Goal: Task Accomplishment & Management: Complete application form

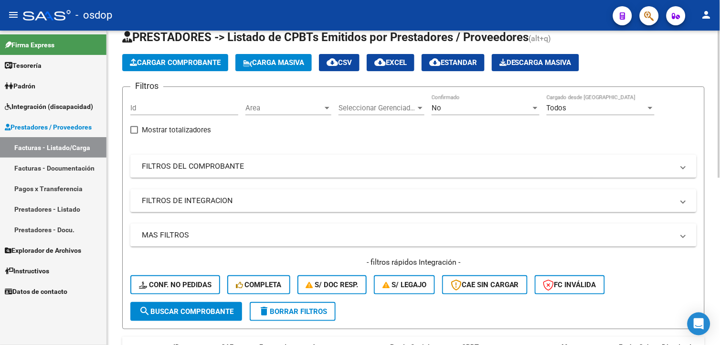
click at [718, 131] on div at bounding box center [719, 116] width 2 height 147
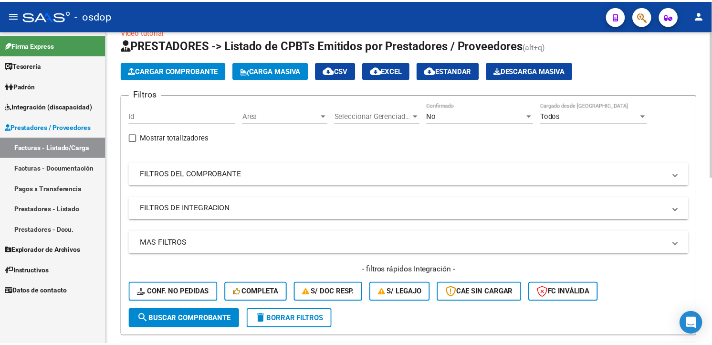
scroll to position [18, 0]
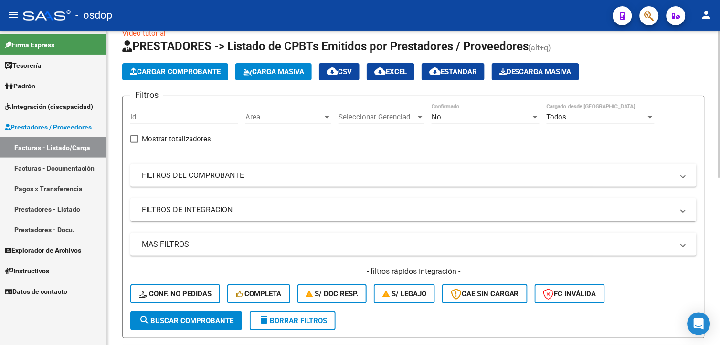
click at [719, 126] on html "menu - osdop person Firma Express Tesorería Extractos Procesados (csv) Extracto…" at bounding box center [360, 172] width 720 height 345
click at [184, 68] on span "Cargar Comprobante" at bounding box center [175, 71] width 91 height 9
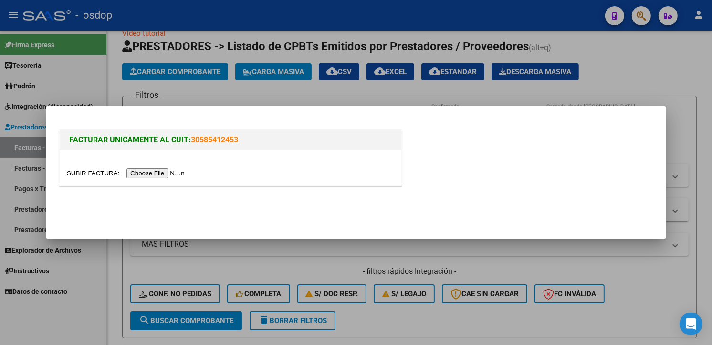
click at [153, 172] on input "file" at bounding box center [127, 173] width 121 height 10
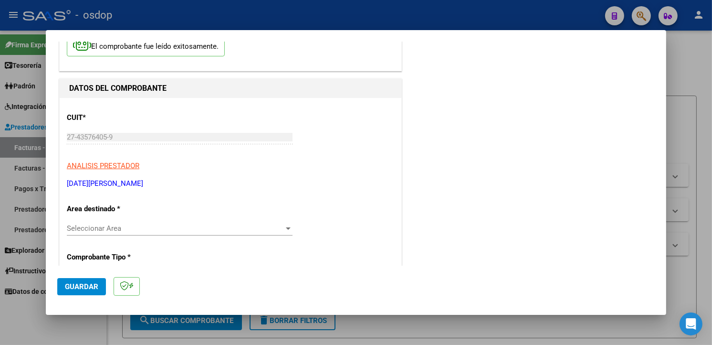
scroll to position [144, 0]
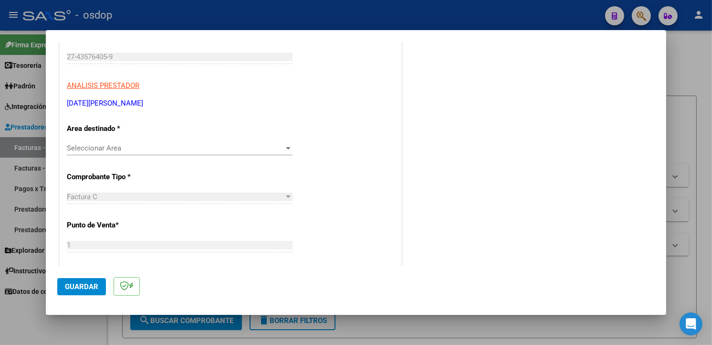
click at [118, 154] on div "Seleccionar Area Seleccionar Area" at bounding box center [180, 148] width 226 height 14
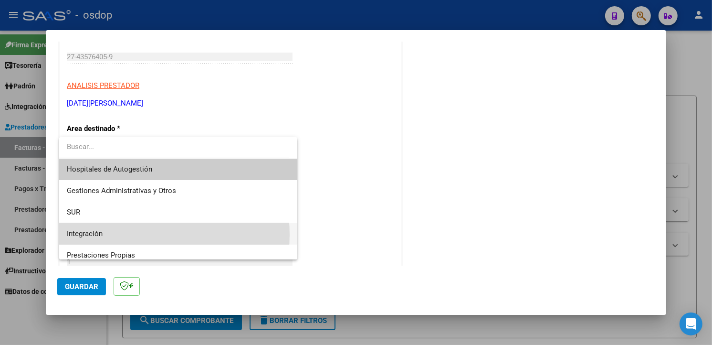
click at [121, 234] on span "Integración" at bounding box center [178, 233] width 223 height 21
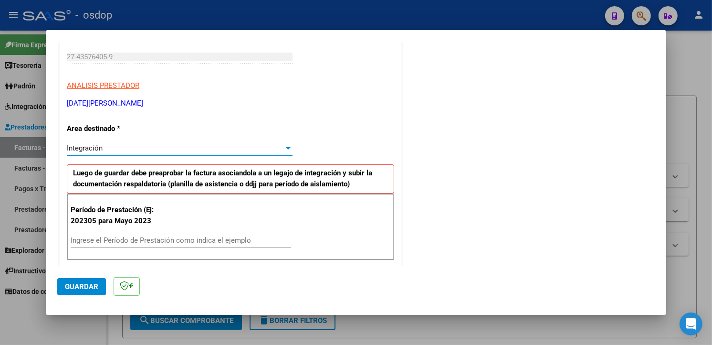
click at [260, 235] on div "Ingrese el Período de Prestación como indica el ejemplo" at bounding box center [181, 240] width 220 height 14
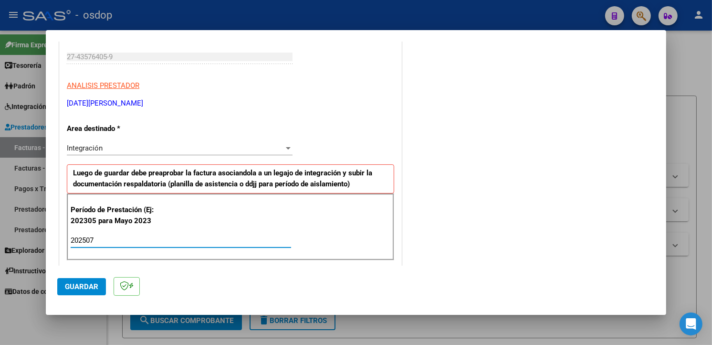
type input "202507"
click at [481, 178] on div "COMENTARIOS Comentarios De la Obra Social: Comentarios de la Obra Social (no vi…" at bounding box center [529, 350] width 251 height 883
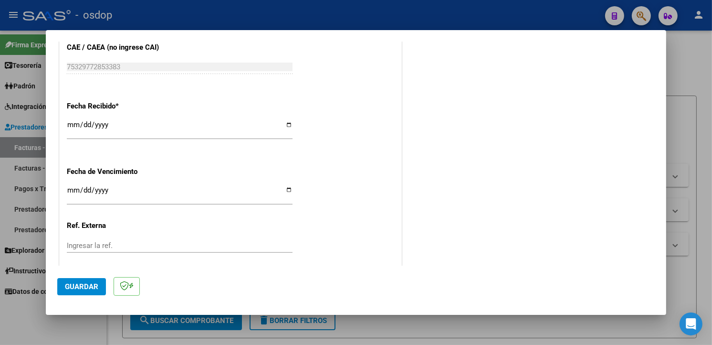
scroll to position [670, 0]
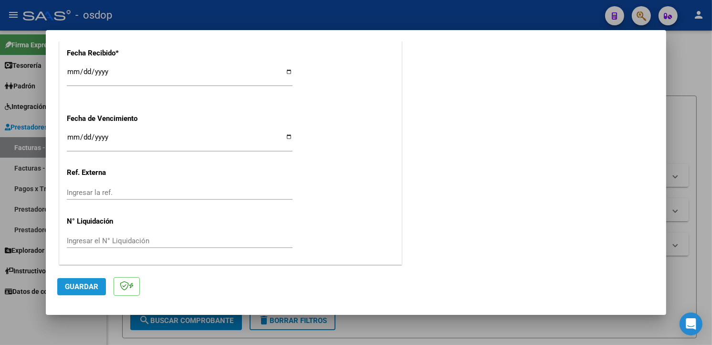
click at [92, 283] on span "Guardar" at bounding box center [81, 286] width 33 height 9
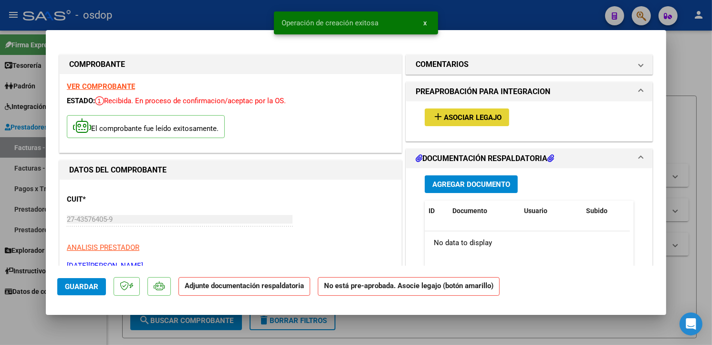
click at [484, 114] on span "Asociar Legajo" at bounding box center [473, 117] width 58 height 9
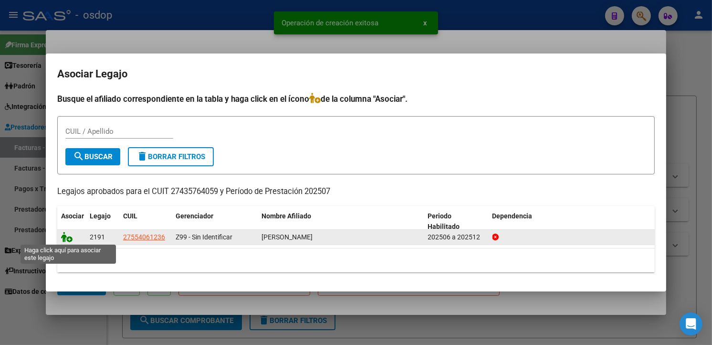
click at [69, 232] on icon at bounding box center [66, 236] width 11 height 10
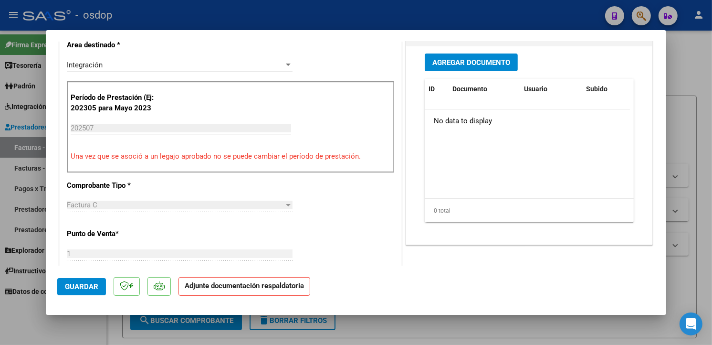
scroll to position [217, 0]
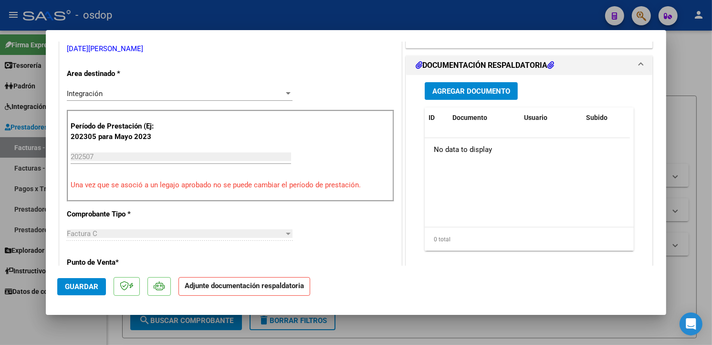
click at [485, 92] on span "Agregar Documento" at bounding box center [471, 91] width 78 height 9
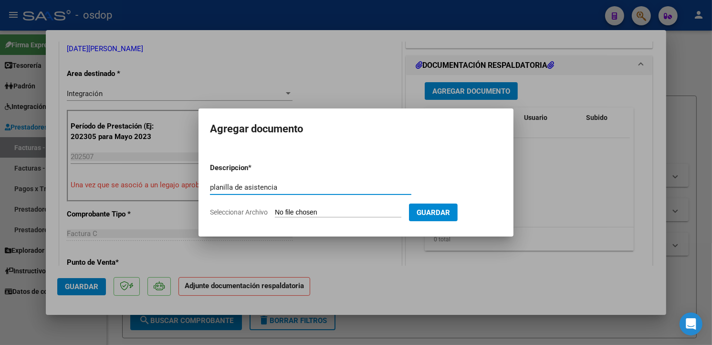
type input "planilla de asistencia"
click at [301, 209] on input "Seleccionar Archivo" at bounding box center [338, 212] width 126 height 9
type input "C:\fakepath\Prestación.. Psicopedogogia....pdf"
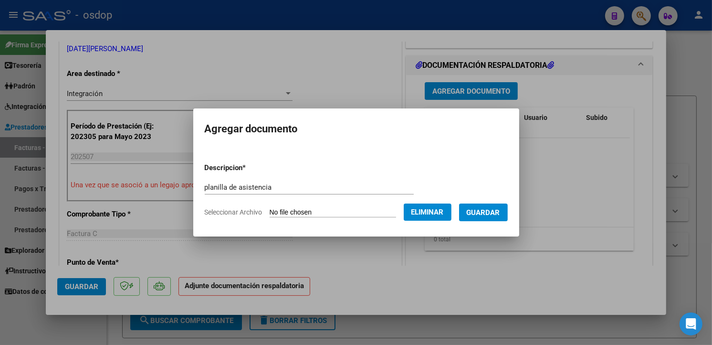
click at [503, 206] on button "Guardar" at bounding box center [483, 212] width 49 height 18
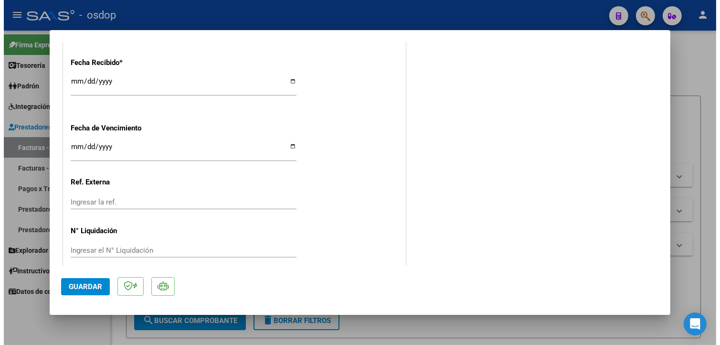
scroll to position [684, 0]
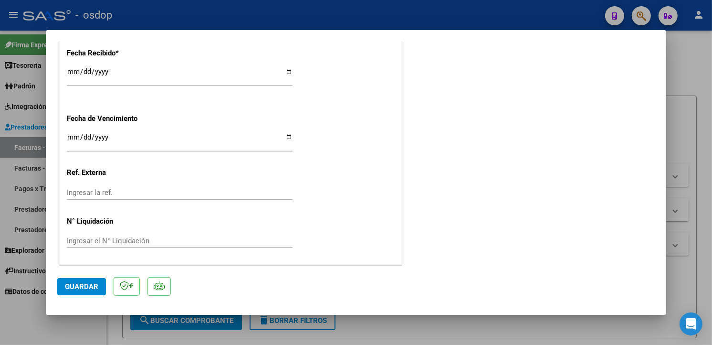
click at [90, 291] on button "Guardar" at bounding box center [81, 286] width 49 height 17
type input "$ 0,00"
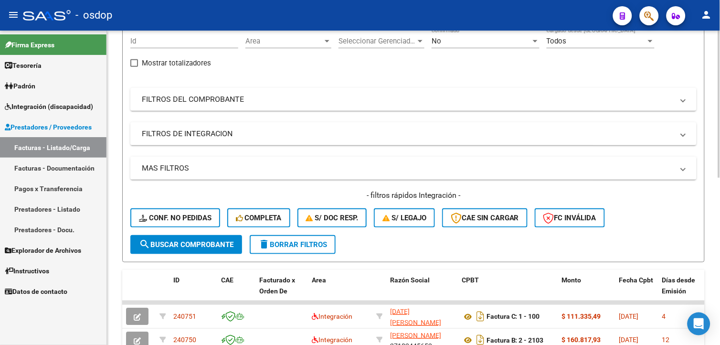
scroll to position [98, 0]
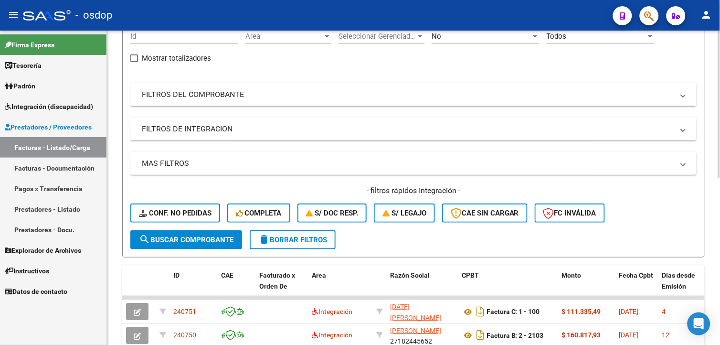
click at [718, 194] on div at bounding box center [719, 150] width 2 height 147
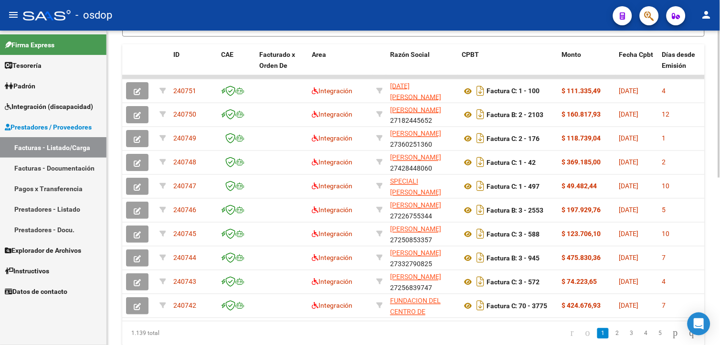
scroll to position [310, 0]
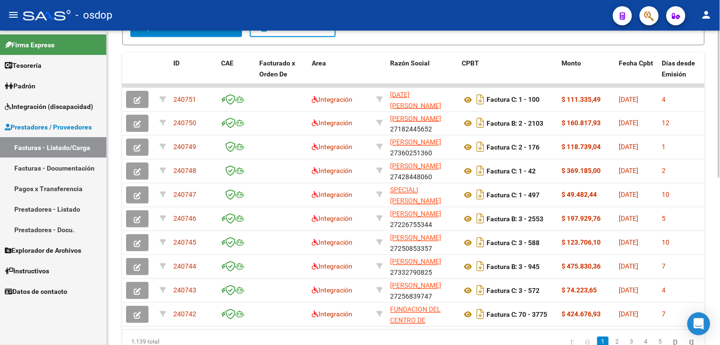
click at [719, 259] on html "menu - osdop person Firma Express Tesorería Extractos Procesados (csv) Extracto…" at bounding box center [360, 172] width 720 height 345
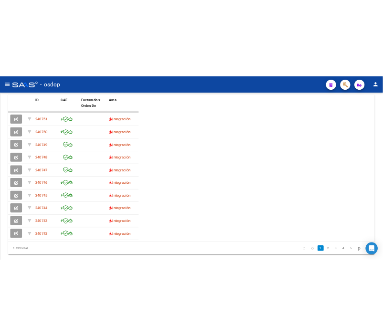
scroll to position [283, 0]
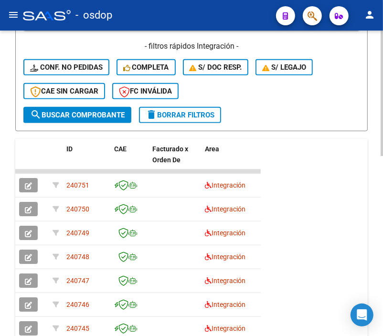
click at [348, 104] on div "- filtros rápidos Integración - Conf. no pedidas Completa S/ Doc Resp. S/ legaj…" at bounding box center [191, 74] width 336 height 66
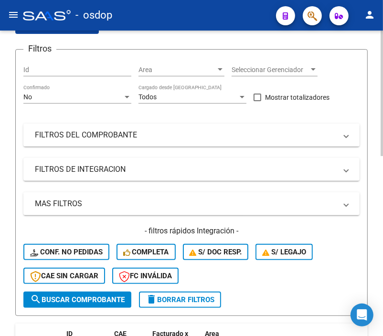
scroll to position [0, 0]
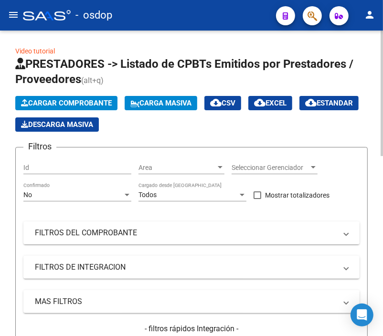
click at [383, 44] on html "menu - osdop person Firma Express Tesorería Extractos Procesados (csv) Extracto…" at bounding box center [191, 168] width 383 height 336
click at [123, 234] on mat-panel-title "FILTROS DEL COMPROBANTE" at bounding box center [186, 233] width 302 height 10
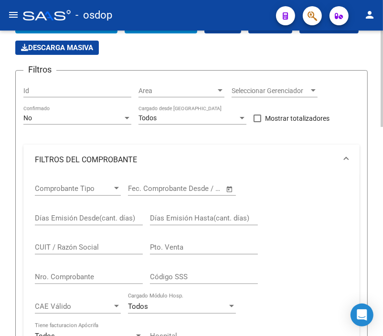
scroll to position [102, 0]
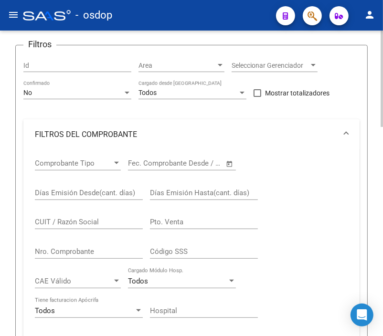
click at [383, 136] on html "menu - osdop person Firma Express Tesorería Extractos Procesados (csv) Extracto…" at bounding box center [191, 168] width 383 height 336
click at [91, 226] on input "CUIT / Razón Social" at bounding box center [89, 222] width 108 height 9
click at [115, 223] on input "CUIT / Razón Social" at bounding box center [89, 222] width 108 height 9
type input "30714064629"
click at [342, 138] on span "FILTROS DEL COMPROBANTE" at bounding box center [189, 134] width 309 height 10
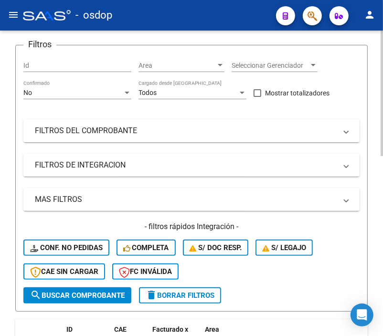
click at [72, 293] on span "search Buscar Comprobante" at bounding box center [77, 295] width 94 height 9
drag, startPoint x: 379, startPoint y: 178, endPoint x: 379, endPoint y: 244, distance: 66.3
click at [379, 244] on div "Video tutorial PRESTADORES -> Listado de CPBTs Emitidos por Prestadores / Prove…" at bounding box center [191, 189] width 383 height 523
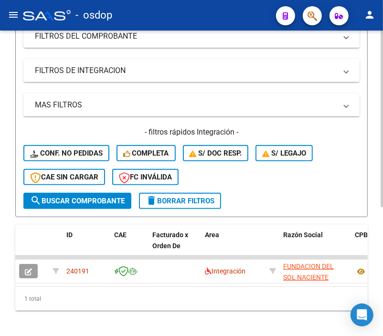
scroll to position [215, 0]
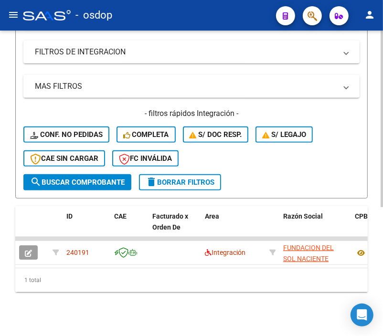
click at [376, 303] on div "Video tutorial PRESTADORES -> Listado de CPBTs Emitidos por Prestadores / Prove…" at bounding box center [192, 76] width 385 height 523
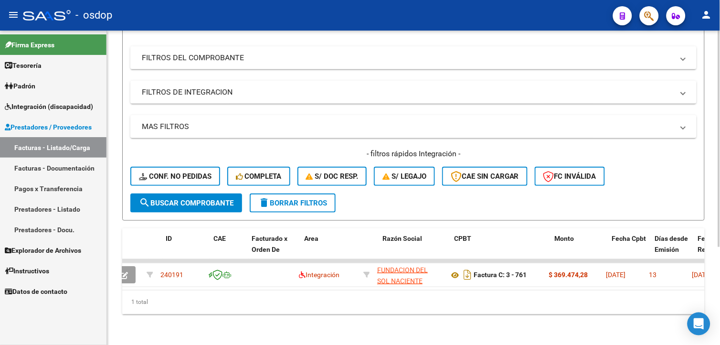
scroll to position [0, 0]
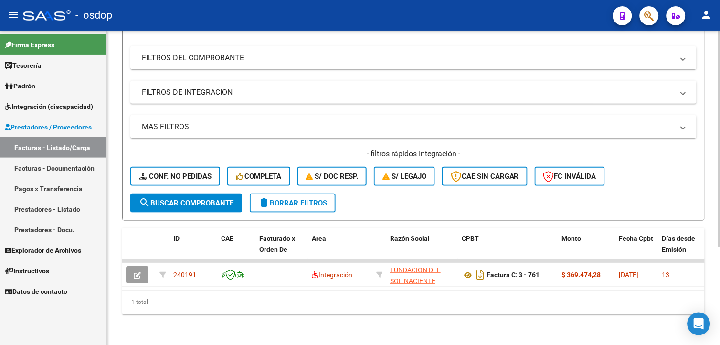
click at [715, 184] on div "Video tutorial PRESTADORES -> Listado de CPBTs Emitidos por Prestadores / Prove…" at bounding box center [413, 119] width 613 height 449
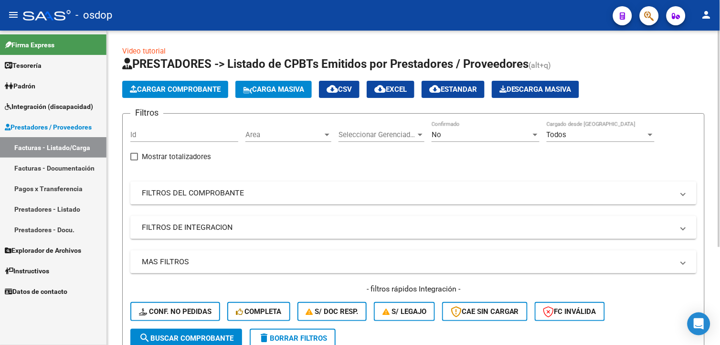
click at [719, 139] on html "menu - osdop person Firma Express Tesorería Extractos Procesados (csv) Extracto…" at bounding box center [360, 172] width 720 height 345
click at [175, 97] on button "Cargar Comprobante" at bounding box center [175, 89] width 106 height 17
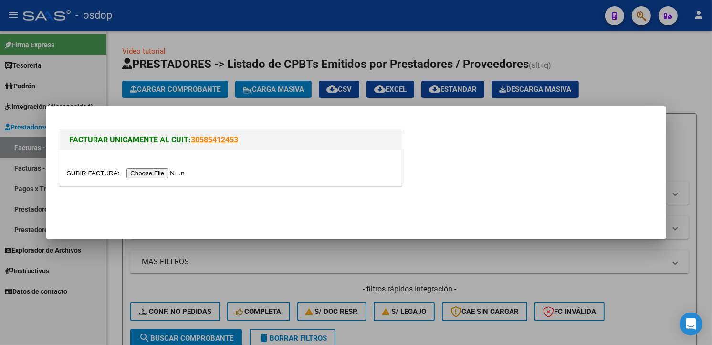
click at [156, 173] on input "file" at bounding box center [127, 173] width 121 height 10
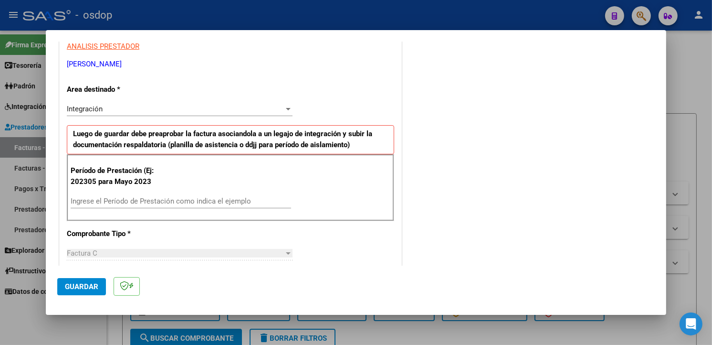
scroll to position [209, 0]
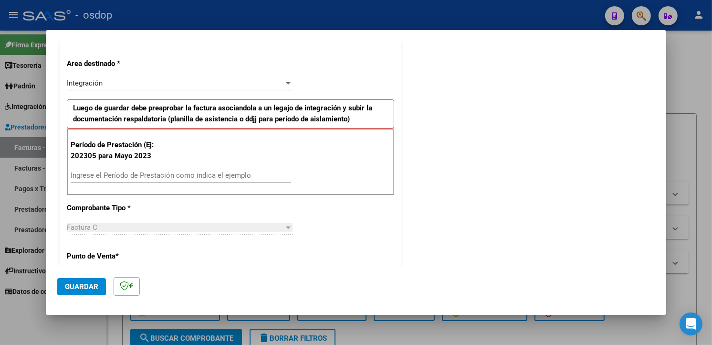
click at [218, 175] on input "Ingrese el Período de Prestación como indica el ejemplo" at bounding box center [181, 175] width 220 height 9
type input "202507"
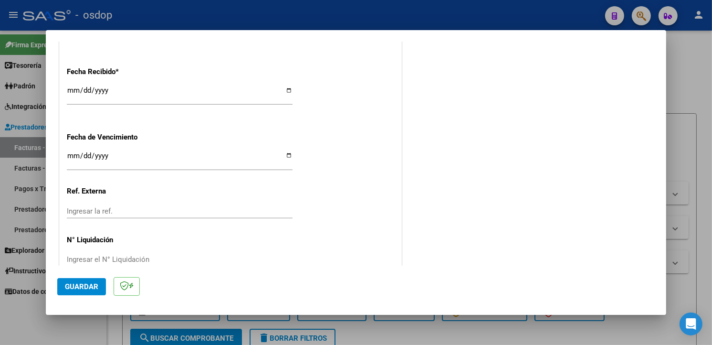
scroll to position [670, 0]
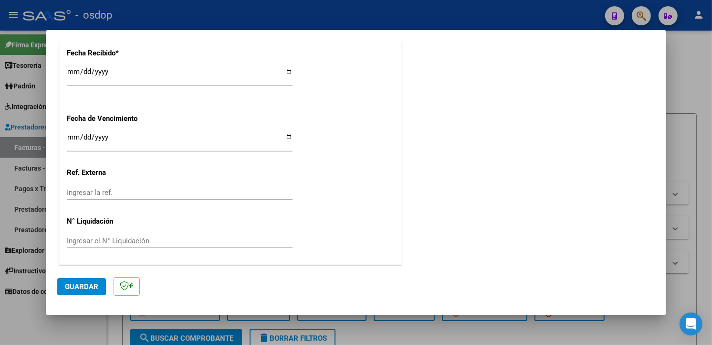
click at [74, 280] on button "Guardar" at bounding box center [81, 286] width 49 height 17
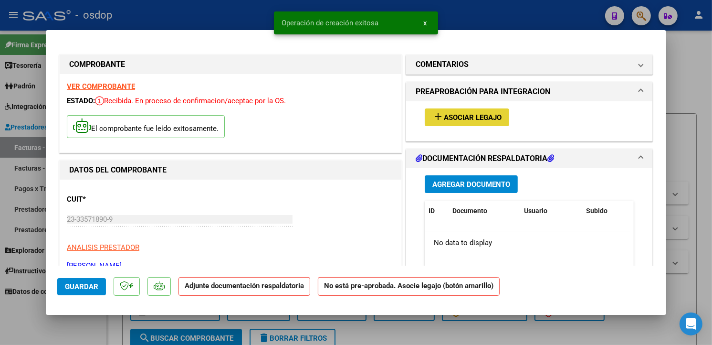
click at [482, 112] on button "add Asociar Legajo" at bounding box center [467, 117] width 84 height 18
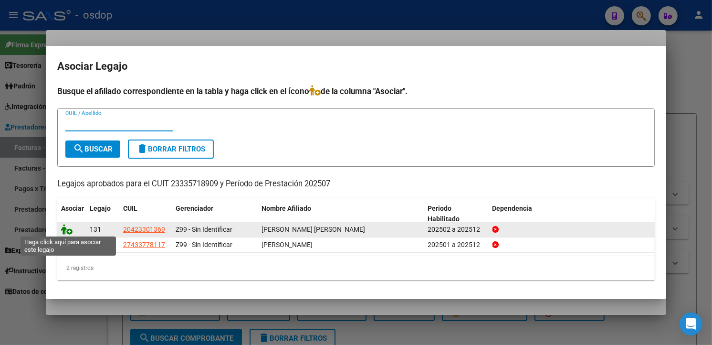
click at [67, 227] on icon at bounding box center [66, 229] width 11 height 10
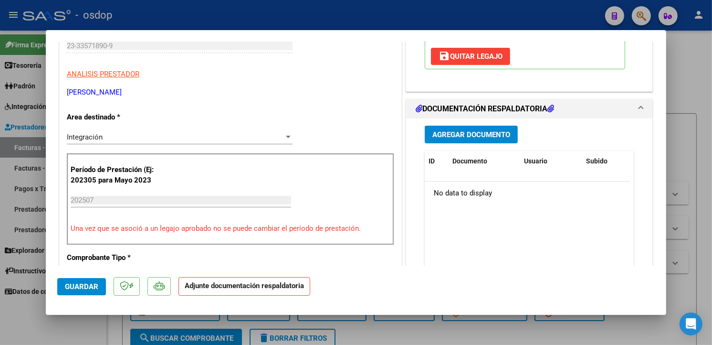
scroll to position [185, 0]
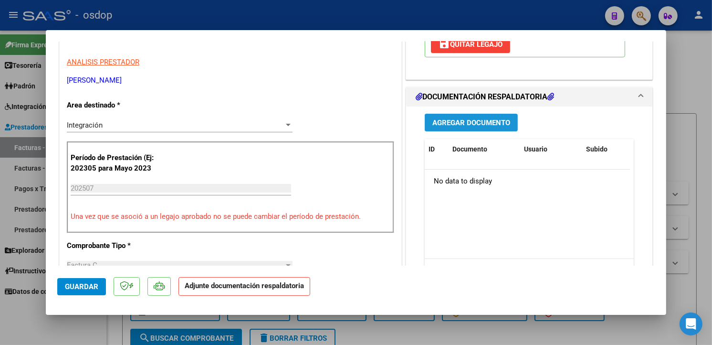
click at [478, 123] on span "Agregar Documento" at bounding box center [471, 122] width 78 height 9
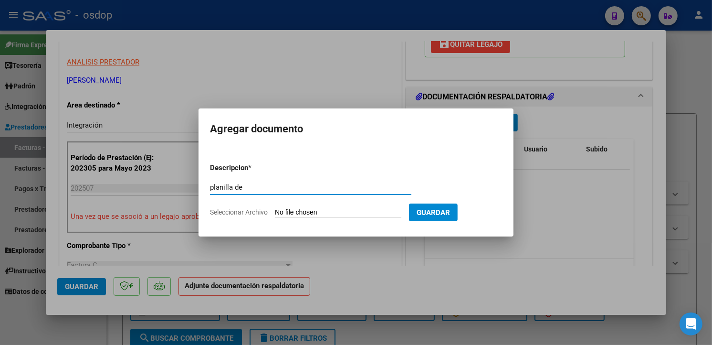
type input "PLANILLA DE ASISTENCIA"
click at [301, 209] on input "Seleccionar Archivo" at bounding box center [338, 212] width 126 height 9
type input "C:\fakepath\asist [PERSON_NAME] [DATE].pdf"
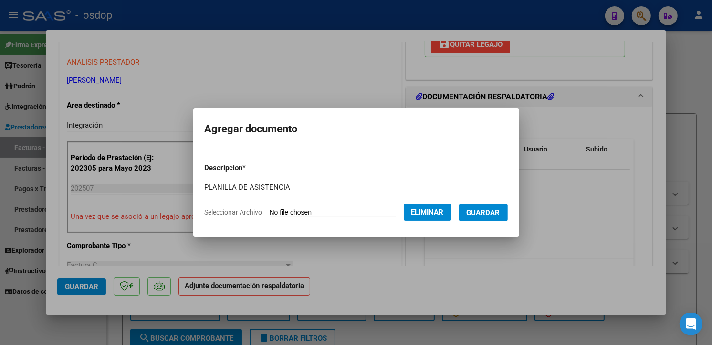
click at [500, 213] on span "Guardar" at bounding box center [483, 212] width 33 height 9
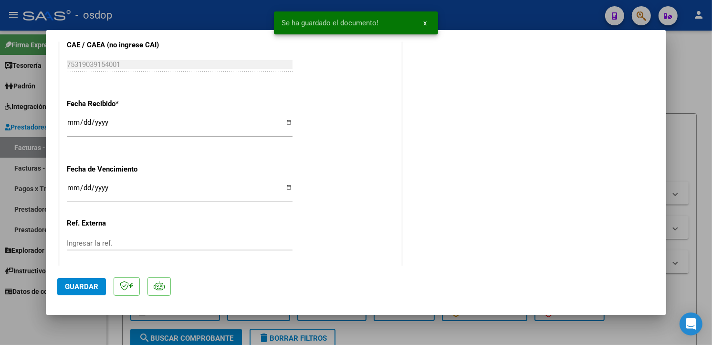
scroll to position [684, 0]
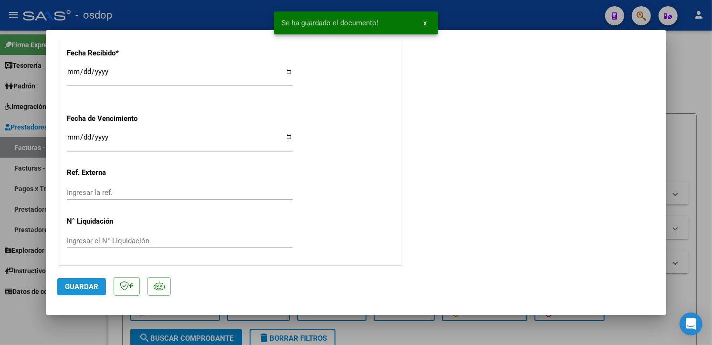
click at [86, 283] on span "Guardar" at bounding box center [81, 286] width 33 height 9
click at [73, 292] on button "Guardar" at bounding box center [81, 286] width 49 height 17
type input "$ 0,00"
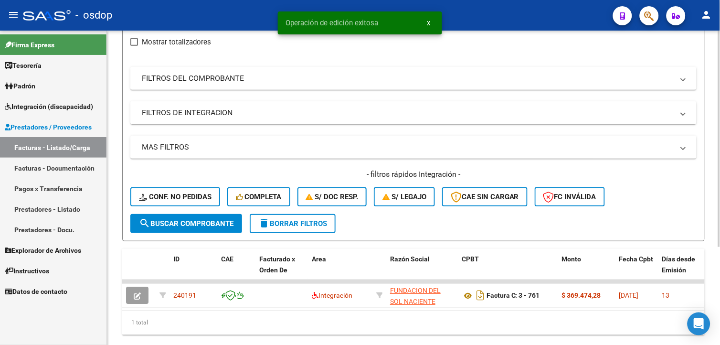
scroll to position [142, 0]
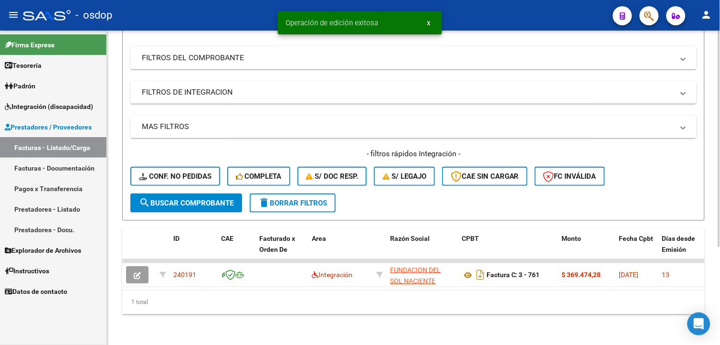
click at [719, 242] on html "menu - osdop person Firma Express Tesorería Extractos Procesados (csv) Extracto…" at bounding box center [360, 172] width 720 height 345
click at [274, 199] on span "delete Borrar Filtros" at bounding box center [292, 203] width 69 height 9
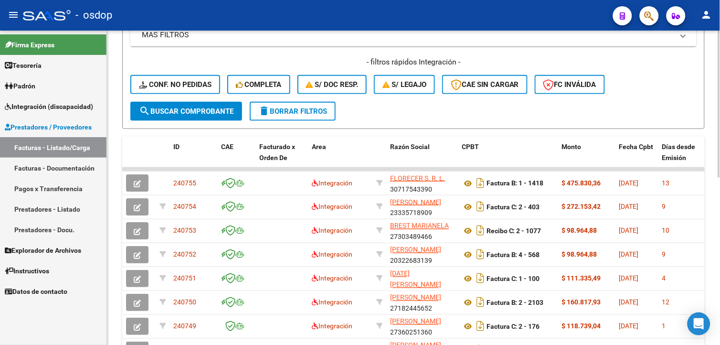
scroll to position [235, 0]
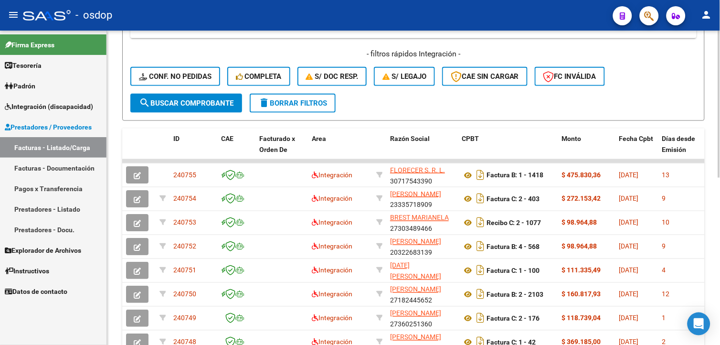
click at [719, 230] on html "menu - osdop person Firma Express Tesorería Extractos Procesados (csv) Extracto…" at bounding box center [360, 172] width 720 height 345
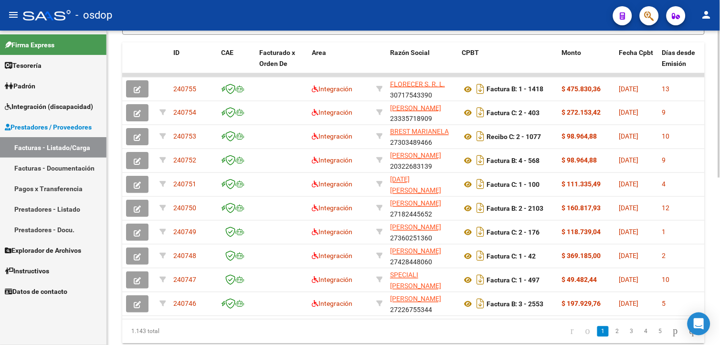
scroll to position [323, 0]
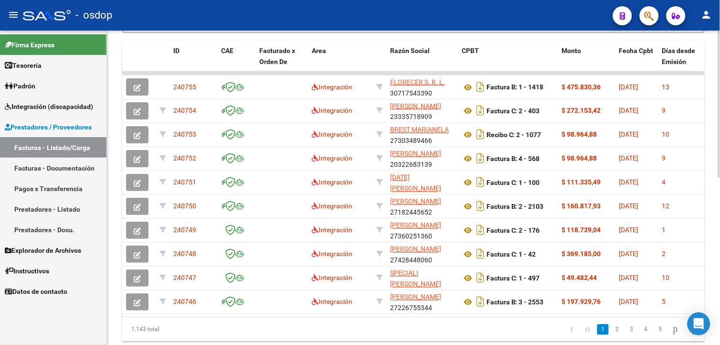
click at [719, 271] on html "menu - osdop person Firma Express Tesorería Extractos Procesados (csv) Extracto…" at bounding box center [360, 172] width 720 height 345
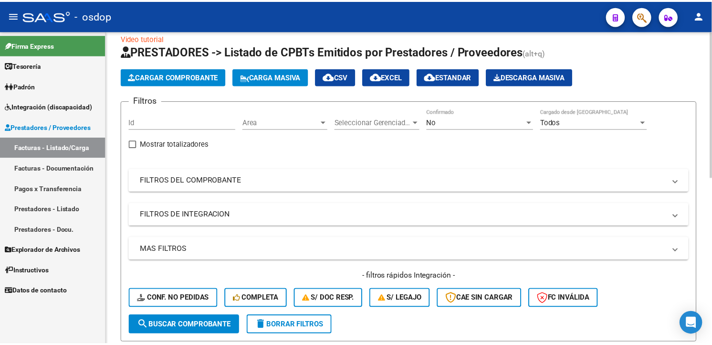
scroll to position [0, 0]
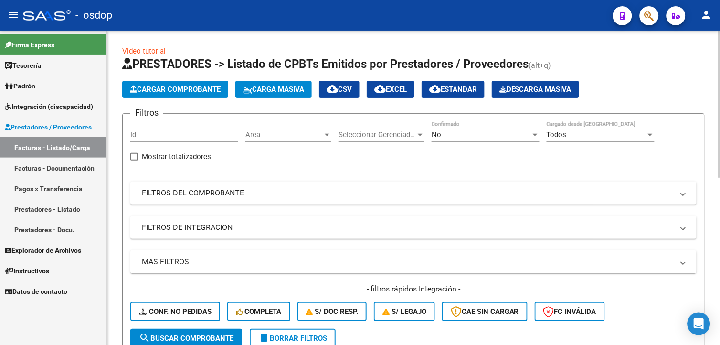
click at [719, 35] on html "menu - osdop person Firma Express Tesorería Extractos Procesados (csv) Extracto…" at bounding box center [360, 172] width 720 height 345
click at [196, 89] on span "Cargar Comprobante" at bounding box center [175, 89] width 91 height 9
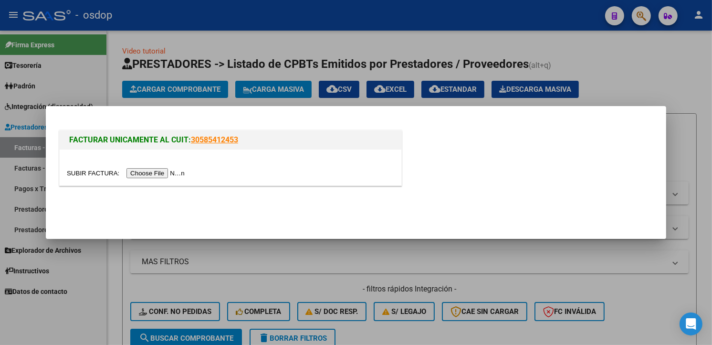
click at [151, 172] on input "file" at bounding box center [127, 173] width 121 height 10
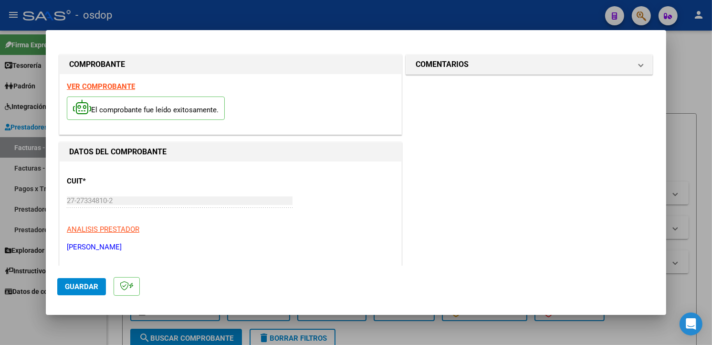
click at [255, 224] on p "ANALISIS PRESTADOR" at bounding box center [230, 229] width 327 height 11
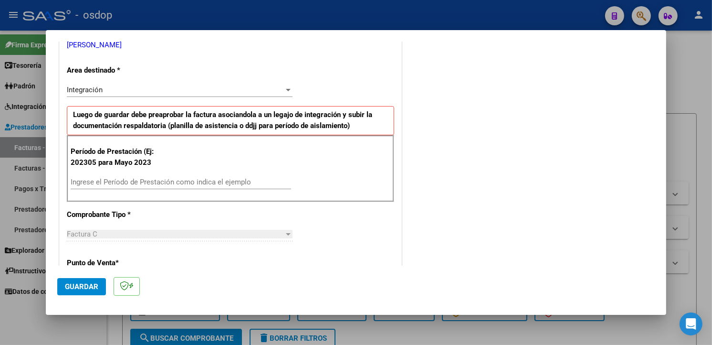
scroll to position [204, 0]
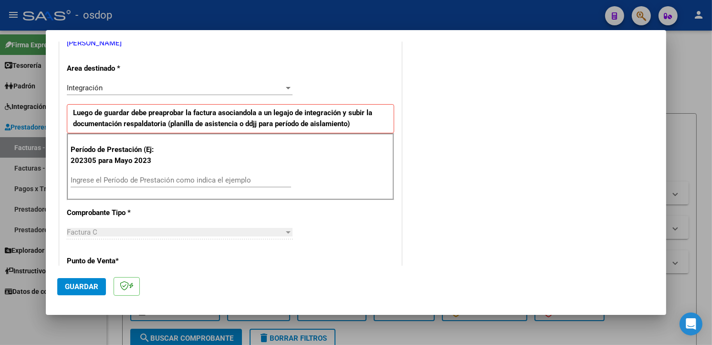
click at [159, 168] on div "Período de Prestación (Ej: 202305 para [DATE] Ingrese el Período de Prestación …" at bounding box center [230, 166] width 327 height 67
click at [155, 178] on input "Ingrese el Período de Prestación como indica el ejemplo" at bounding box center [181, 180] width 220 height 9
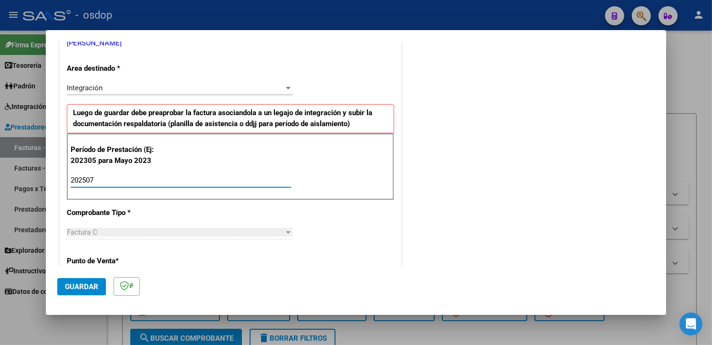
type input "202507"
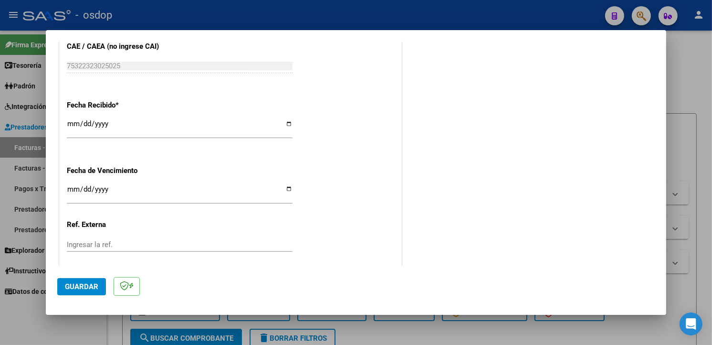
scroll to position [670, 0]
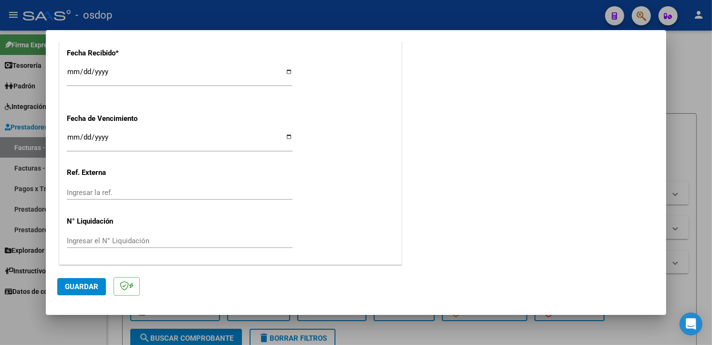
click at [74, 287] on span "Guardar" at bounding box center [81, 286] width 33 height 9
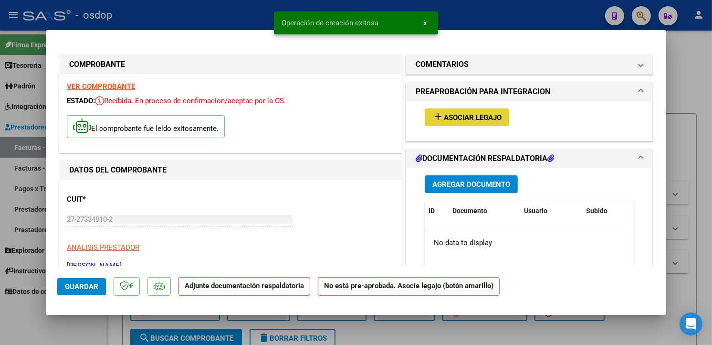
click at [487, 112] on button "add Asociar Legajo" at bounding box center [467, 117] width 84 height 18
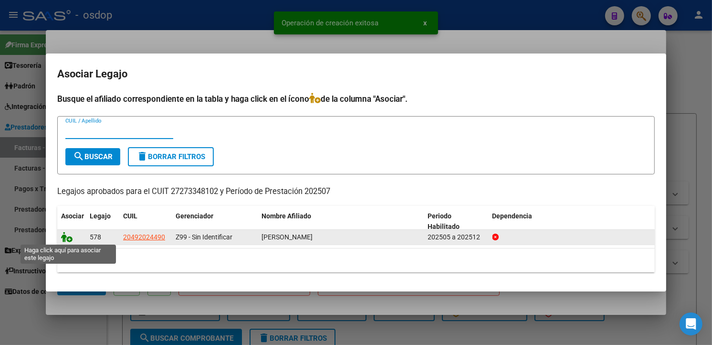
click at [67, 238] on icon at bounding box center [66, 236] width 11 height 10
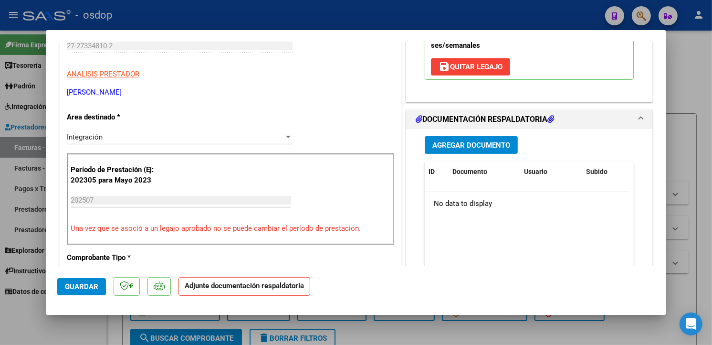
scroll to position [223, 0]
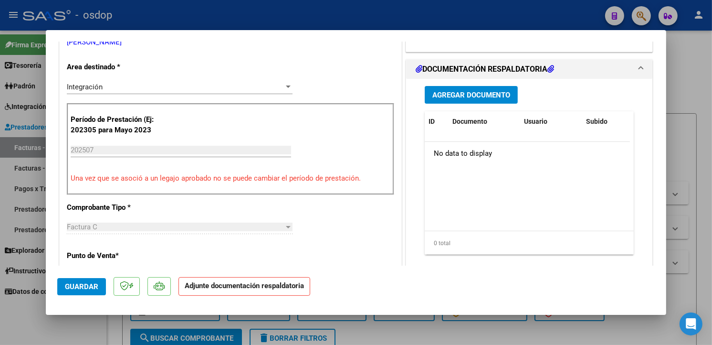
click at [444, 86] on button "Agregar Documento" at bounding box center [471, 95] width 93 height 18
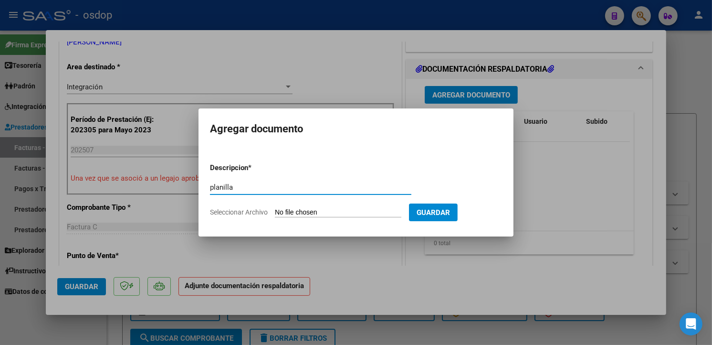
type input "planilla de asistencia"
click at [295, 210] on input "Seleccionar Archivo" at bounding box center [338, 212] width 126 height 9
type input "C:\fakepath\asistencia [DATE] [PERSON_NAME].pdf"
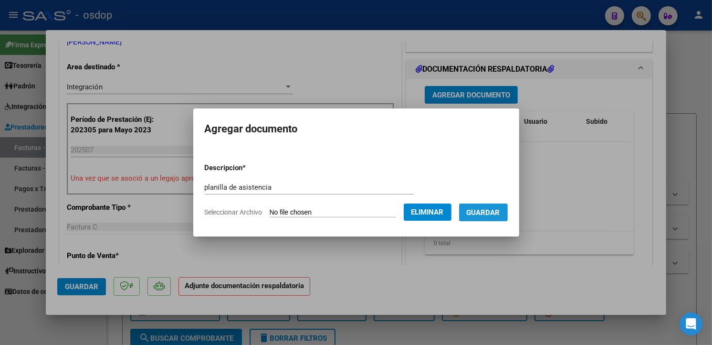
click at [500, 213] on span "Guardar" at bounding box center [483, 212] width 33 height 9
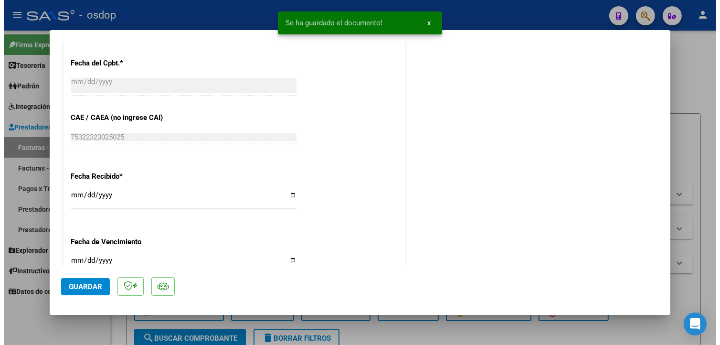
scroll to position [684, 0]
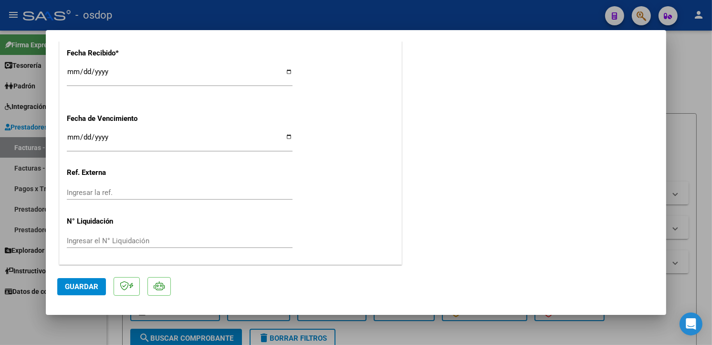
click at [91, 283] on span "Guardar" at bounding box center [81, 286] width 33 height 9
click at [95, 278] on button "Guardar" at bounding box center [81, 286] width 49 height 17
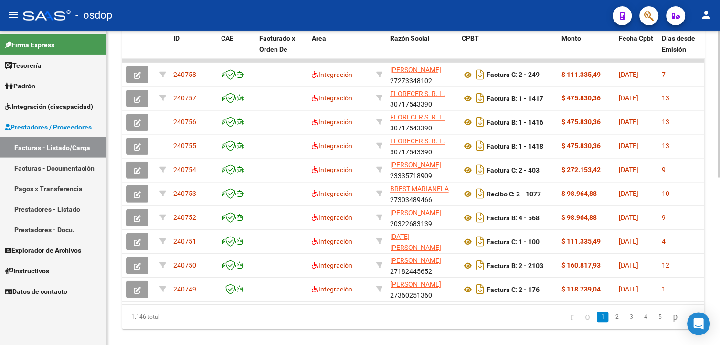
scroll to position [329, 0]
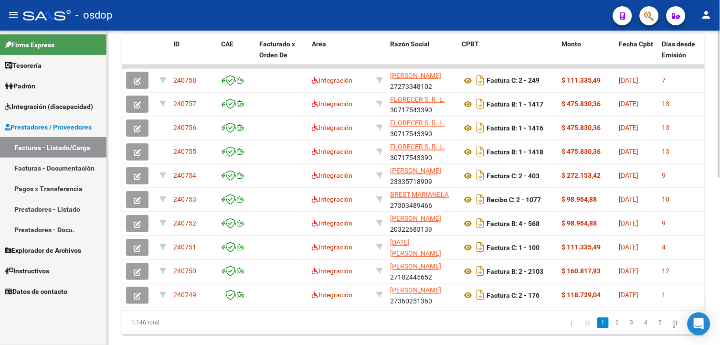
click at [719, 234] on html "menu - osdop person Firma Express Tesorería Extractos Procesados (csv) Extracto…" at bounding box center [360, 172] width 720 height 345
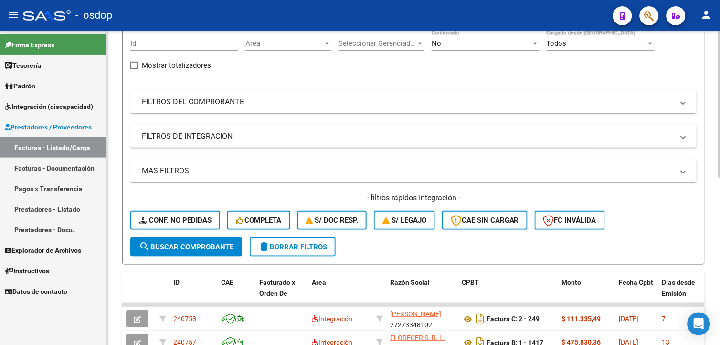
scroll to position [22, 0]
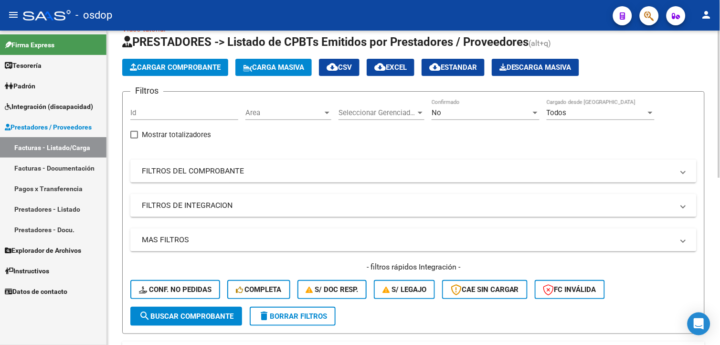
click at [719, 63] on html "menu - osdop person Firma Express Tesorería Extractos Procesados (csv) Extracto…" at bounding box center [360, 172] width 720 height 345
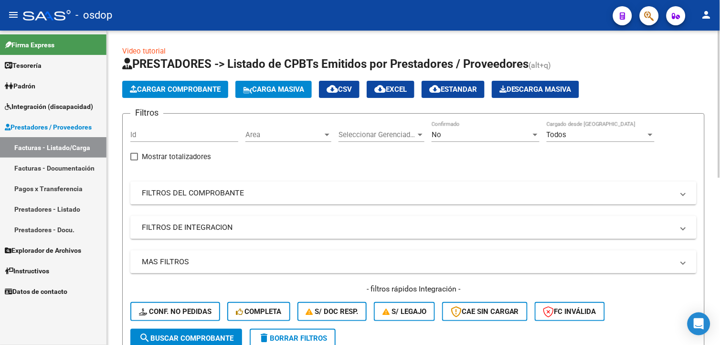
click at [719, 86] on html "menu - osdop person Firma Express Tesorería Extractos Procesados (csv) Extracto…" at bounding box center [360, 172] width 720 height 345
click at [198, 94] on button "Cargar Comprobante" at bounding box center [175, 89] width 106 height 17
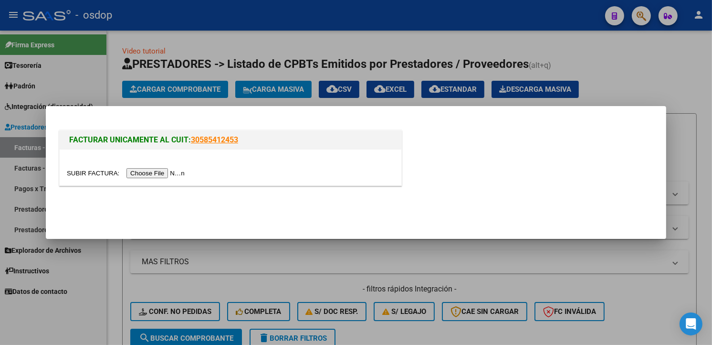
click at [168, 174] on input "file" at bounding box center [127, 173] width 121 height 10
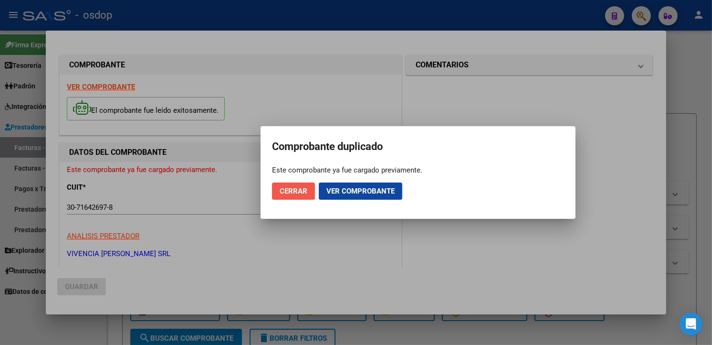
click at [294, 193] on span "Cerrar" at bounding box center [294, 191] width 28 height 9
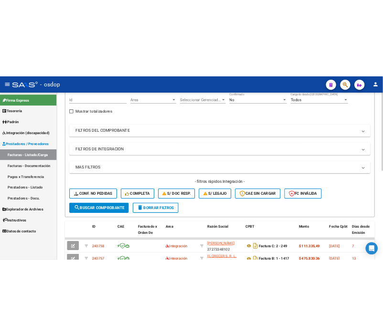
scroll to position [145, 0]
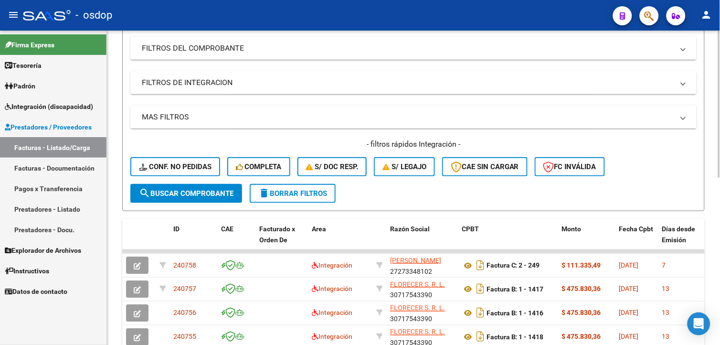
click at [719, 208] on html "menu - osdop person Firma Express Tesorería Extractos Procesados (csv) Extracto…" at bounding box center [360, 172] width 720 height 345
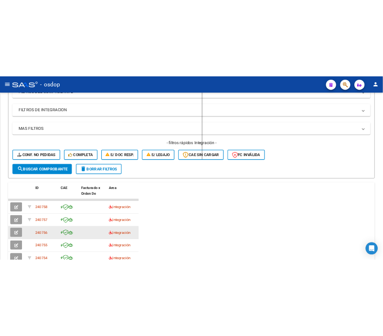
scroll to position [185, 0]
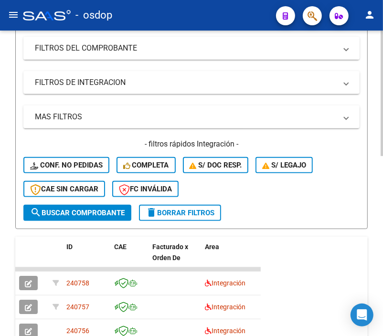
click at [127, 52] on mat-panel-title "FILTROS DEL COMPROBANTE" at bounding box center [186, 48] width 302 height 10
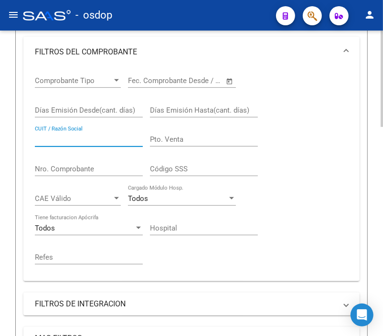
click at [74, 137] on input "CUIT / Razón Social" at bounding box center [89, 139] width 108 height 9
click at [54, 137] on input "CUIT / Razón Social" at bounding box center [89, 139] width 108 height 9
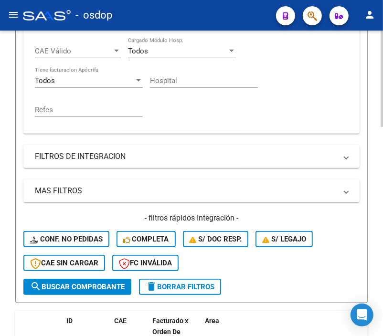
scroll to position [345, 0]
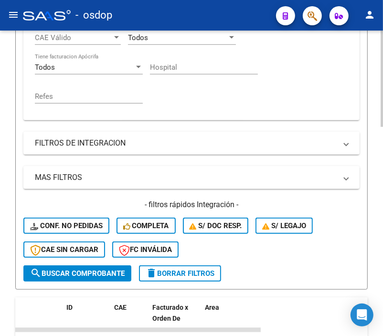
click at [383, 207] on html "menu - osdop person Firma Express Tesorería Extractos Procesados (csv) Extracto…" at bounding box center [191, 168] width 383 height 336
type input "3071642978"
click at [108, 271] on span "search Buscar Comprobante" at bounding box center [77, 273] width 94 height 9
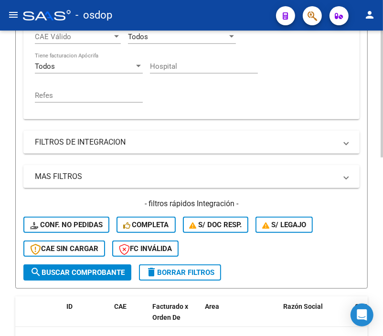
scroll to position [376, 0]
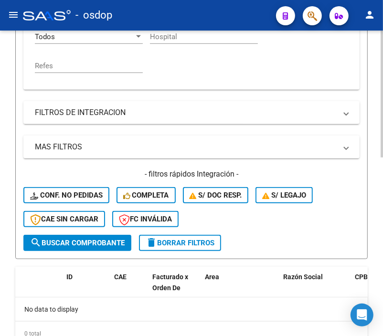
click at [383, 222] on html "menu - osdop person Firma Express Tesorería Extractos Procesados (csv) Extracto…" at bounding box center [191, 168] width 383 height 336
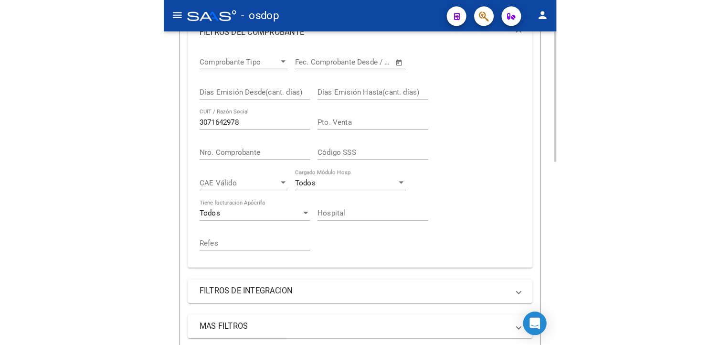
scroll to position [198, 0]
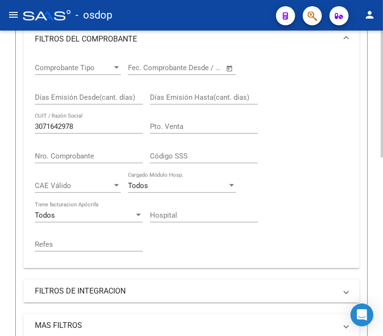
click at [383, 143] on html "menu - osdop person Firma Express Tesorería Extractos Procesados (csv) Extracto…" at bounding box center [191, 168] width 383 height 336
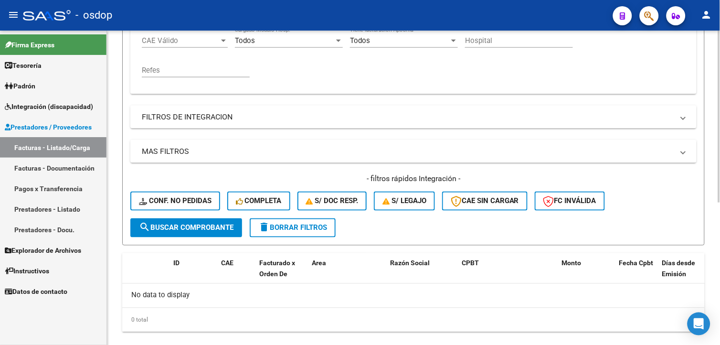
scroll to position [260, 0]
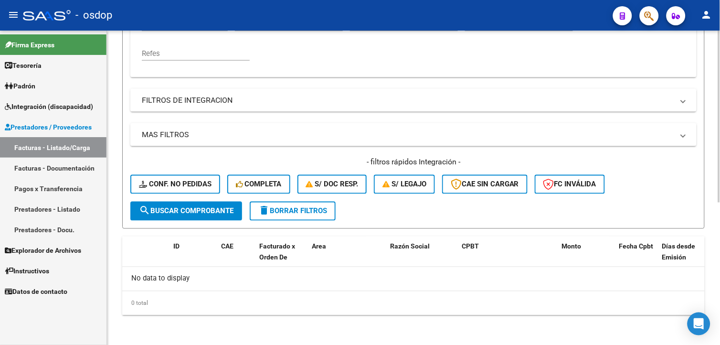
click at [719, 212] on div at bounding box center [719, 258] width 2 height 172
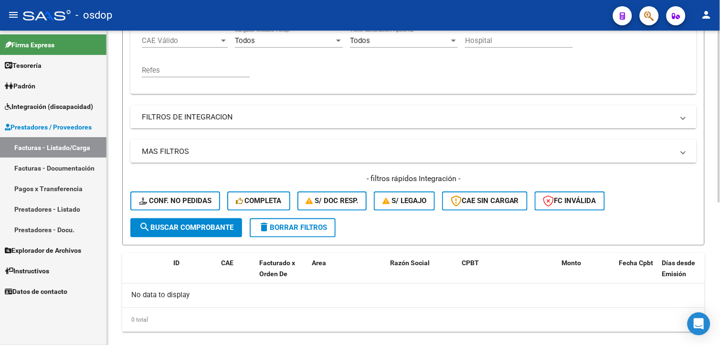
scroll to position [101, 0]
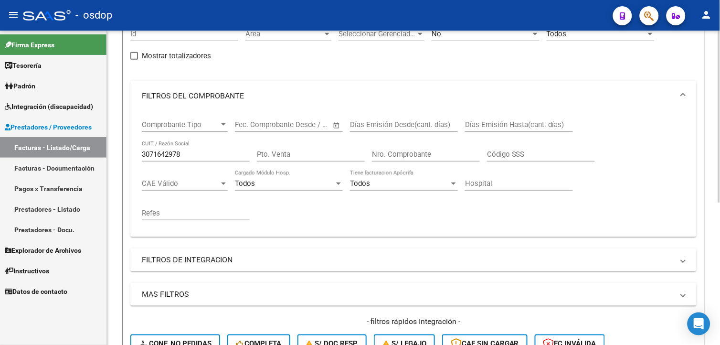
click at [719, 205] on html "menu - osdop person Firma Express Tesorería Extractos Procesados (csv) Extracto…" at bounding box center [360, 172] width 720 height 345
click at [161, 155] on input "3071642978" at bounding box center [196, 154] width 108 height 9
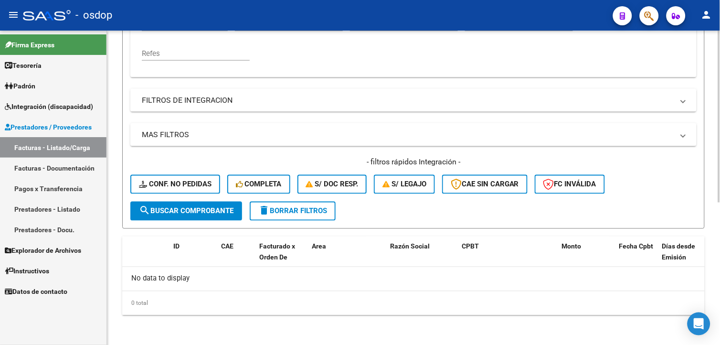
click at [719, 333] on html "menu - osdop person Firma Express Tesorería Extractos Procesados (csv) Extracto…" at bounding box center [360, 172] width 720 height 345
click at [272, 207] on span "delete Borrar Filtros" at bounding box center [292, 211] width 69 height 9
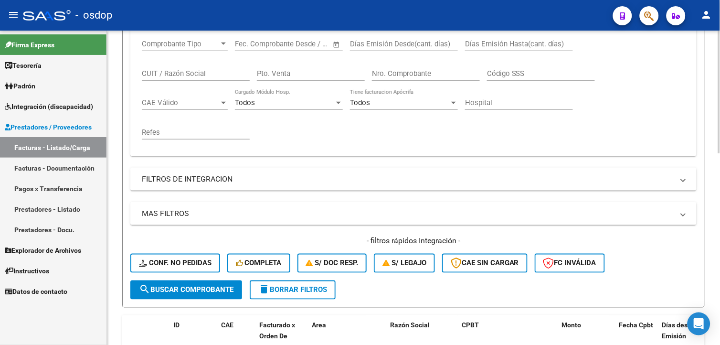
scroll to position [120, 0]
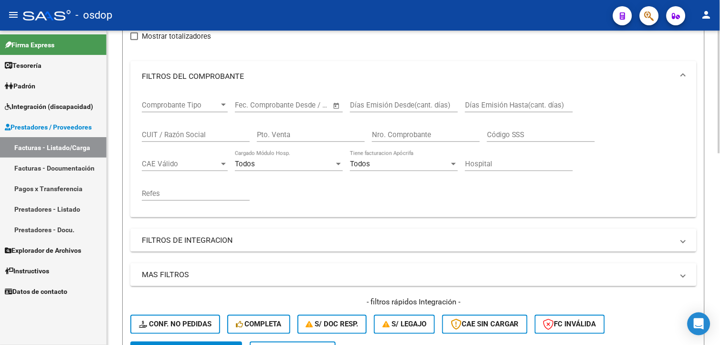
click at [719, 142] on html "menu - osdop person Firma Express Tesorería Extractos Procesados (csv) Extracto…" at bounding box center [360, 172] width 720 height 345
click at [161, 131] on input "CUIT / Razón Social" at bounding box center [196, 134] width 108 height 9
paste input "3071642978"
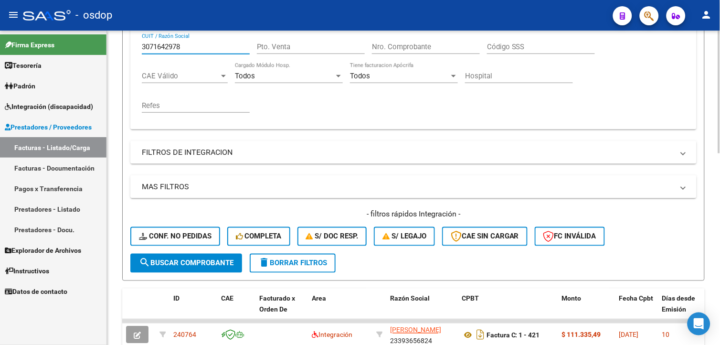
scroll to position [211, 0]
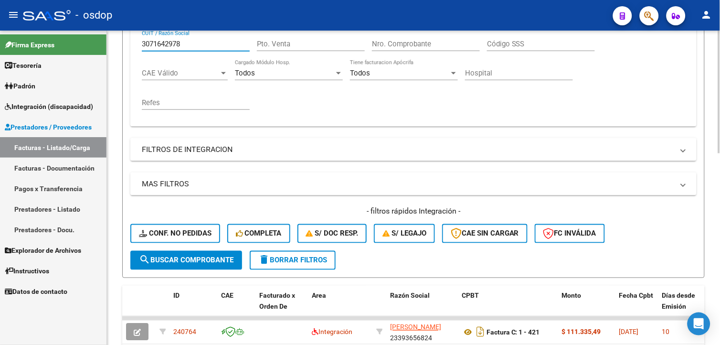
click at [719, 210] on html "menu - osdop person Firma Express Tesorería Extractos Procesados (csv) Extracto…" at bounding box center [360, 172] width 720 height 345
type input "3071642978"
click at [175, 262] on span "search Buscar Comprobante" at bounding box center [186, 260] width 94 height 9
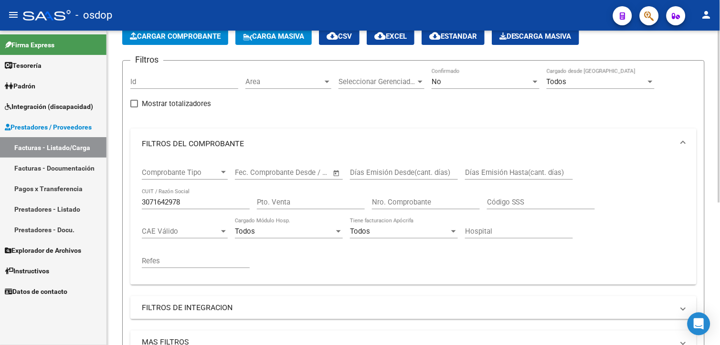
scroll to position [0, 0]
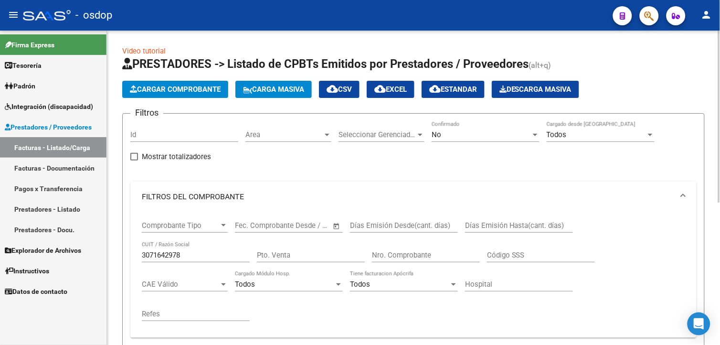
click at [719, 88] on html "menu - osdop person Firma Express Tesorería Extractos Procesados (csv) Extracto…" at bounding box center [360, 172] width 720 height 345
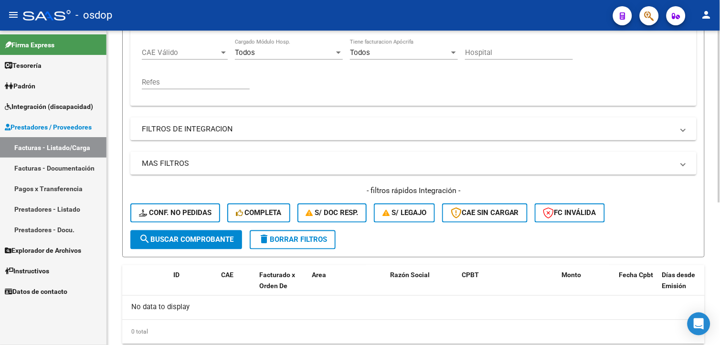
scroll to position [234, 0]
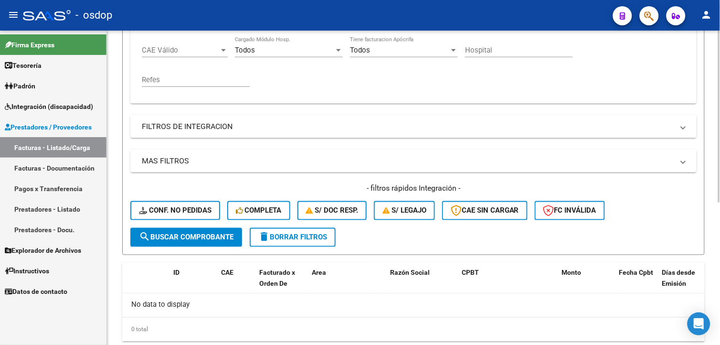
click at [719, 316] on html "menu - osdop person Firma Express Tesorería Extractos Procesados (csv) Extracto…" at bounding box center [360, 172] width 720 height 345
click at [193, 243] on button "search Buscar Comprobante" at bounding box center [186, 237] width 112 height 19
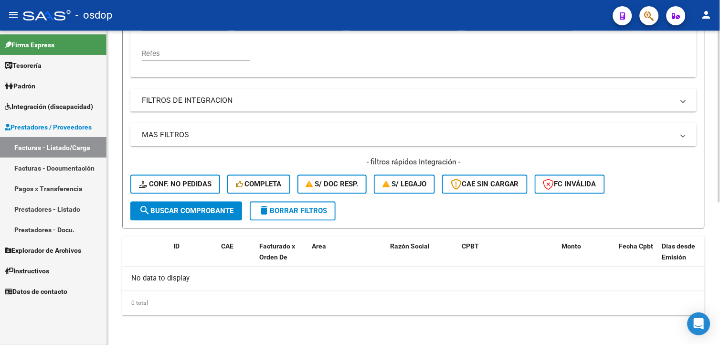
click at [719, 294] on html "menu - osdop person Firma Express Tesorería Extractos Procesados (csv) Extracto…" at bounding box center [360, 172] width 720 height 345
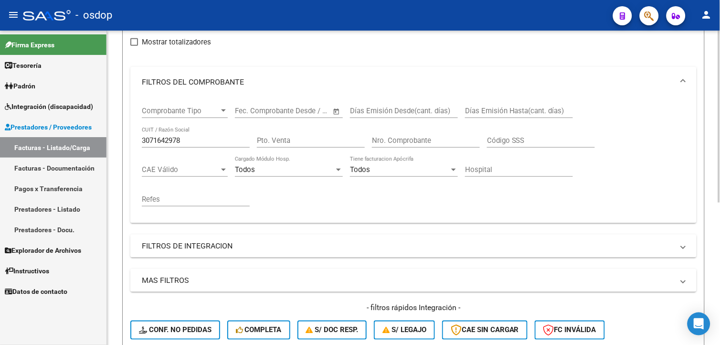
scroll to position [106, 0]
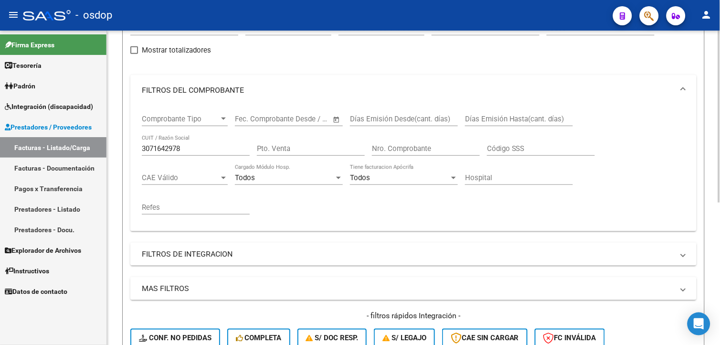
click at [719, 214] on html "menu - osdop person Firma Express Tesorería Extractos Procesados (csv) Extracto…" at bounding box center [360, 172] width 720 height 345
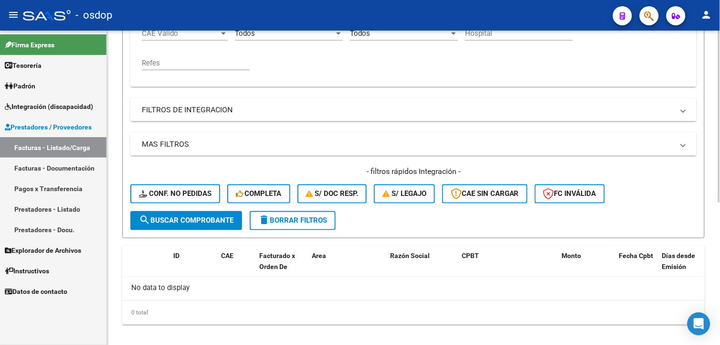
scroll to position [254, 0]
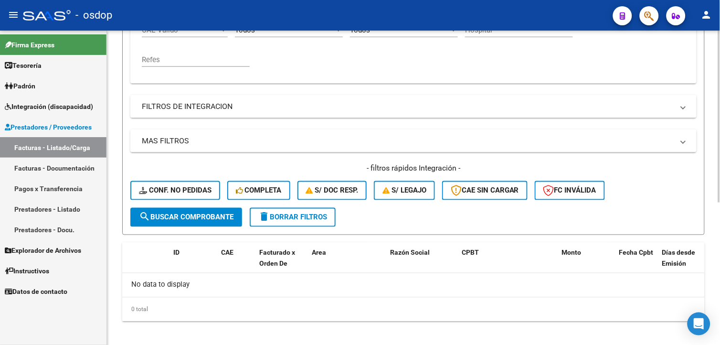
click at [719, 250] on html "menu - osdop person Firma Express Tesorería Extractos Procesados (csv) Extracto…" at bounding box center [360, 172] width 720 height 345
click at [292, 225] on button "delete Borrar Filtros" at bounding box center [293, 217] width 86 height 19
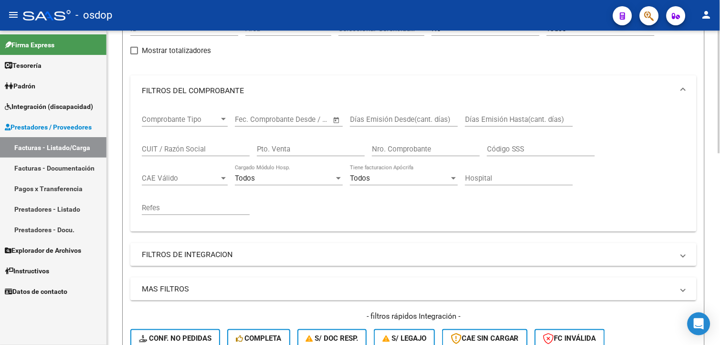
scroll to position [55, 0]
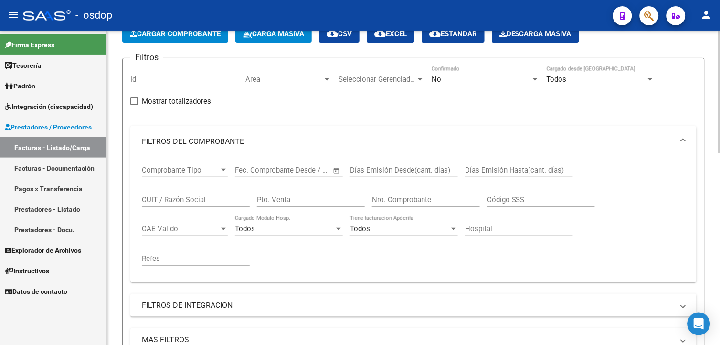
click at [719, 167] on html "menu - osdop person Firma Express Tesorería Extractos Procesados (csv) Extracto…" at bounding box center [360, 172] width 720 height 345
click at [158, 202] on input "CUIT / Razón Social" at bounding box center [196, 199] width 108 height 9
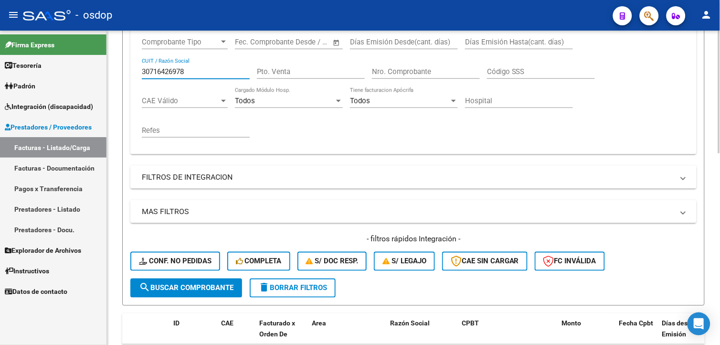
scroll to position [208, 0]
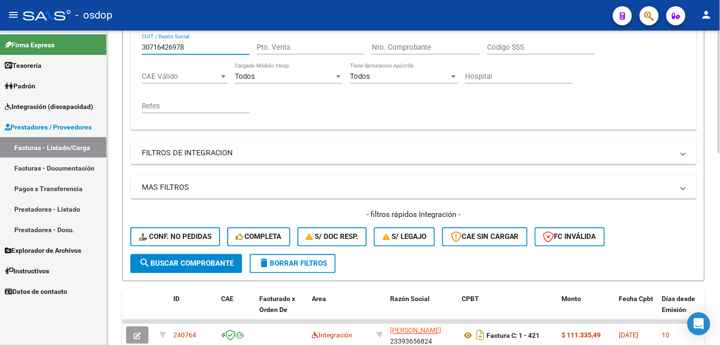
click at [718, 175] on div at bounding box center [719, 174] width 2 height 123
type input "30716426978"
click at [202, 262] on span "search Buscar Comprobante" at bounding box center [186, 263] width 94 height 9
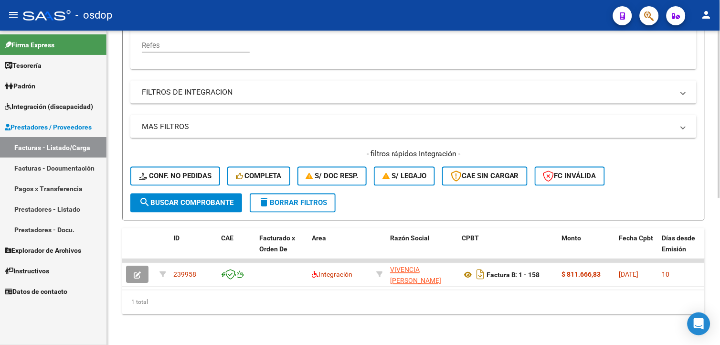
scroll to position [275, 0]
click at [719, 278] on html "menu - osdop person Firma Express Tesorería Extractos Procesados (csv) Extracto…" at bounding box center [360, 172] width 720 height 345
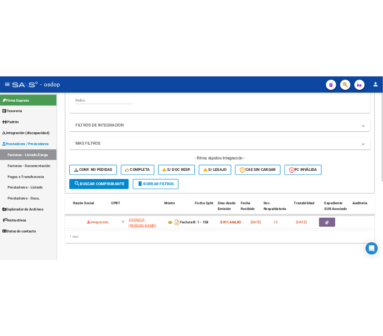
scroll to position [0, 342]
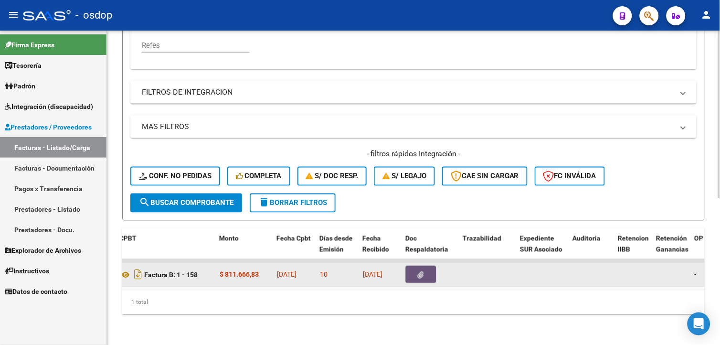
click at [423, 272] on button "button" at bounding box center [421, 274] width 31 height 17
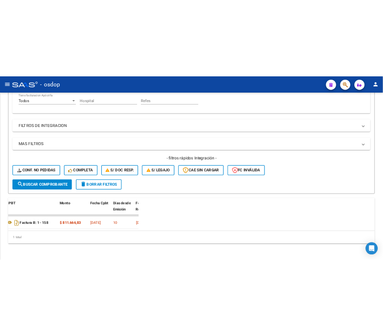
scroll to position [405, 0]
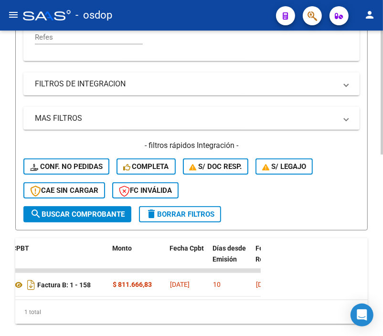
click at [164, 217] on button "delete Borrar Filtros" at bounding box center [180, 214] width 82 height 16
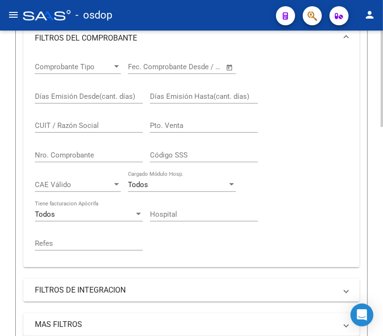
scroll to position [123, 0]
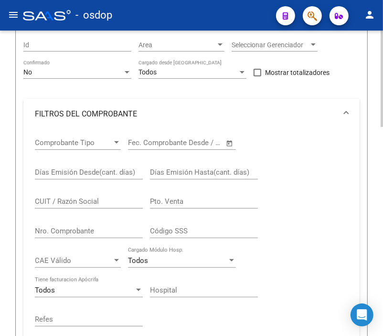
click at [383, 90] on html "menu - osdop person Firma Express Tesorería Extractos Procesados (csv) Extracto…" at bounding box center [191, 168] width 383 height 336
click at [53, 197] on div "CUIT / Razón Social" at bounding box center [89, 198] width 108 height 21
click at [70, 203] on input "CUIT / Razón Social" at bounding box center [89, 201] width 108 height 9
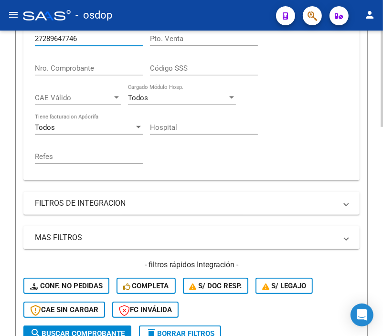
scroll to position [301, 0]
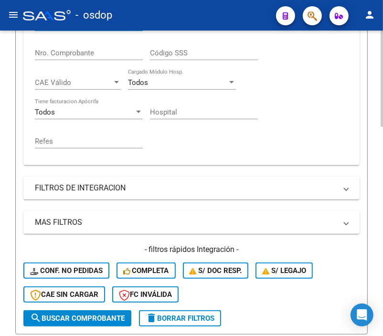
click at [383, 202] on html "menu - osdop person Firma Express Tesorería Extractos Procesados (csv) Extracto…" at bounding box center [191, 168] width 383 height 336
type input "27289647746"
click at [114, 317] on span "search Buscar Comprobante" at bounding box center [77, 318] width 94 height 9
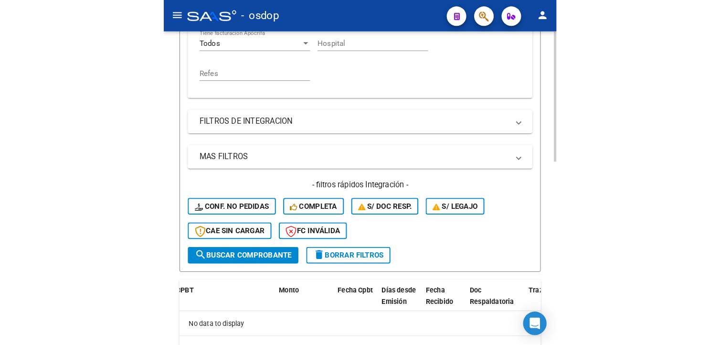
scroll to position [409, 0]
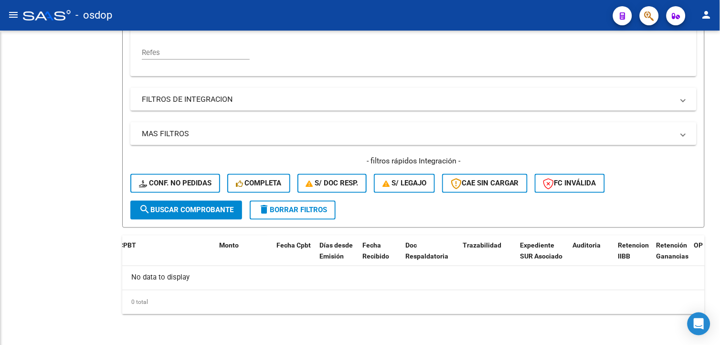
scroll to position [260, 0]
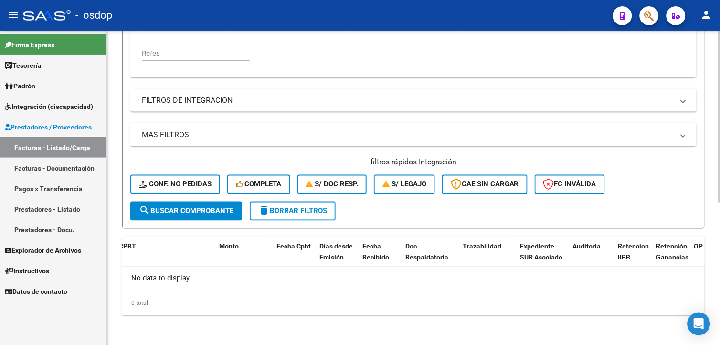
click at [327, 213] on span "delete Borrar Filtros" at bounding box center [292, 211] width 69 height 9
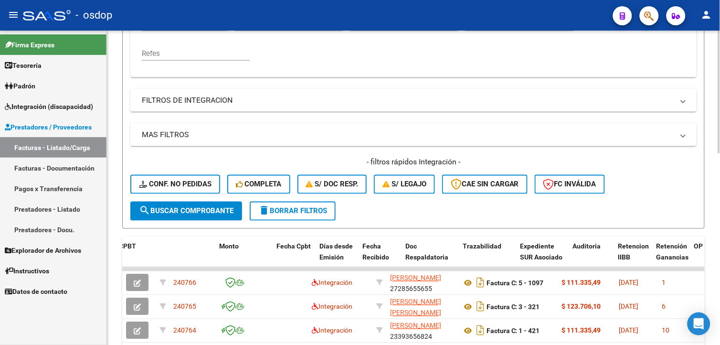
scroll to position [246, 0]
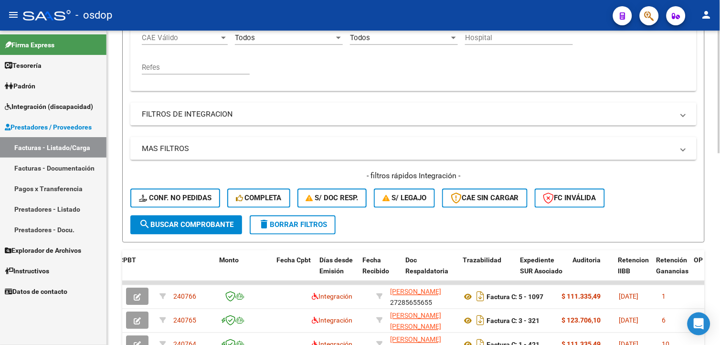
click at [719, 242] on html "menu - osdop person Firma Express Tesorería Extractos Procesados (csv) Extracto…" at bounding box center [360, 172] width 720 height 345
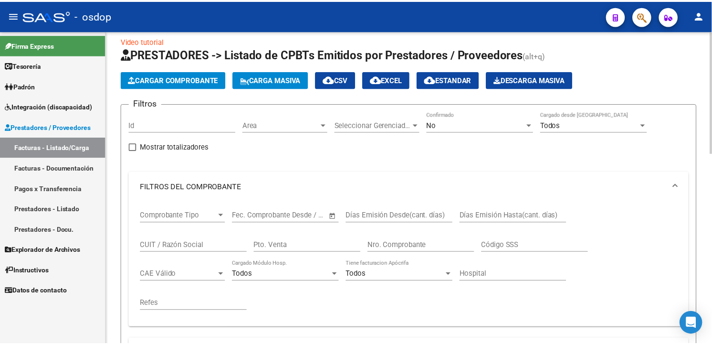
scroll to position [0, 0]
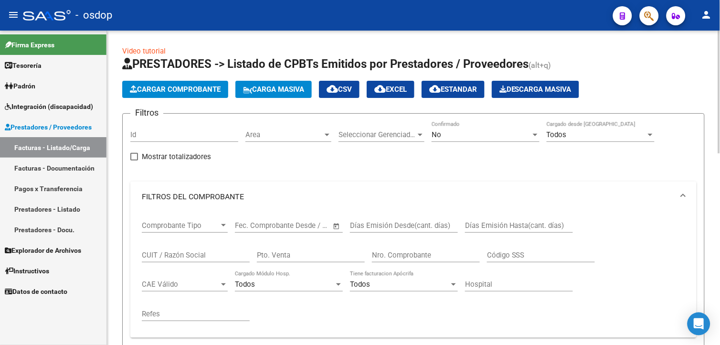
click at [719, 114] on html "menu - osdop person Firma Express Tesorería Extractos Procesados (csv) Extracto…" at bounding box center [360, 172] width 720 height 345
click at [160, 92] on span "Cargar Comprobante" at bounding box center [175, 89] width 91 height 9
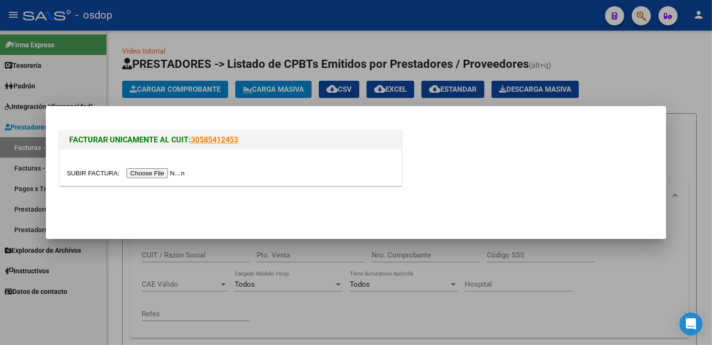
click at [150, 175] on input "file" at bounding box center [127, 173] width 121 height 10
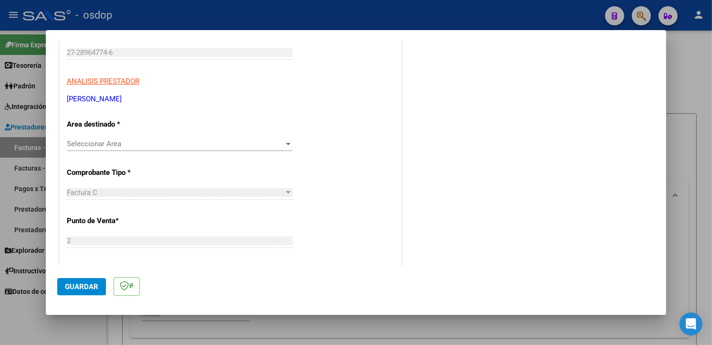
scroll to position [179, 0]
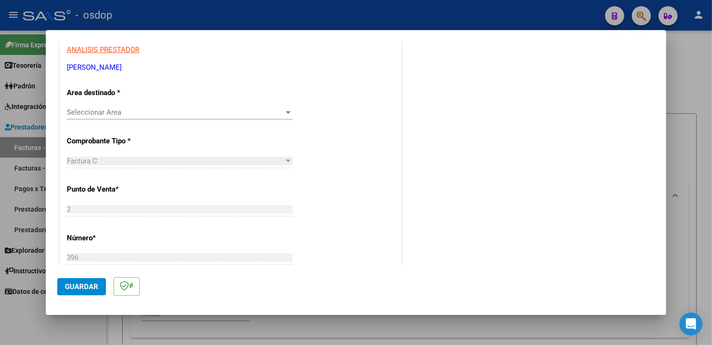
click at [229, 101] on div "CUIT * 27-28964774-6 Ingresar CUIT ANALISIS PRESTADOR [PERSON_NAME] [PERSON_NAM…" at bounding box center [231, 320] width 342 height 677
click at [201, 109] on span "Seleccionar Area" at bounding box center [175, 112] width 217 height 9
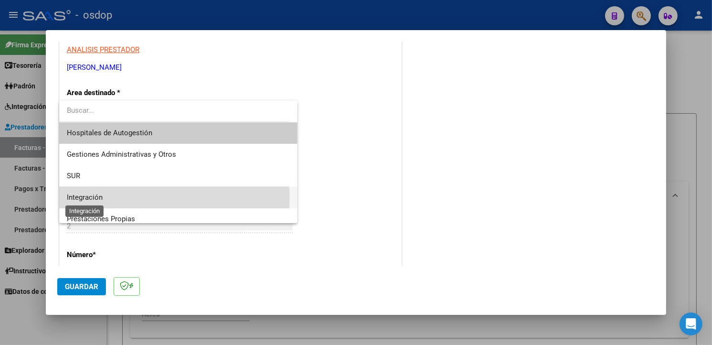
click at [98, 199] on span "Integración" at bounding box center [85, 197] width 36 height 9
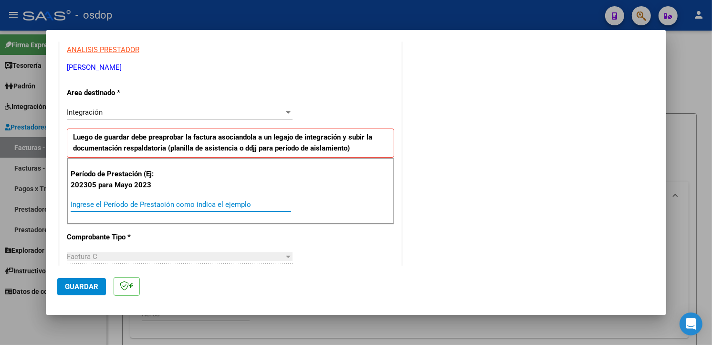
click at [101, 206] on input "Ingrese el Período de Prestación como indica el ejemplo" at bounding box center [181, 204] width 220 height 9
type input "202507"
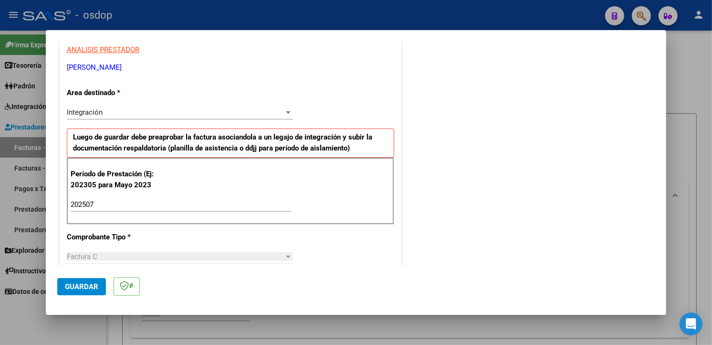
click at [554, 160] on div "COMENTARIOS Comentarios De la Obra Social: Comentarios de la Obra Social (no vi…" at bounding box center [529, 314] width 251 height 883
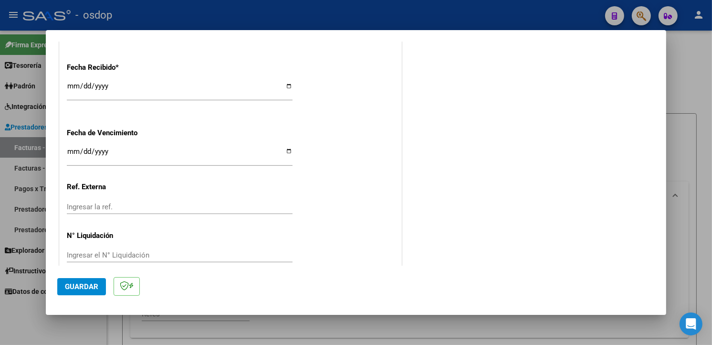
scroll to position [670, 0]
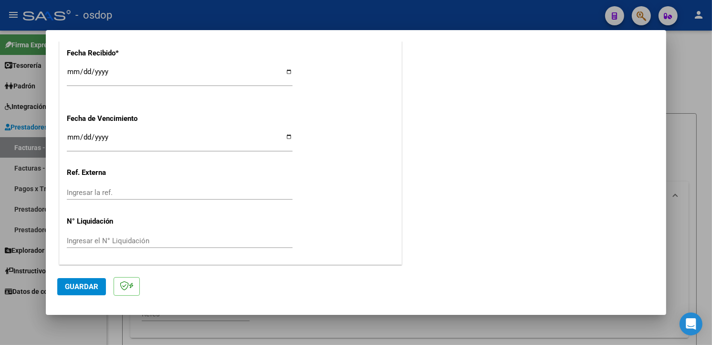
click at [74, 286] on span "Guardar" at bounding box center [81, 286] width 33 height 9
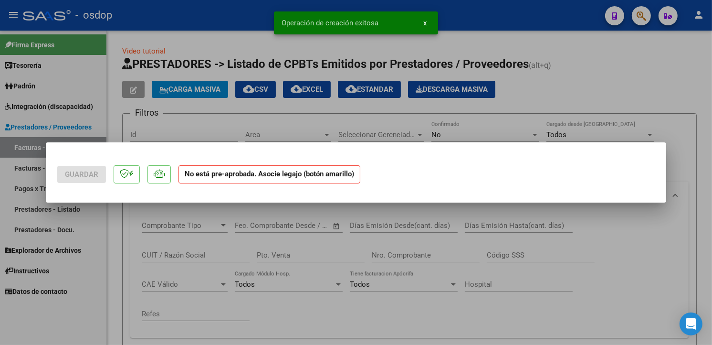
scroll to position [0, 0]
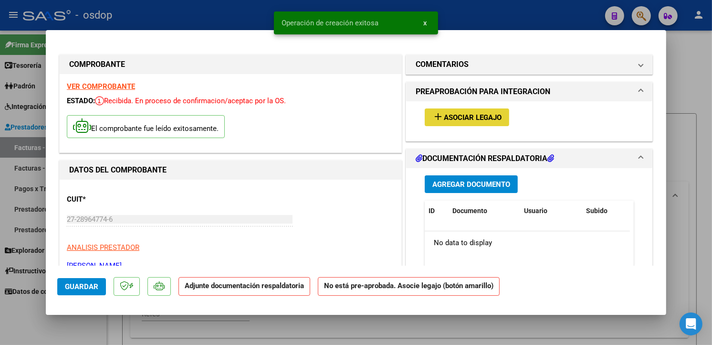
click at [474, 111] on button "add Asociar Legajo" at bounding box center [467, 117] width 84 height 18
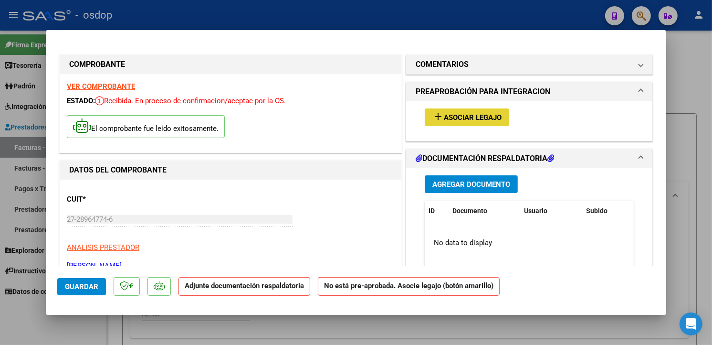
click at [456, 118] on span "Asociar Legajo" at bounding box center [473, 117] width 58 height 9
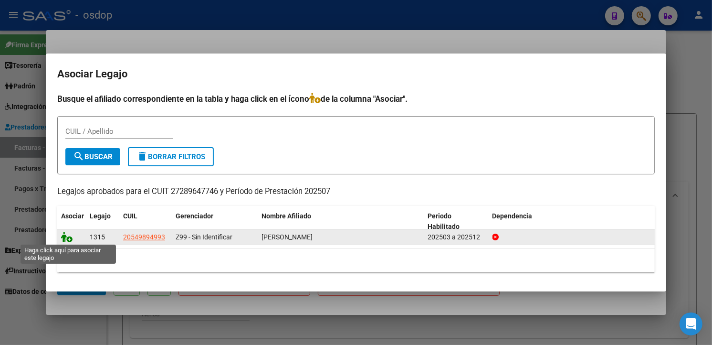
click at [68, 234] on icon at bounding box center [66, 236] width 11 height 10
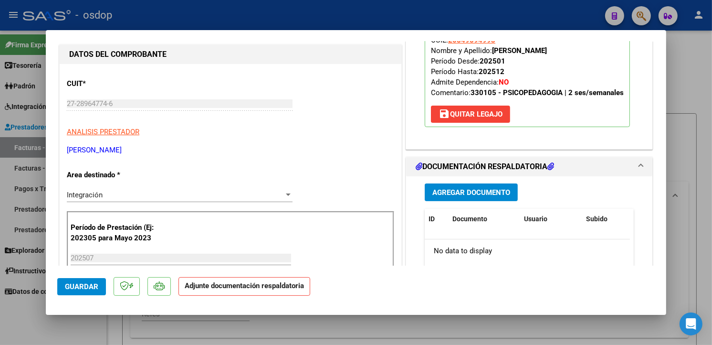
scroll to position [147, 0]
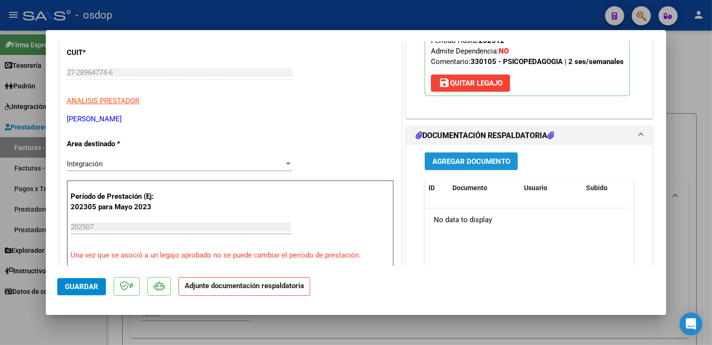
click at [453, 169] on button "Agregar Documento" at bounding box center [471, 161] width 93 height 18
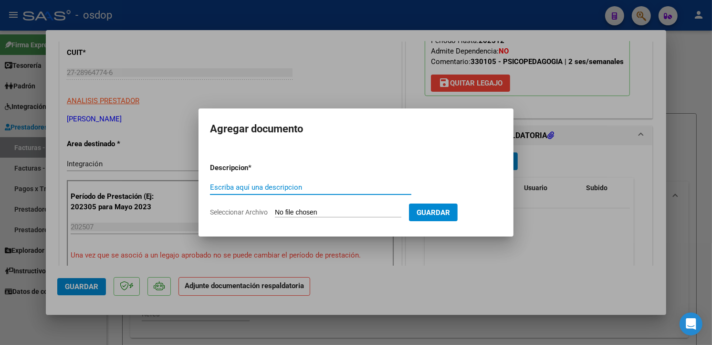
click at [273, 183] on input "Escriba aquí una descripcion" at bounding box center [310, 187] width 201 height 9
type input "p"
type input "planilla de asistencia"
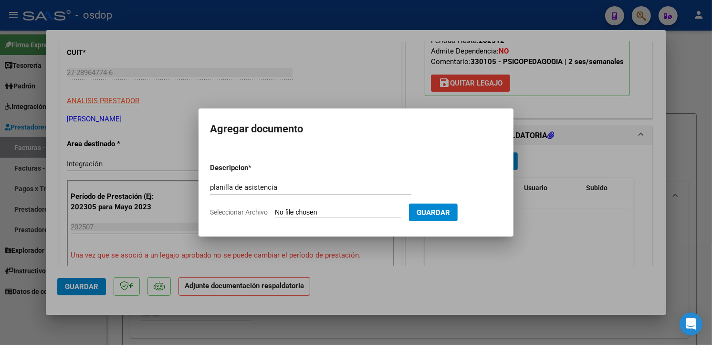
click at [287, 210] on input "Seleccionar Archivo" at bounding box center [338, 212] width 126 height 9
type input "C:\fakepath\ASISTENCIA JULIO PSP.pdf"
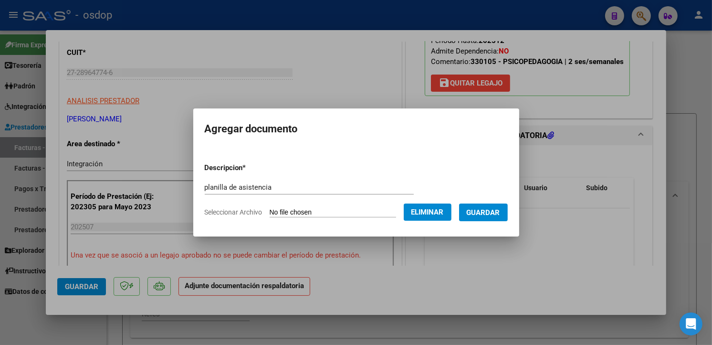
click at [496, 216] on span "Guardar" at bounding box center [483, 212] width 33 height 9
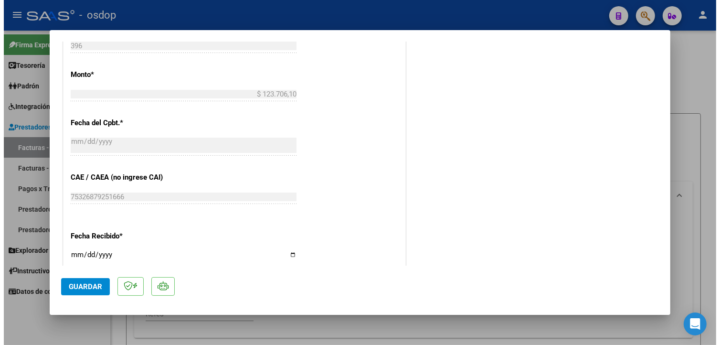
scroll to position [684, 0]
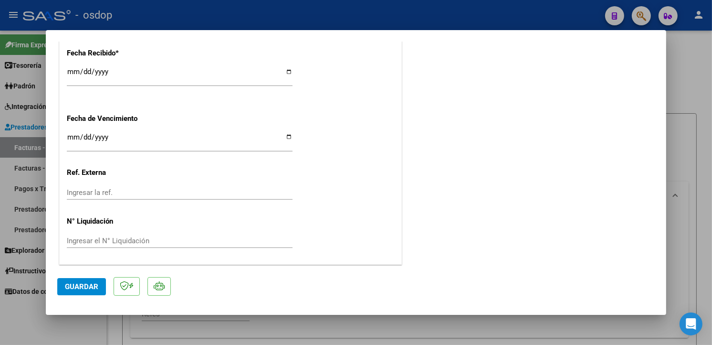
click at [84, 280] on button "Guardar" at bounding box center [81, 286] width 49 height 17
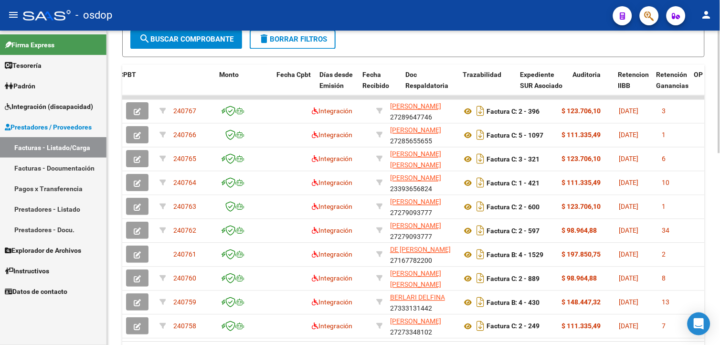
scroll to position [460, 0]
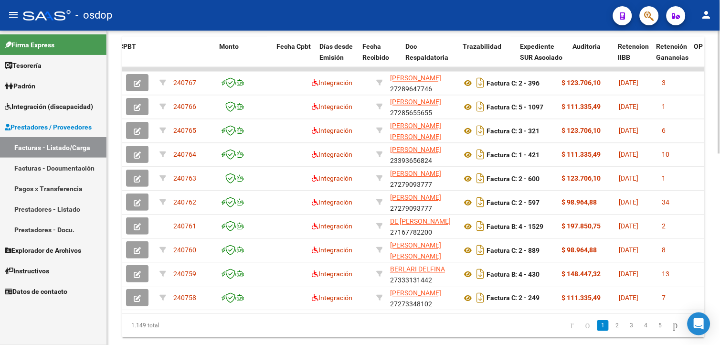
click at [719, 293] on html "menu - osdop person Firma Express Tesorería Extractos Procesados (csv) Extracto…" at bounding box center [360, 172] width 720 height 345
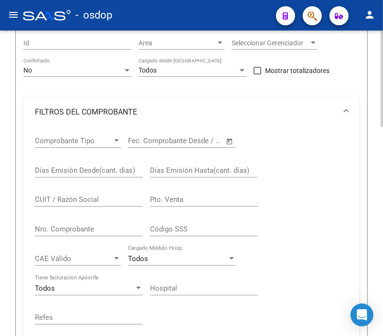
scroll to position [108, 0]
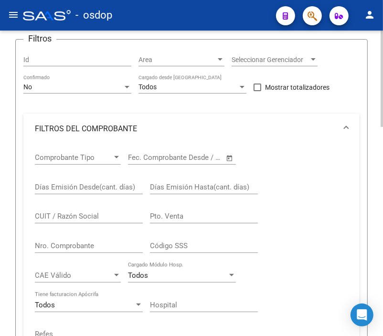
click at [383, 151] on html "menu - osdop person Firma Express Tesorería Extractos Procesados (csv) Extracto…" at bounding box center [191, 168] width 383 height 336
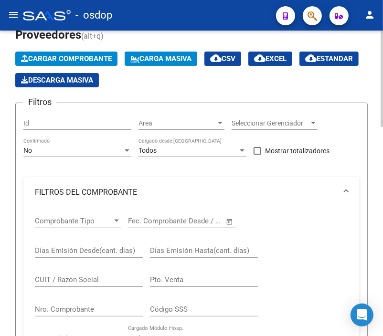
click at [380, 136] on div at bounding box center [381, 93] width 2 height 96
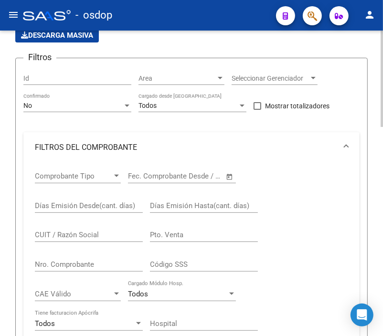
scroll to position [118, 0]
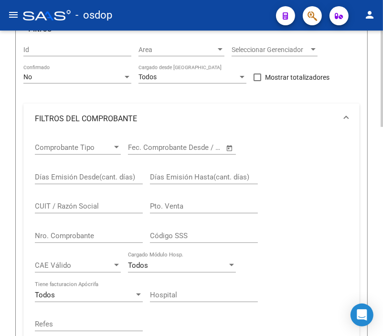
click at [73, 206] on input "CUIT / Razón Social" at bounding box center [89, 206] width 108 height 9
click at [60, 208] on input "CUIT / Razón Social" at bounding box center [89, 206] width 108 height 9
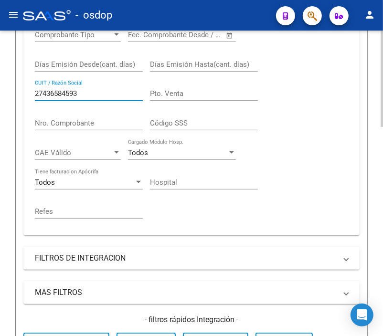
scroll to position [366, 0]
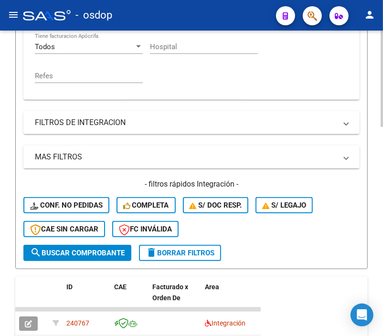
click at [383, 209] on html "menu - osdop person Firma Express Tesorería Extractos Procesados (csv) Extracto…" at bounding box center [191, 168] width 383 height 336
type input "27436584593"
click at [94, 250] on span "search Buscar Comprobante" at bounding box center [77, 253] width 94 height 9
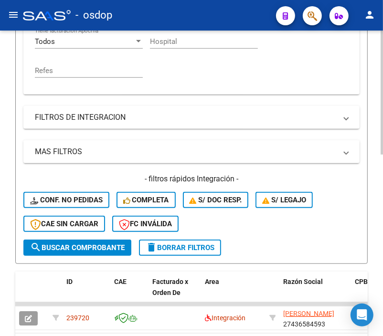
scroll to position [446, 0]
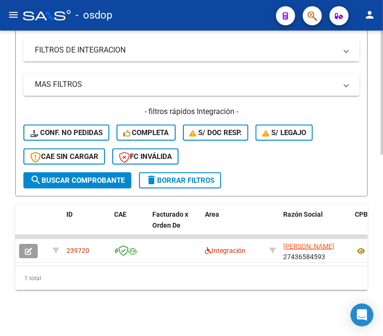
click at [383, 249] on html "menu - osdop person Firma Express Tesorería Extractos Procesados (csv) Extracto…" at bounding box center [191, 168] width 383 height 336
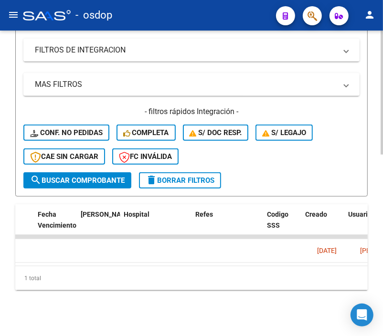
scroll to position [0, 2084]
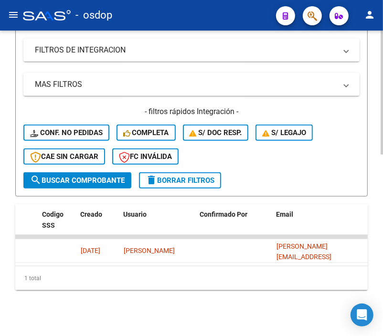
drag, startPoint x: 355, startPoint y: 266, endPoint x: 308, endPoint y: 266, distance: 46.3
click at [308, 266] on div "1 total" at bounding box center [191, 278] width 352 height 24
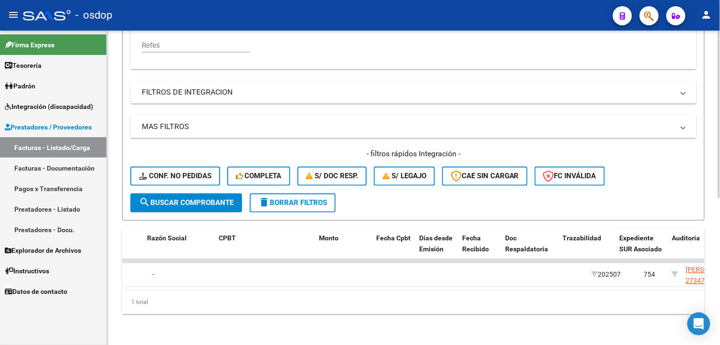
scroll to position [0, 0]
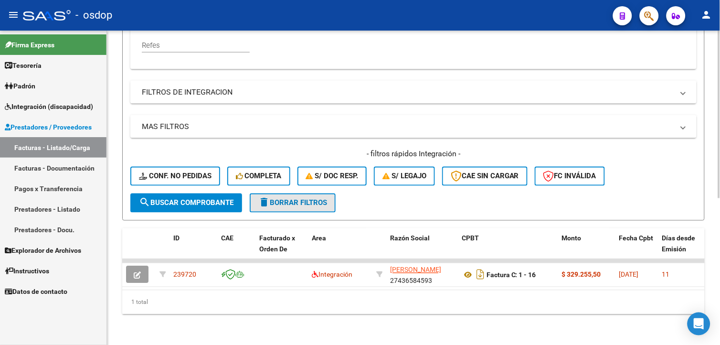
click at [303, 199] on span "delete Borrar Filtros" at bounding box center [292, 203] width 69 height 9
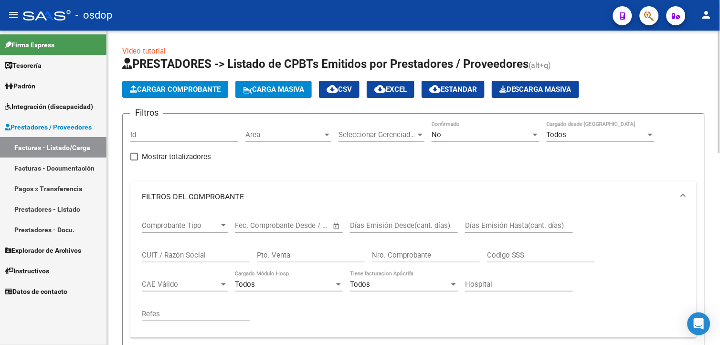
click at [719, 112] on html "menu - osdop person Firma Express Tesorería Extractos Procesados (csv) Extracto…" at bounding box center [360, 172] width 720 height 345
click at [211, 88] on span "Cargar Comprobante" at bounding box center [175, 89] width 91 height 9
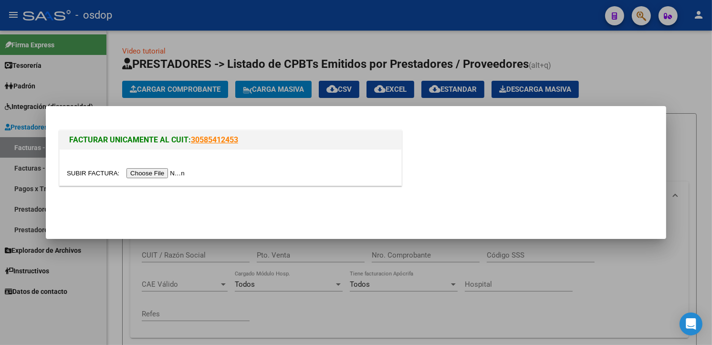
click at [148, 173] on input "file" at bounding box center [127, 173] width 121 height 10
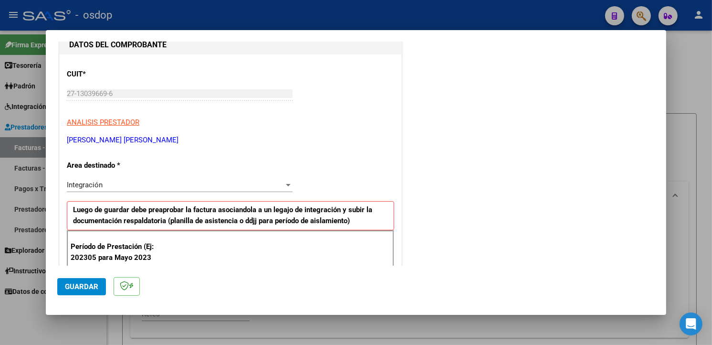
scroll to position [261, 0]
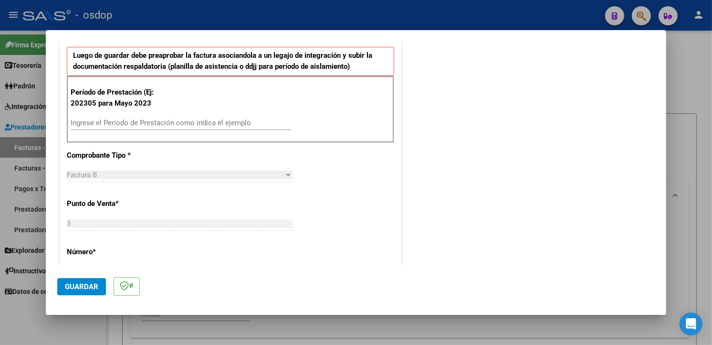
click at [132, 125] on input "Ingrese el Período de Prestación como indica el ejemplo" at bounding box center [181, 122] width 220 height 9
type input "202507"
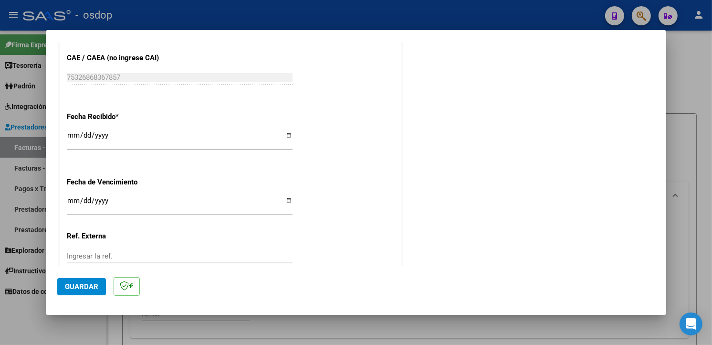
scroll to position [670, 0]
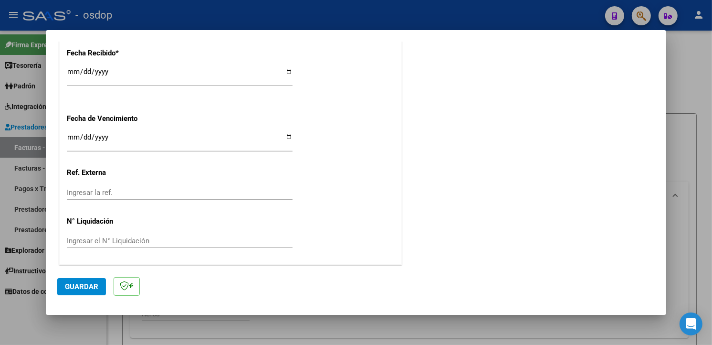
click at [88, 291] on button "Guardar" at bounding box center [81, 286] width 49 height 17
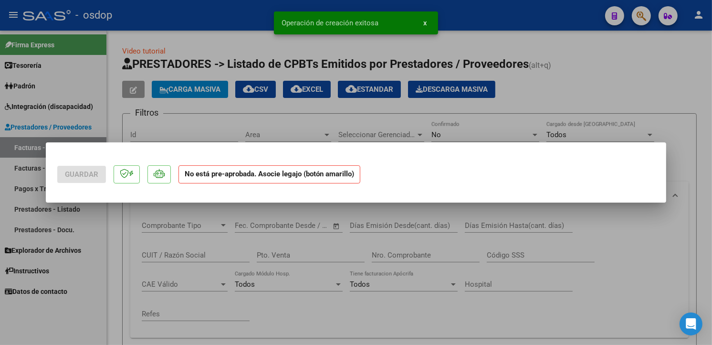
scroll to position [0, 0]
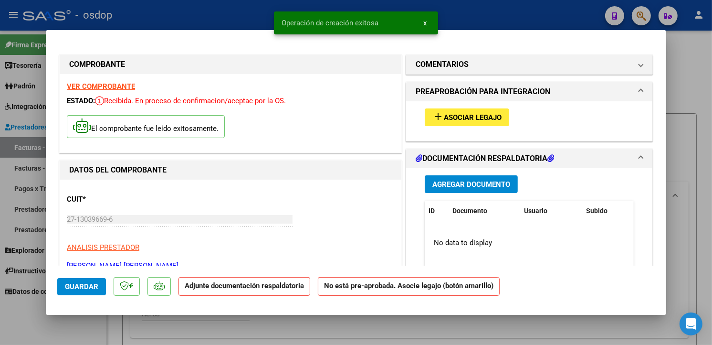
click at [481, 121] on span "Asociar Legajo" at bounding box center [473, 117] width 58 height 9
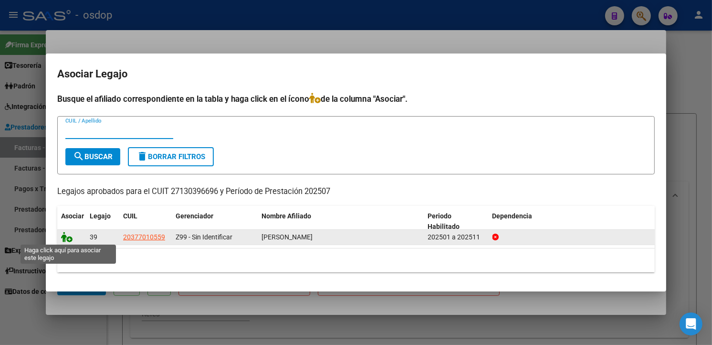
click at [65, 237] on icon at bounding box center [66, 236] width 11 height 10
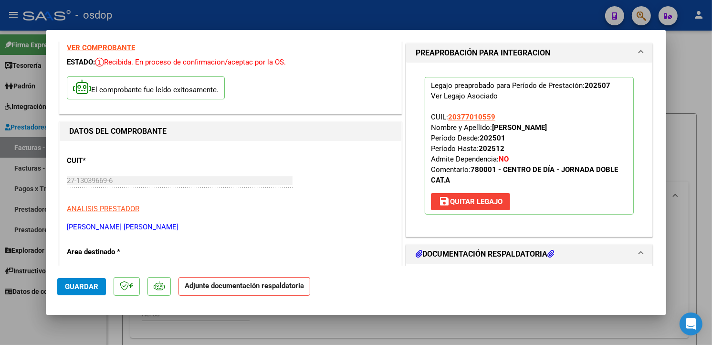
scroll to position [192, 0]
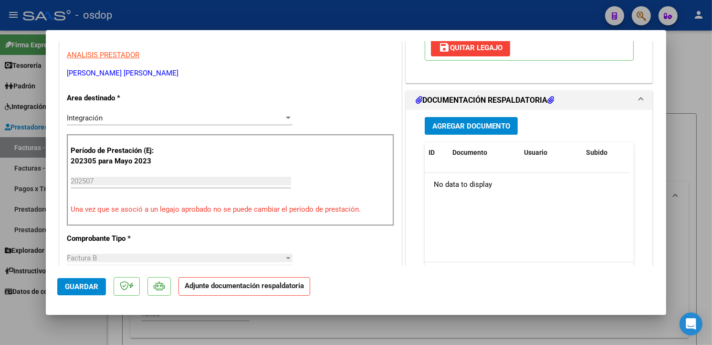
click at [459, 126] on span "Agregar Documento" at bounding box center [471, 126] width 78 height 9
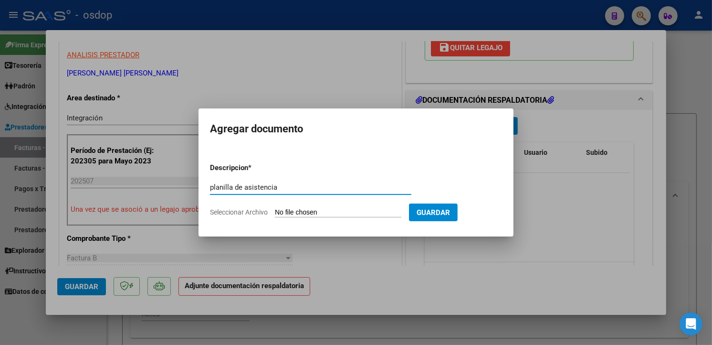
type input "planilla de asistencia"
click at [299, 210] on input "Seleccionar Archivo" at bounding box center [338, 212] width 126 height 9
type input "C:\fakepath\asistencia [PERSON_NAME][DATE].pdf"
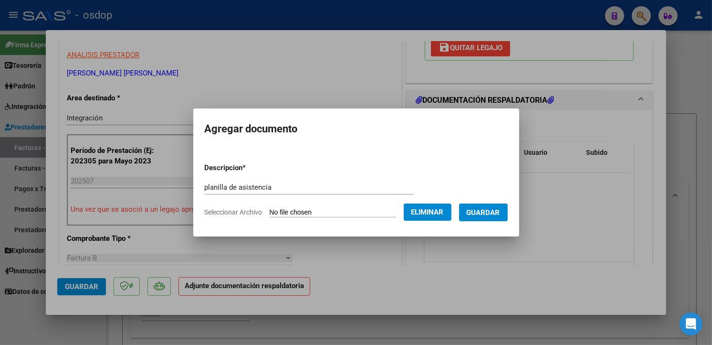
click at [508, 214] on button "Guardar" at bounding box center [483, 212] width 49 height 18
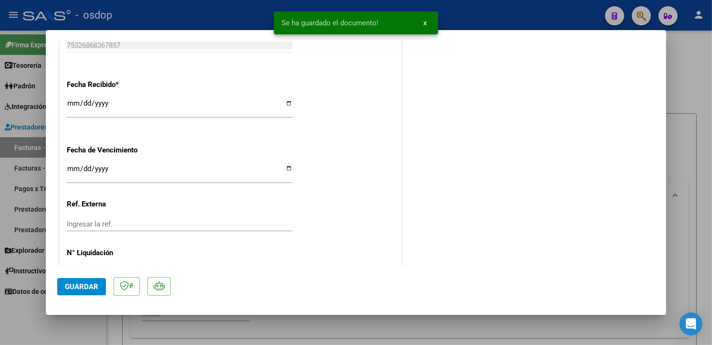
scroll to position [684, 0]
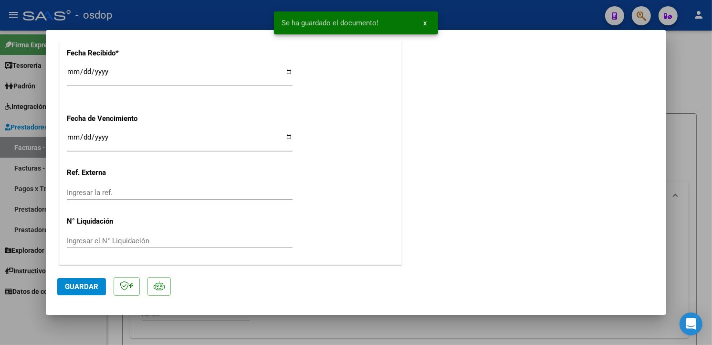
click at [79, 291] on button "Guardar" at bounding box center [81, 286] width 49 height 17
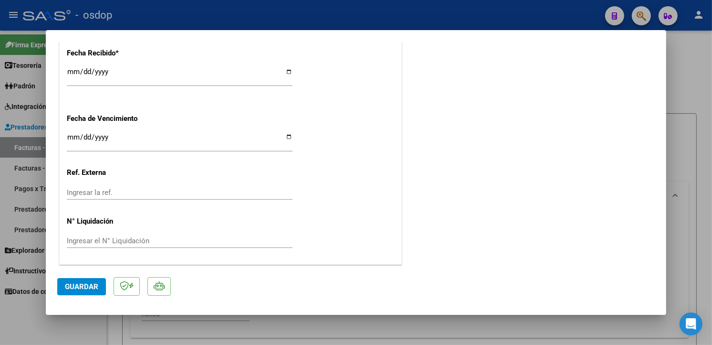
type input "$ 0,00"
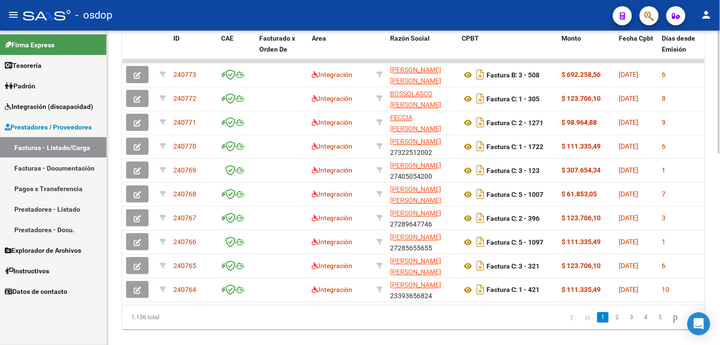
scroll to position [459, 0]
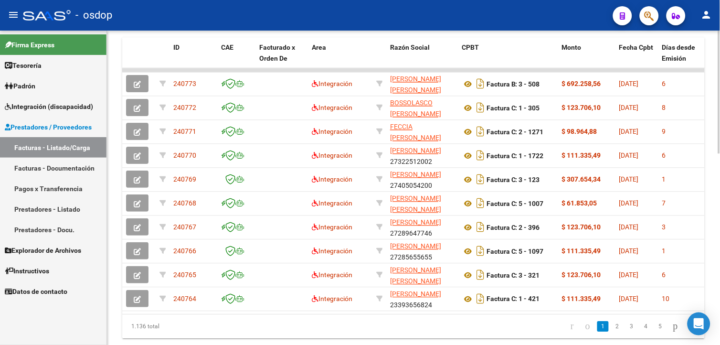
click at [719, 267] on html "menu - osdop person Firma Express Tesorería Extractos Procesados (csv) Extracto…" at bounding box center [360, 172] width 720 height 345
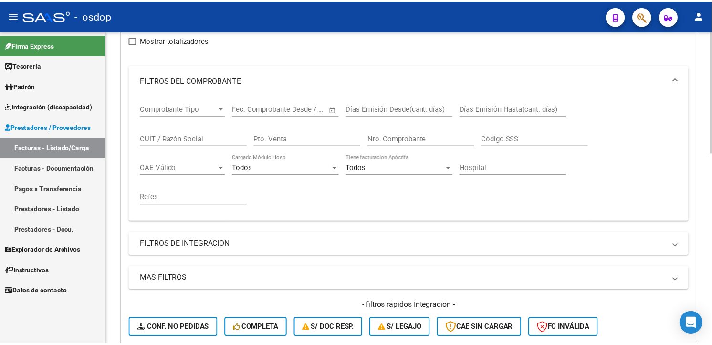
scroll to position [10, 0]
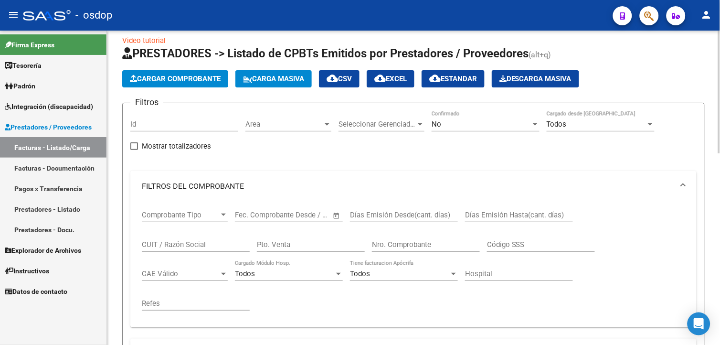
click at [719, 67] on html "menu - osdop person Firma Express Tesorería Extractos Procesados (csv) Extracto…" at bounding box center [360, 172] width 720 height 345
click at [203, 79] on span "Cargar Comprobante" at bounding box center [175, 78] width 91 height 9
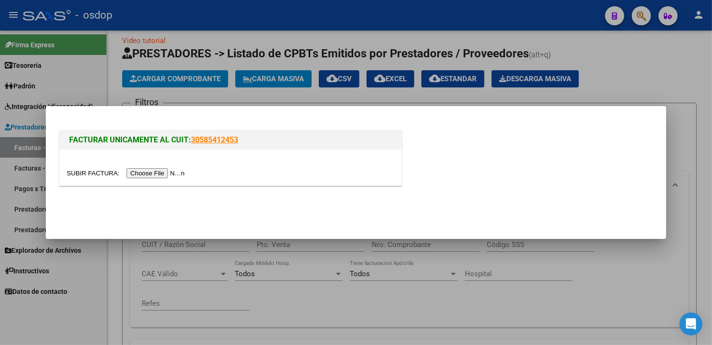
click at [159, 168] on input "file" at bounding box center [127, 173] width 121 height 10
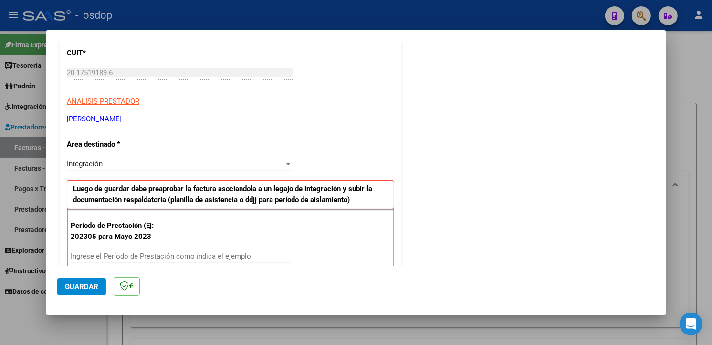
scroll to position [157, 0]
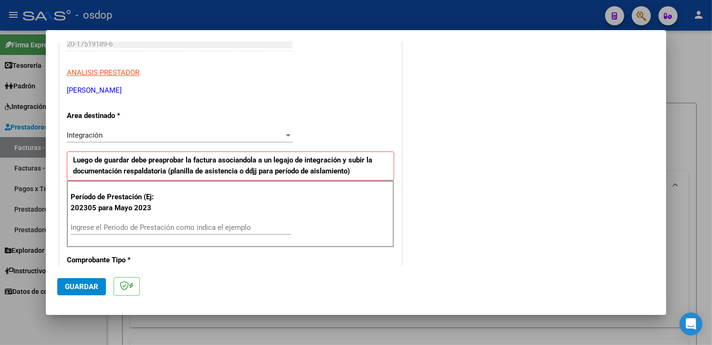
click at [218, 228] on input "Ingrese el Período de Prestación como indica el ejemplo" at bounding box center [181, 227] width 220 height 9
type input "202507"
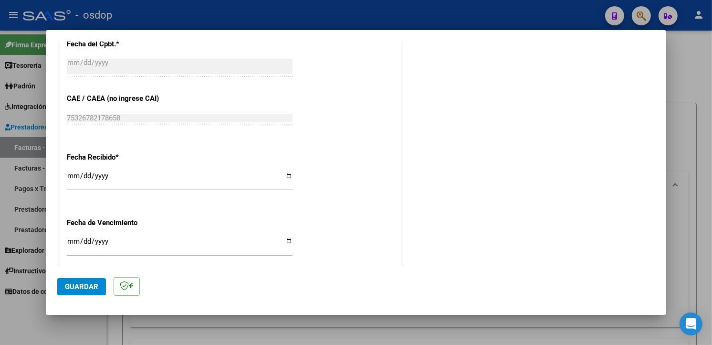
scroll to position [670, 0]
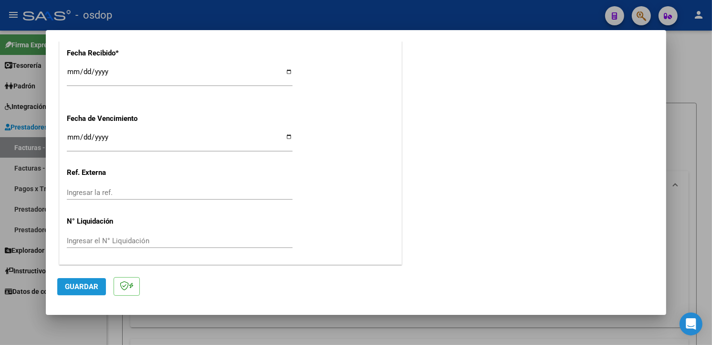
click at [83, 290] on span "Guardar" at bounding box center [81, 286] width 33 height 9
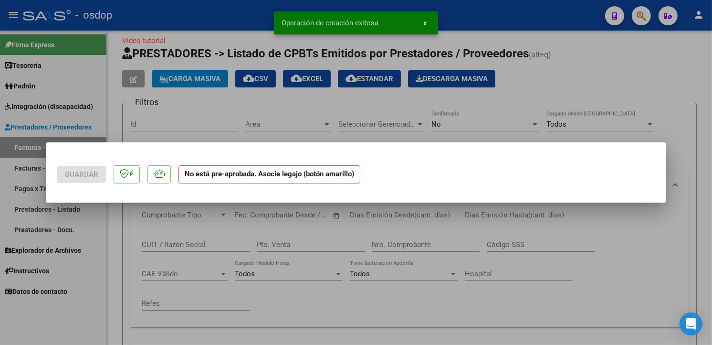
scroll to position [0, 0]
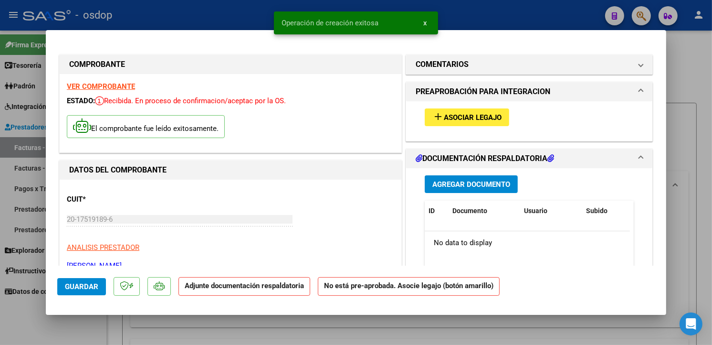
click at [488, 113] on span "Asociar Legajo" at bounding box center [473, 117] width 58 height 9
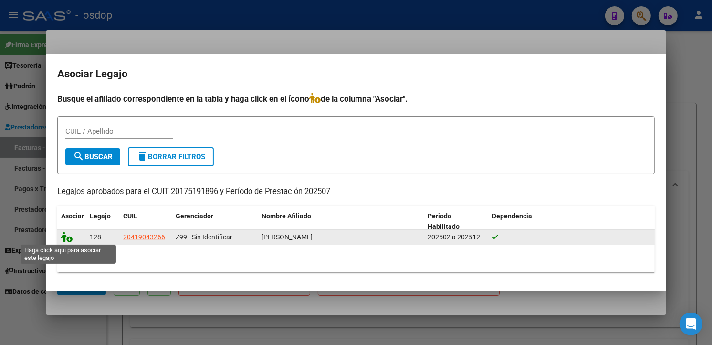
click at [68, 237] on icon at bounding box center [66, 236] width 11 height 10
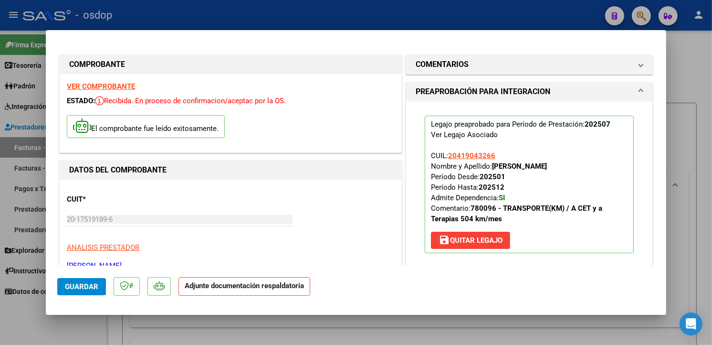
scroll to position [142, 0]
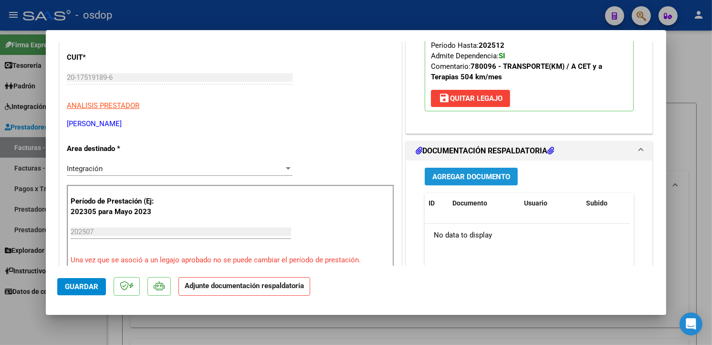
click at [480, 173] on span "Agregar Documento" at bounding box center [471, 176] width 78 height 9
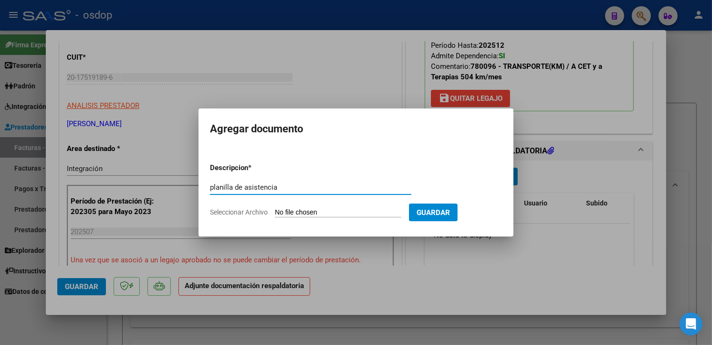
type input "planilla de asistencia"
click at [290, 214] on input "Seleccionar Archivo" at bounding box center [338, 212] width 126 height 9
type input "C:\fakepath\escanear0006 (2).pdf"
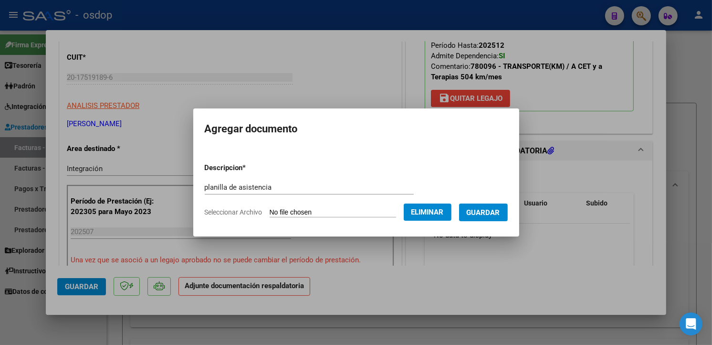
click at [500, 210] on span "Guardar" at bounding box center [483, 212] width 33 height 9
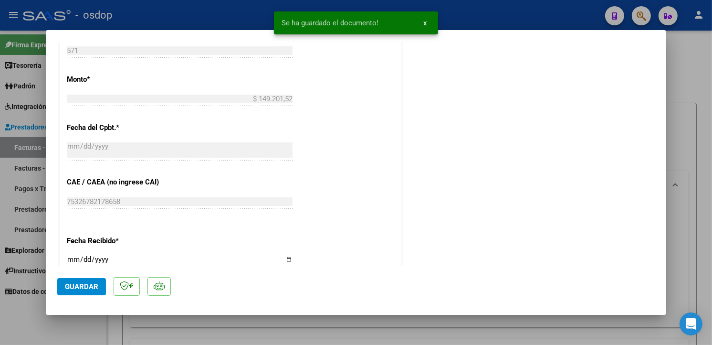
scroll to position [684, 0]
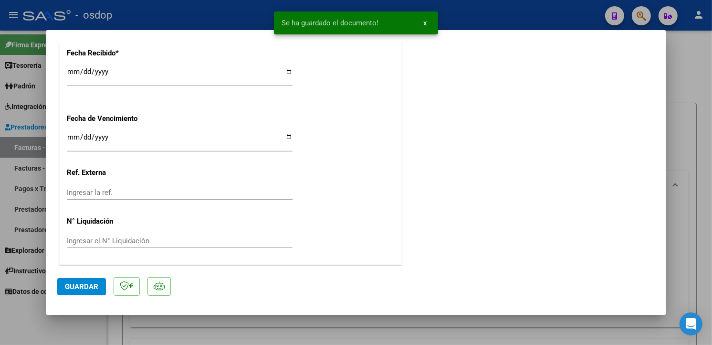
click at [87, 284] on span "Guardar" at bounding box center [81, 286] width 33 height 9
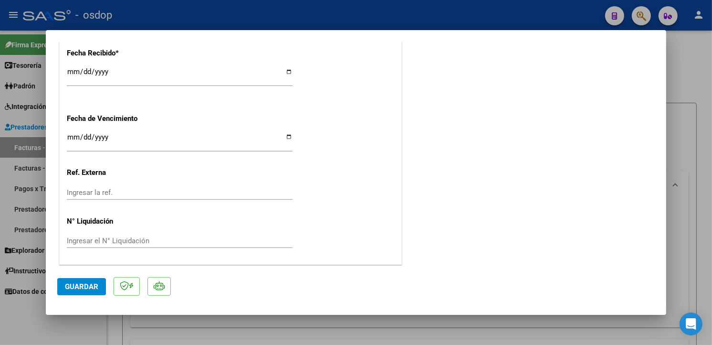
type input "$ 0,00"
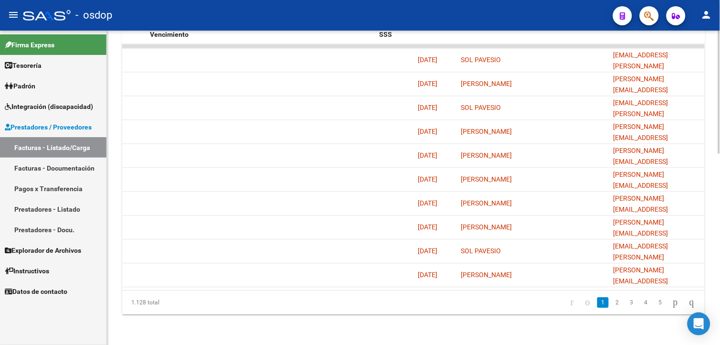
scroll to position [480, 0]
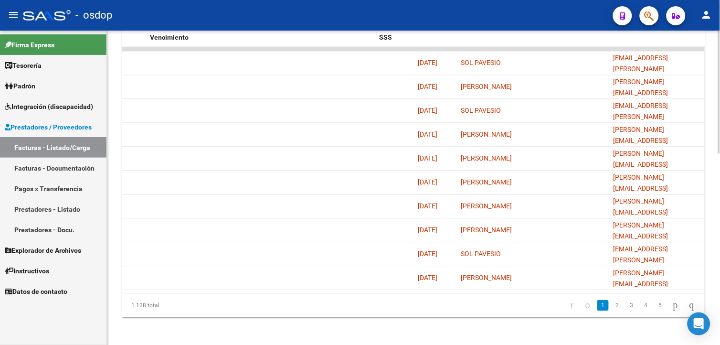
click at [719, 271] on html "menu - osdop person Firma Express Tesorería Extractos Procesados (csv) Extracto…" at bounding box center [360, 172] width 720 height 345
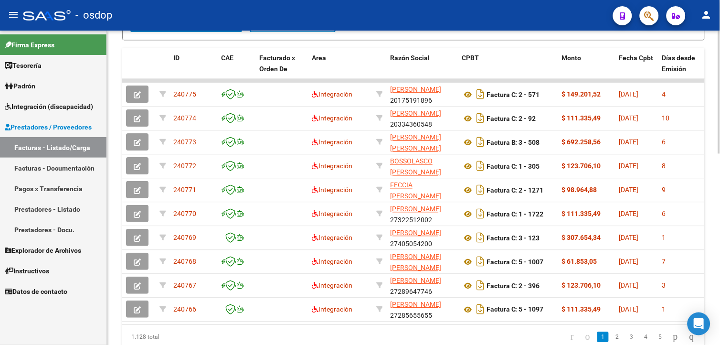
scroll to position [418, 0]
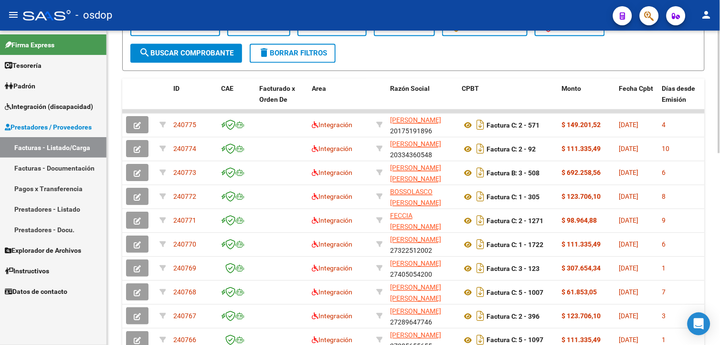
click at [719, 201] on html "menu - osdop person Firma Express Tesorería Extractos Procesados (csv) Extracto…" at bounding box center [360, 172] width 720 height 345
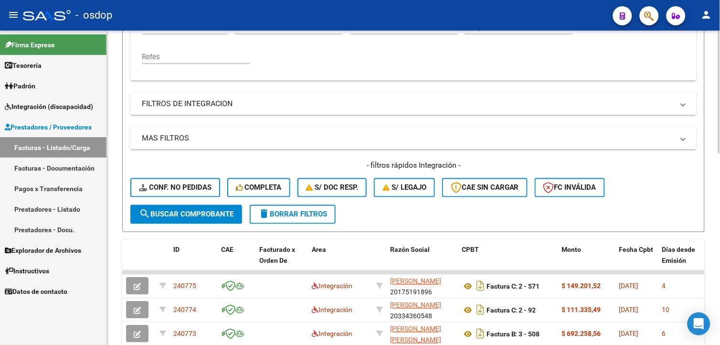
scroll to position [244, 0]
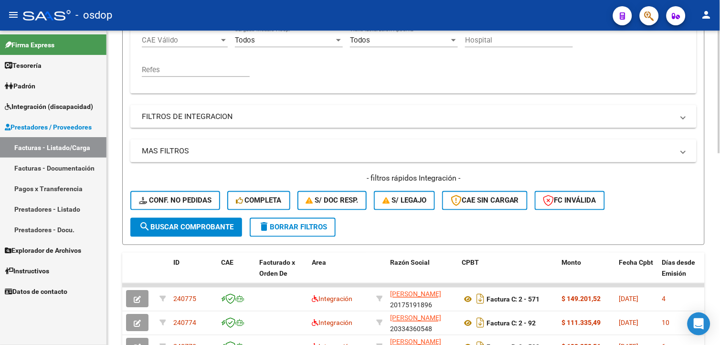
click at [719, 204] on html "menu - osdop person Firma Express Tesorería Extractos Procesados (csv) Extracto…" at bounding box center [360, 172] width 720 height 345
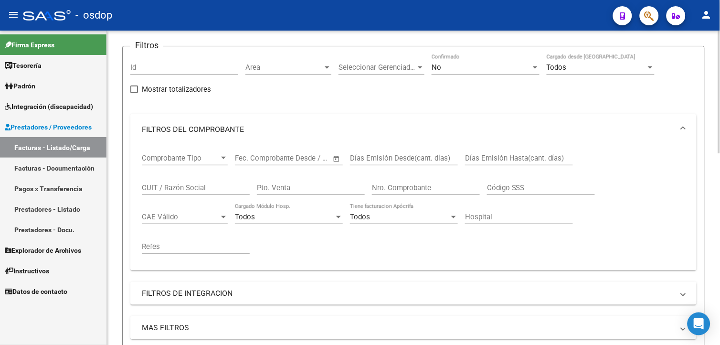
click at [719, 80] on html "menu - osdop person Firma Express Tesorería Extractos Procesados (csv) Extracto…" at bounding box center [360, 172] width 720 height 345
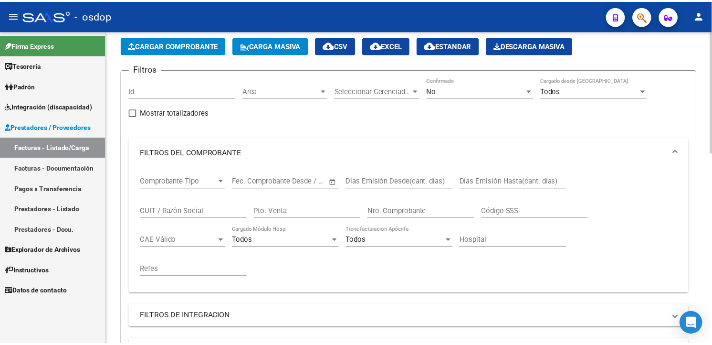
scroll to position [0, 0]
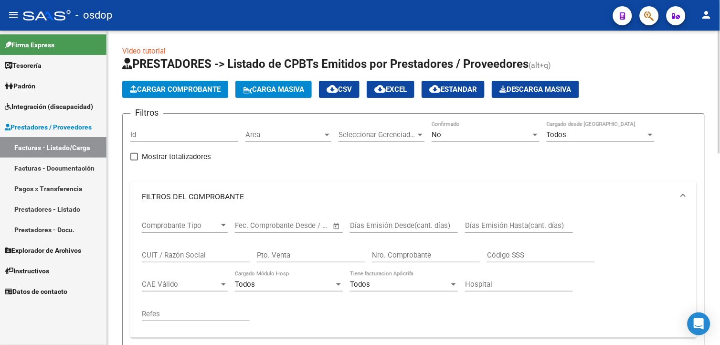
click at [719, 113] on html "menu - osdop person Firma Express Tesorería Extractos Procesados (csv) Extracto…" at bounding box center [360, 172] width 720 height 345
click at [227, 86] on button "Cargar Comprobante" at bounding box center [175, 89] width 106 height 17
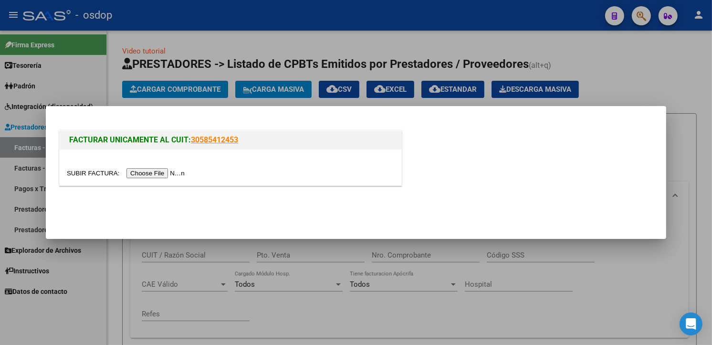
click at [164, 174] on input "file" at bounding box center [127, 173] width 121 height 10
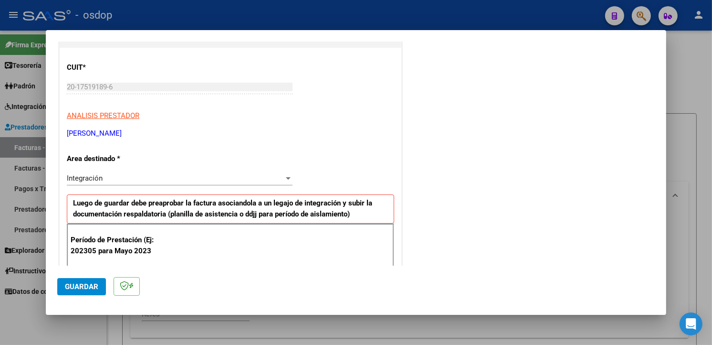
scroll to position [161, 0]
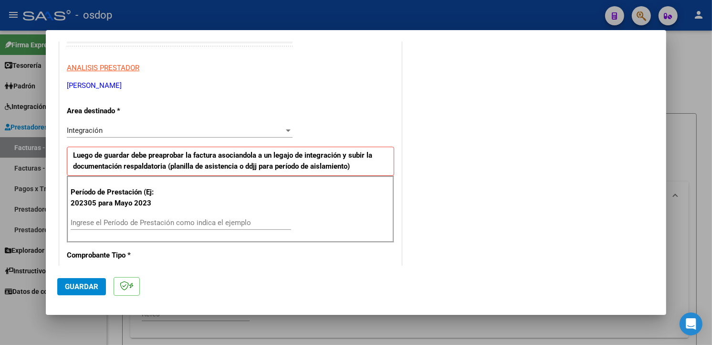
click at [117, 216] on div "Ingrese el Período de Prestación como indica el ejemplo" at bounding box center [181, 222] width 220 height 14
click at [117, 218] on input "Ingrese el Período de Prestación como indica el ejemplo" at bounding box center [181, 222] width 220 height 9
type input "202507"
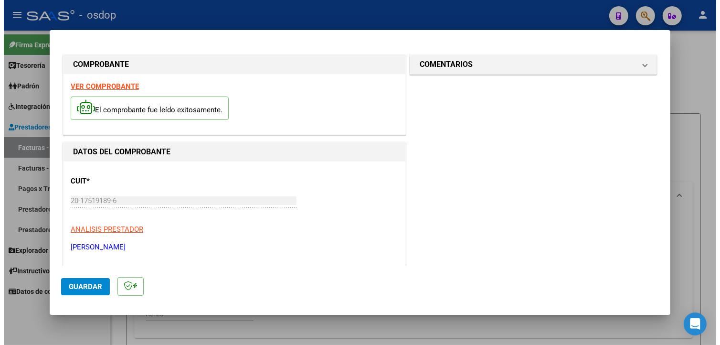
scroll to position [11, 0]
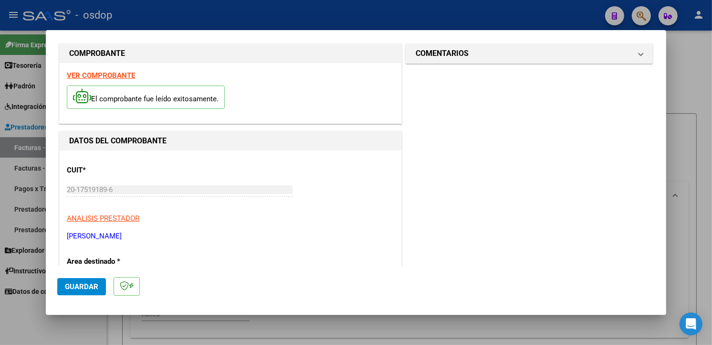
drag, startPoint x: 670, startPoint y: 104, endPoint x: 671, endPoint y: 131, distance: 27.7
click at [671, 131] on div at bounding box center [356, 172] width 712 height 345
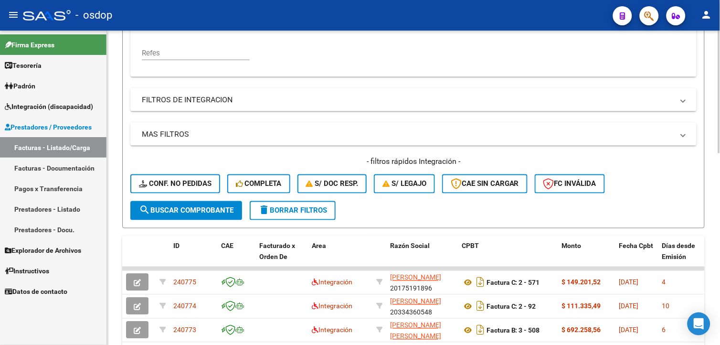
scroll to position [278, 0]
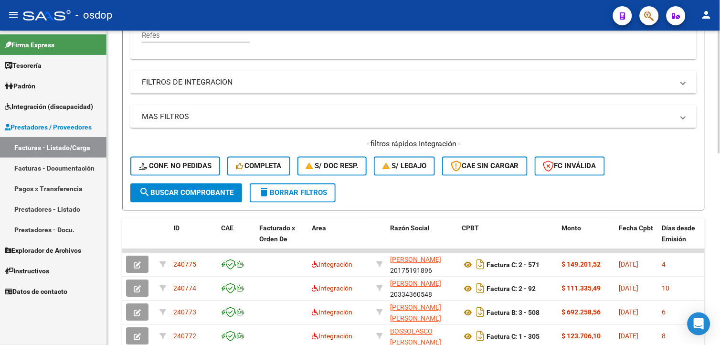
click at [719, 245] on html "menu - osdop person Firma Express Tesorería Extractos Procesados (csv) Extracto…" at bounding box center [360, 172] width 720 height 345
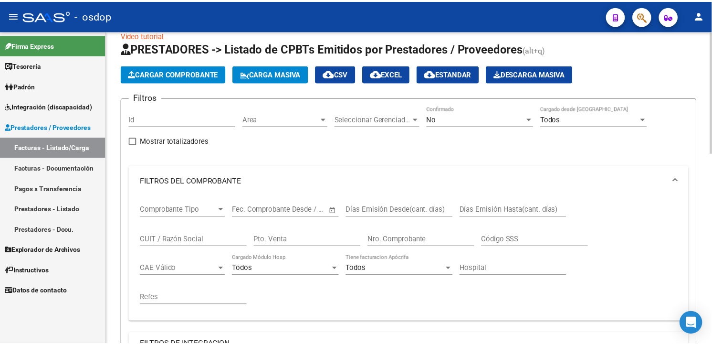
scroll to position [0, 0]
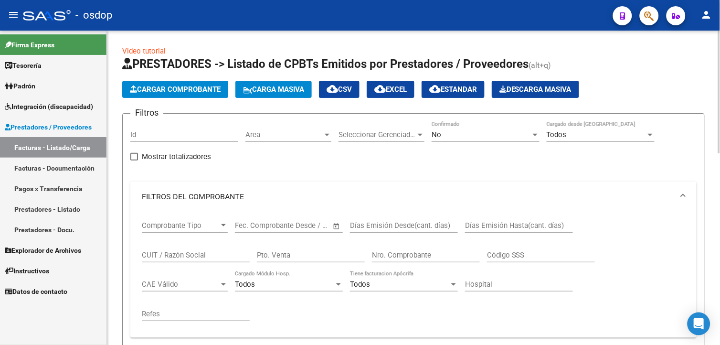
click at [719, 79] on html "menu - osdop person Firma Express Tesorería Extractos Procesados (csv) Extracto…" at bounding box center [360, 172] width 720 height 345
click at [199, 88] on span "Cargar Comprobante" at bounding box center [175, 89] width 91 height 9
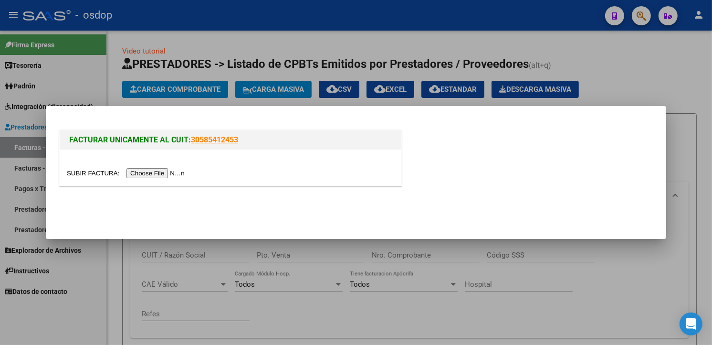
click at [152, 174] on input "file" at bounding box center [127, 173] width 121 height 10
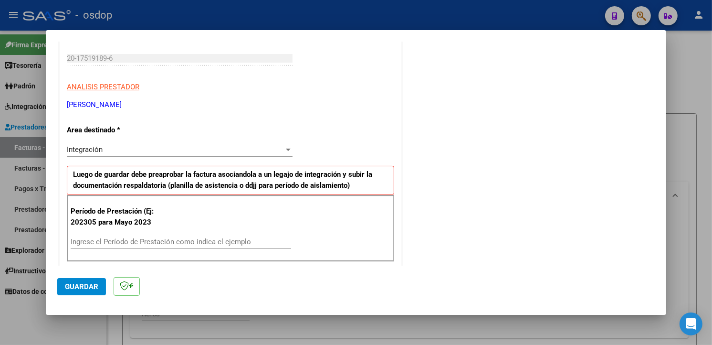
scroll to position [149, 0]
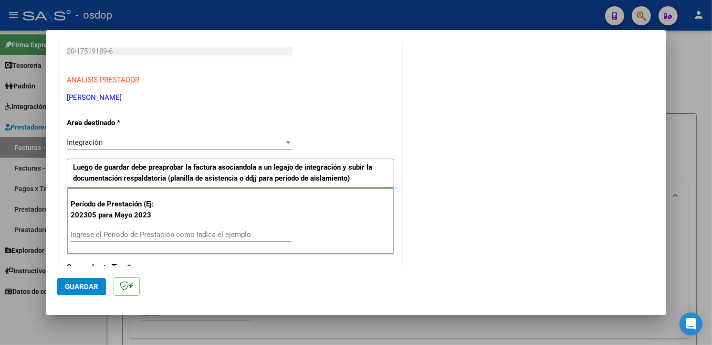
click at [191, 229] on div "Ingrese el Período de Prestación como indica el ejemplo" at bounding box center [181, 234] width 220 height 14
click at [171, 235] on input "Ingrese el Período de Prestación como indica el ejemplo" at bounding box center [181, 234] width 220 height 9
type input "202507"
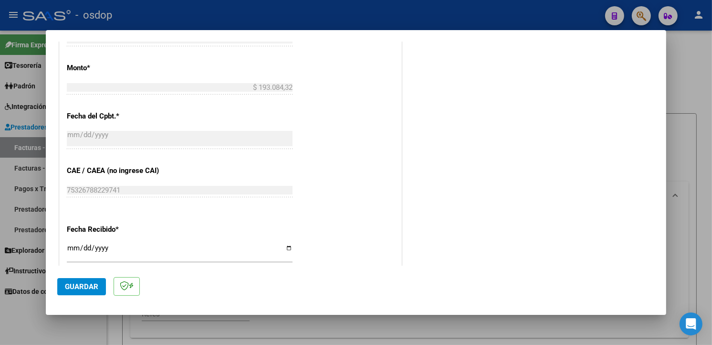
scroll to position [670, 0]
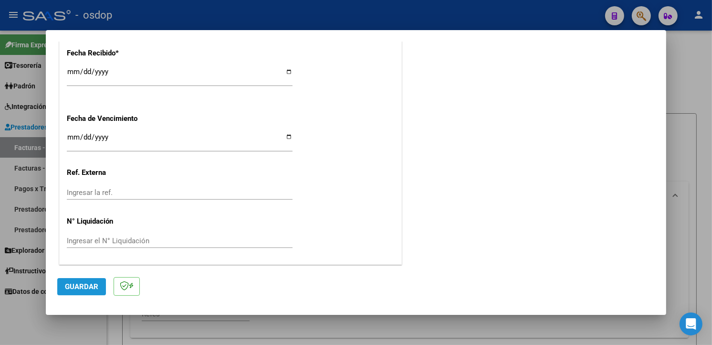
click at [75, 289] on span "Guardar" at bounding box center [81, 286] width 33 height 9
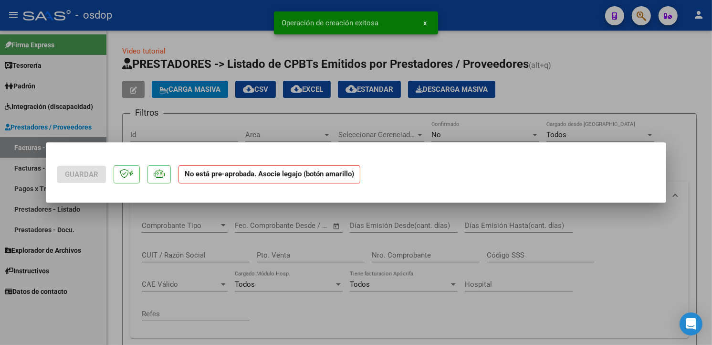
scroll to position [0, 0]
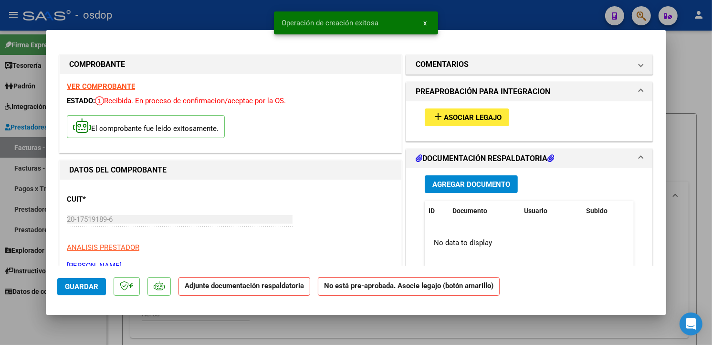
click at [476, 116] on span "Asociar Legajo" at bounding box center [473, 117] width 58 height 9
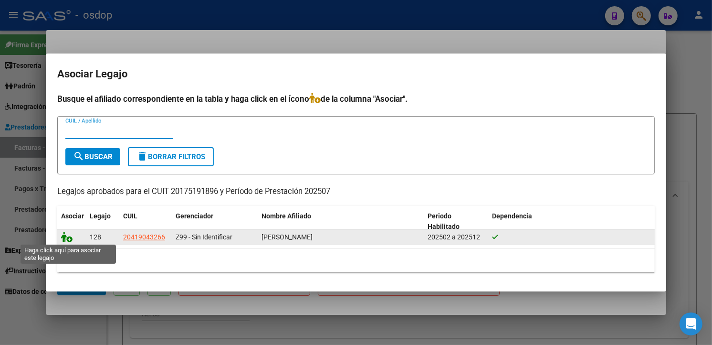
click at [65, 237] on icon at bounding box center [66, 236] width 11 height 10
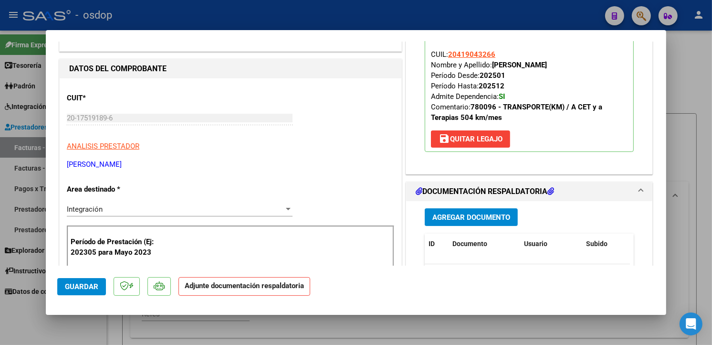
scroll to position [185, 0]
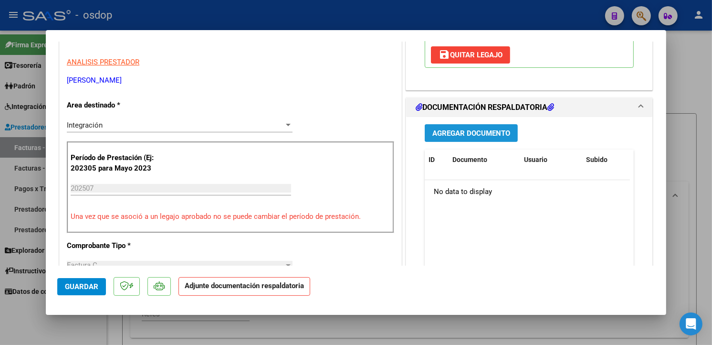
click at [474, 141] on button "Agregar Documento" at bounding box center [471, 133] width 93 height 18
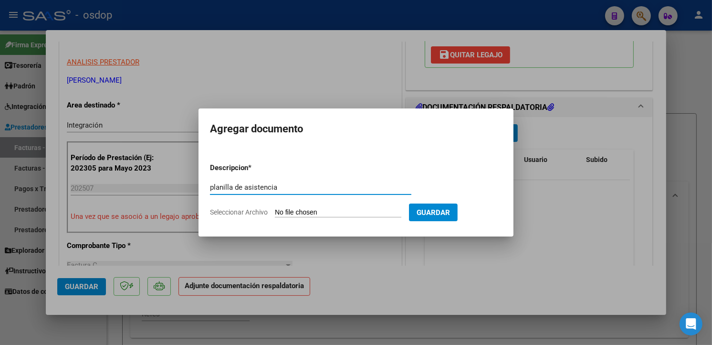
type input "planilla de asistencia"
click at [322, 209] on input "Seleccionar Archivo" at bounding box center [338, 212] width 126 height 9
type input "C:\fakepath\escanear0006 (2).pdf"
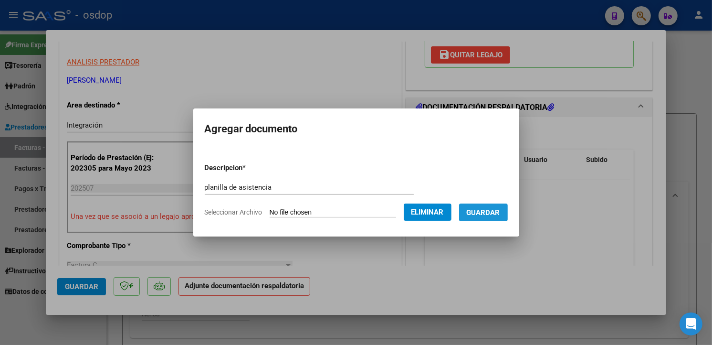
click at [500, 213] on span "Guardar" at bounding box center [483, 212] width 33 height 9
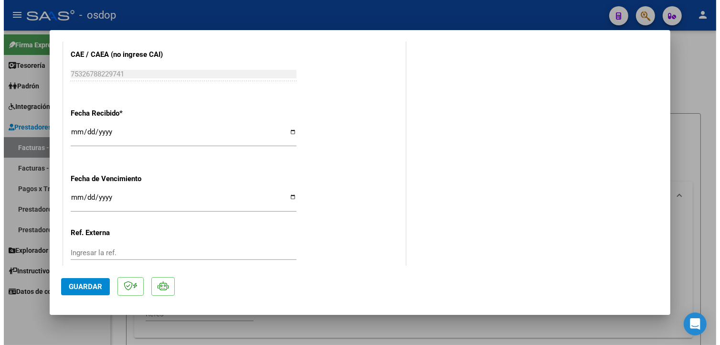
scroll to position [684, 0]
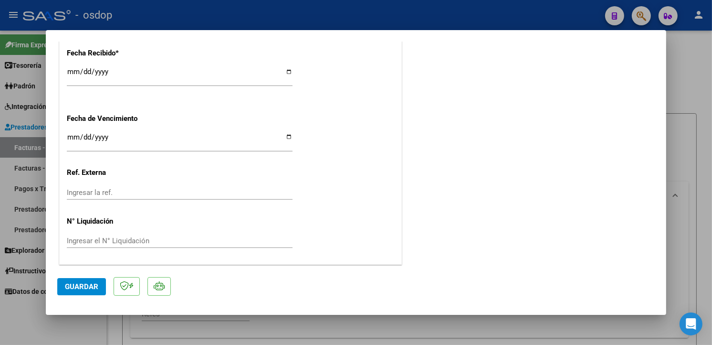
click at [75, 285] on span "Guardar" at bounding box center [81, 286] width 33 height 9
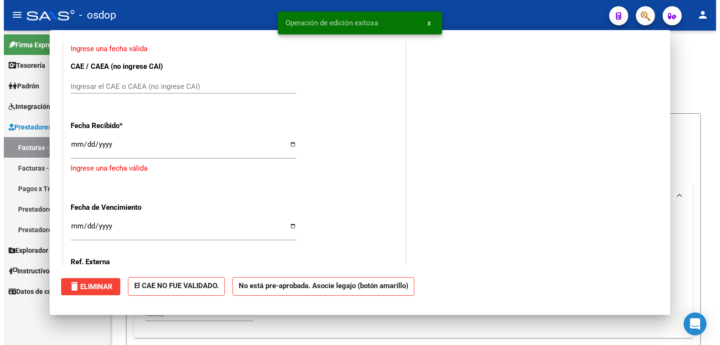
scroll to position [0, 0]
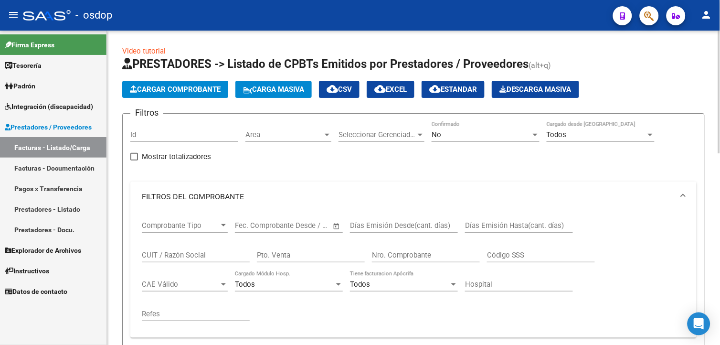
drag, startPoint x: 717, startPoint y: 118, endPoint x: 718, endPoint y: 155, distance: 36.3
drag, startPoint x: 718, startPoint y: 155, endPoint x: 659, endPoint y: 48, distance: 121.8
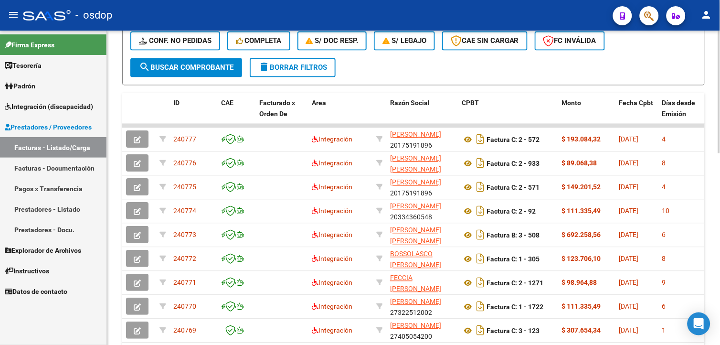
scroll to position [438, 0]
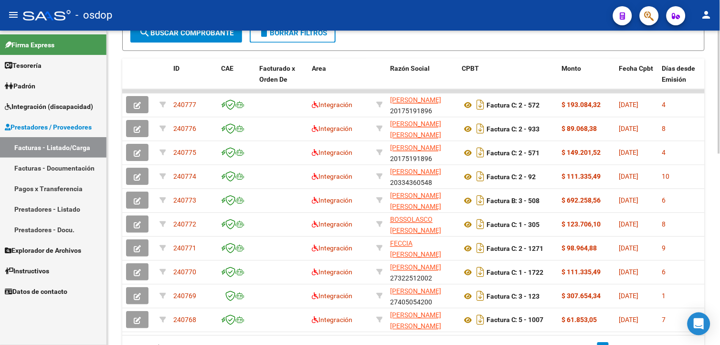
click at [719, 270] on html "menu - osdop person Firma Express Tesorería Extractos Procesados (csv) Extracto…" at bounding box center [360, 172] width 720 height 345
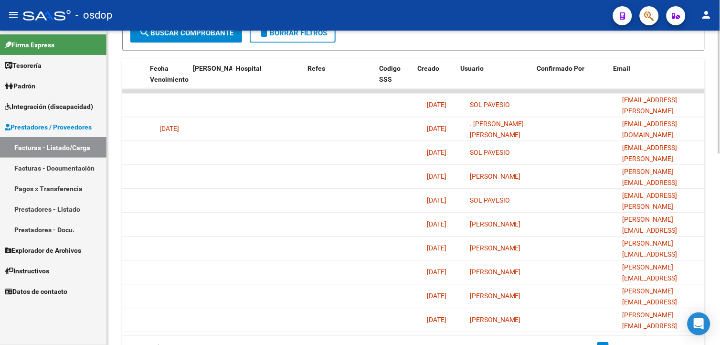
scroll to position [0, 1854]
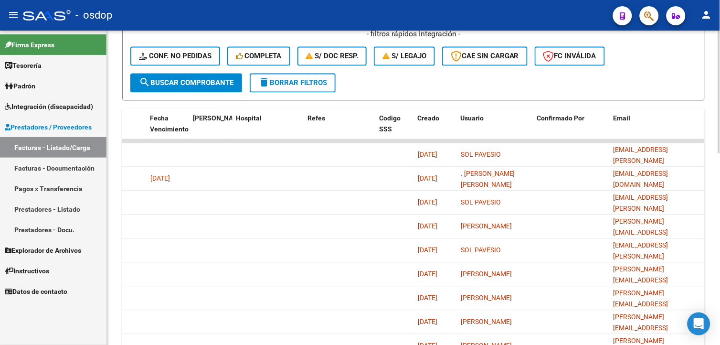
click at [719, 215] on div at bounding box center [719, 245] width 2 height 123
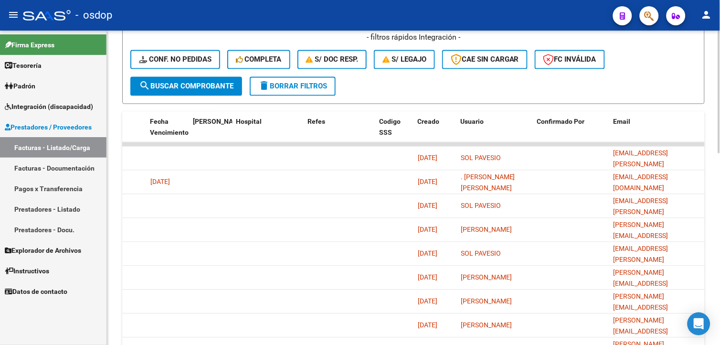
scroll to position [70, 0]
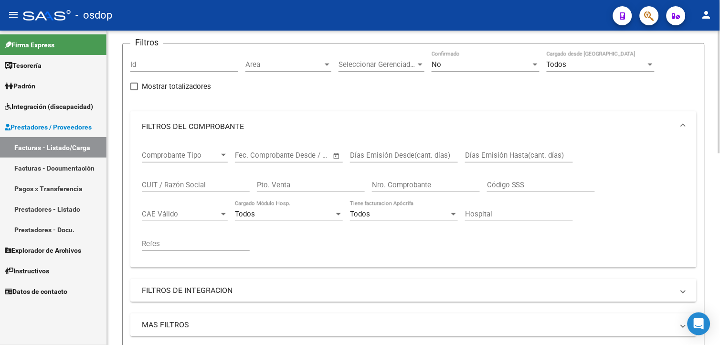
click at [719, 120] on html "menu - osdop person Firma Express Tesorería Extractos Procesados (csv) Extracto…" at bounding box center [360, 172] width 720 height 345
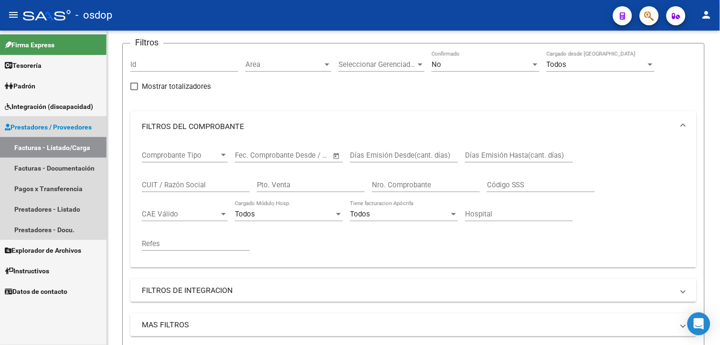
click at [48, 147] on link "Facturas - Listado/Carga" at bounding box center [53, 147] width 106 height 21
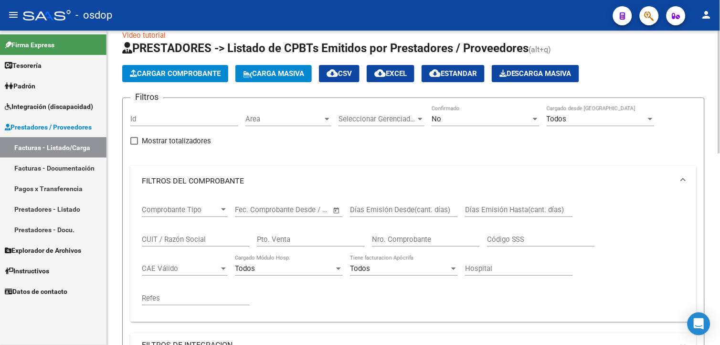
scroll to position [0, 0]
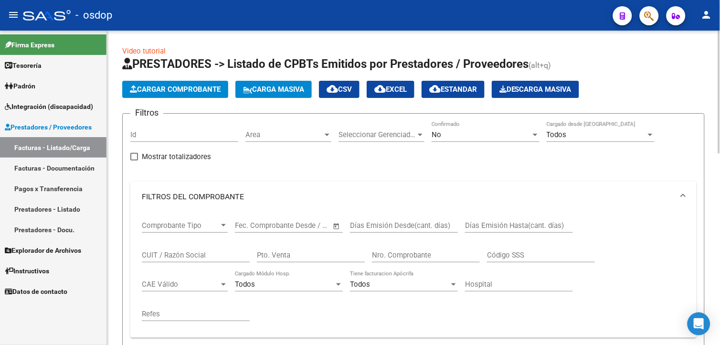
click at [718, 99] on div at bounding box center [719, 92] width 2 height 123
click at [188, 88] on span "Cargar Comprobante" at bounding box center [175, 89] width 91 height 9
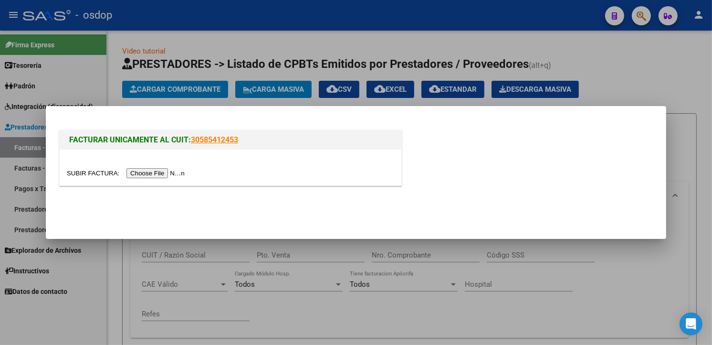
click at [160, 173] on input "file" at bounding box center [127, 173] width 121 height 10
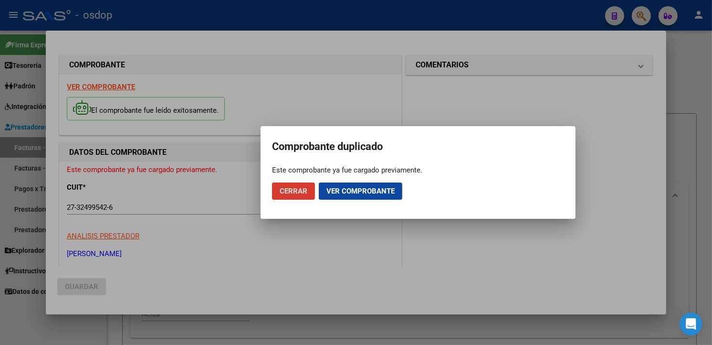
click at [293, 191] on span "Cerrar" at bounding box center [294, 191] width 28 height 9
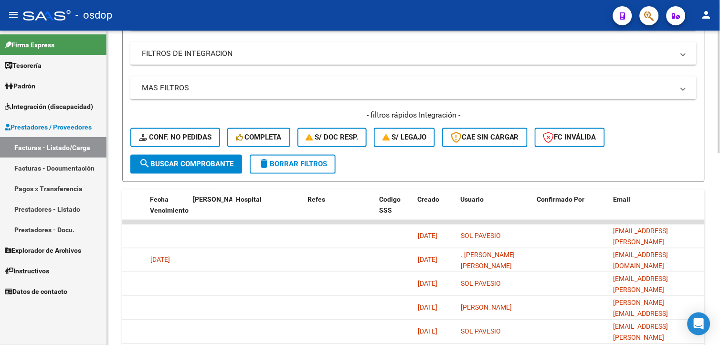
scroll to position [354, 0]
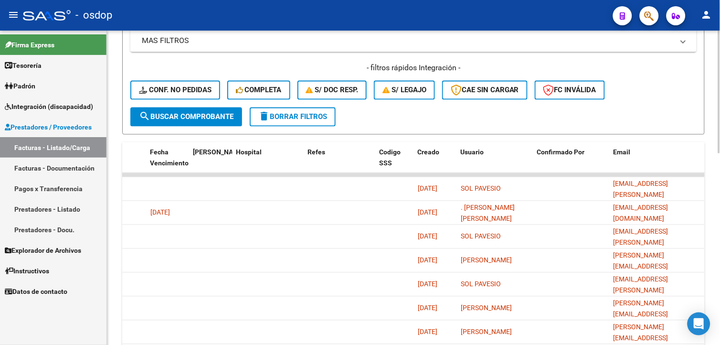
click at [719, 210] on html "menu - osdop person Firma Express Tesorería Extractos Procesados (csv) Extracto…" at bounding box center [360, 172] width 720 height 345
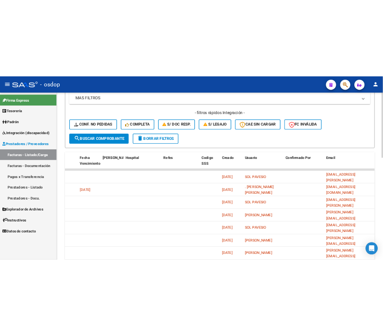
scroll to position [40, 0]
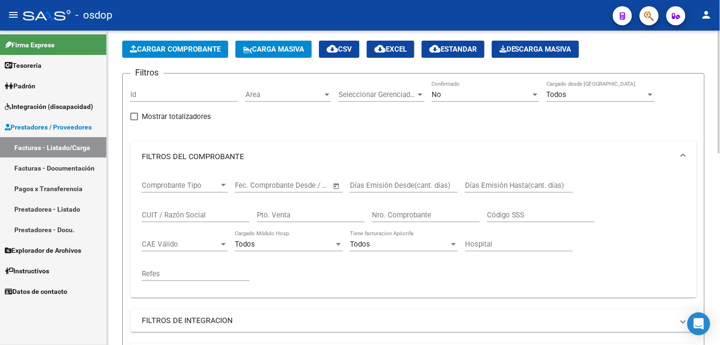
click at [719, 196] on html "menu - osdop person Firma Express Tesorería Extractos Procesados (csv) Extracto…" at bounding box center [360, 172] width 720 height 345
click at [719, 167] on div at bounding box center [719, 107] width 2 height 123
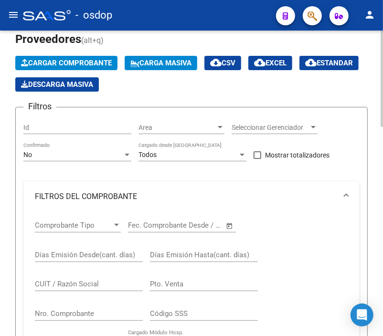
click at [84, 286] on input "CUIT / Razón Social" at bounding box center [89, 284] width 108 height 9
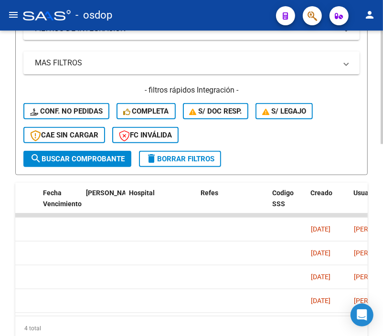
scroll to position [467, 0]
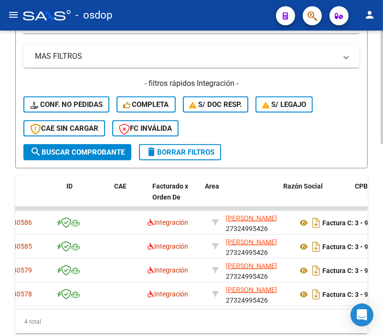
scroll to position [0, 0]
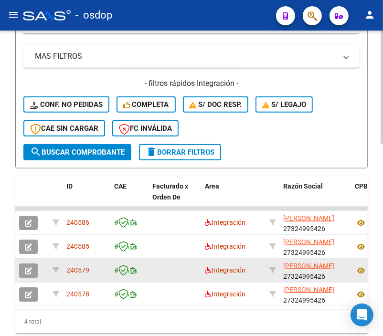
type input "27324995426"
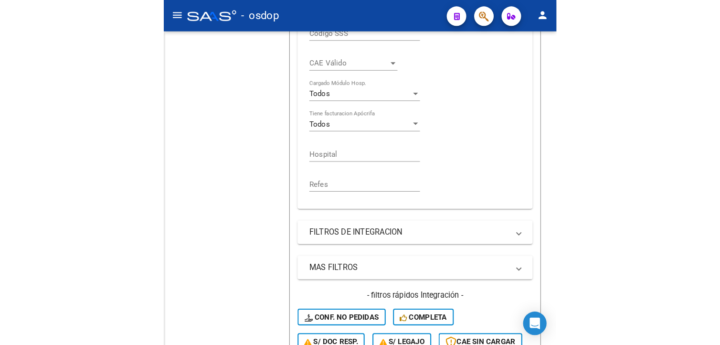
scroll to position [338, 0]
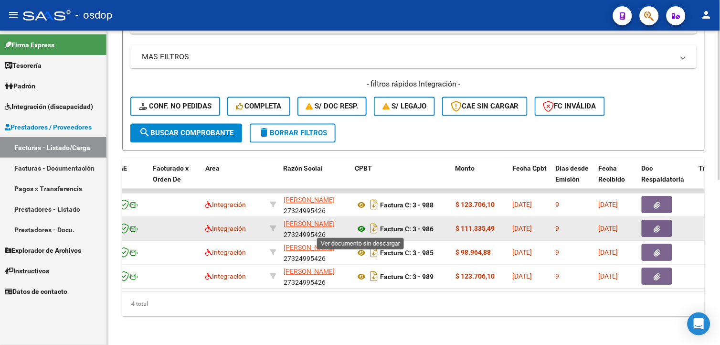
click at [360, 230] on icon at bounding box center [361, 228] width 12 height 11
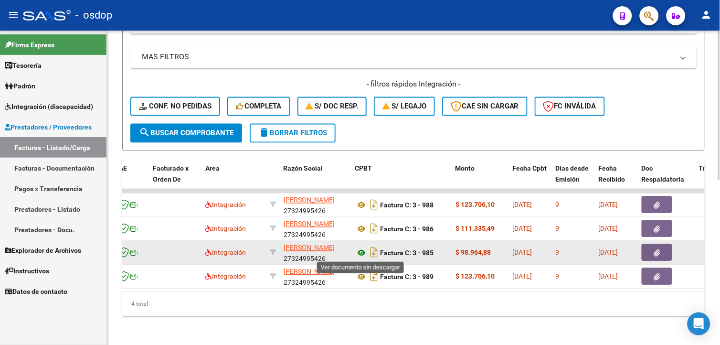
click at [361, 252] on icon at bounding box center [361, 252] width 12 height 11
click at [655, 252] on icon "button" at bounding box center [657, 253] width 6 height 7
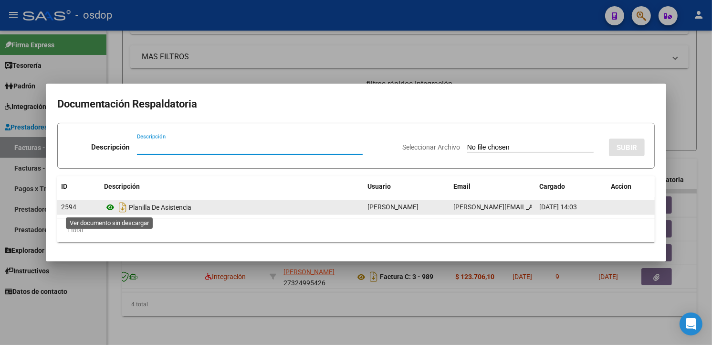
click at [111, 208] on icon at bounding box center [110, 206] width 12 height 11
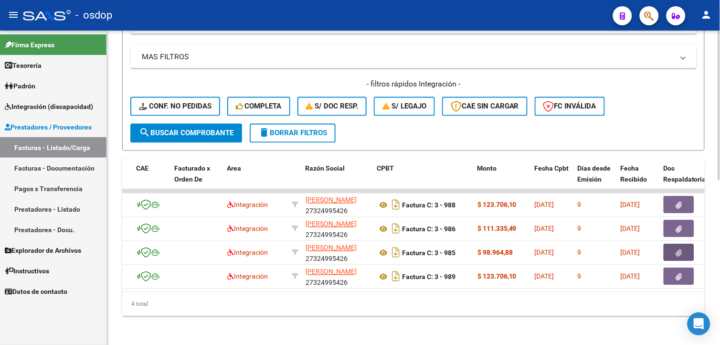
scroll to position [0, 0]
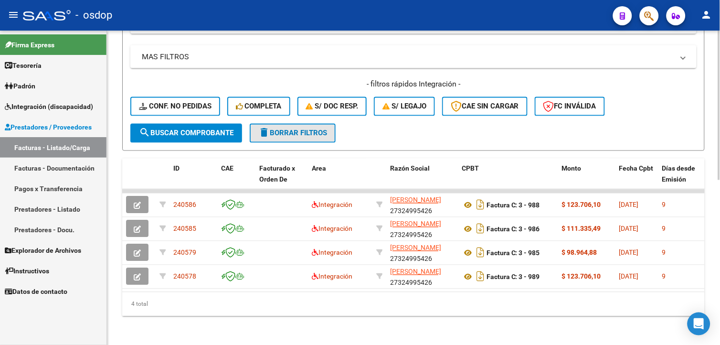
click at [292, 132] on span "delete Borrar Filtros" at bounding box center [292, 133] width 69 height 9
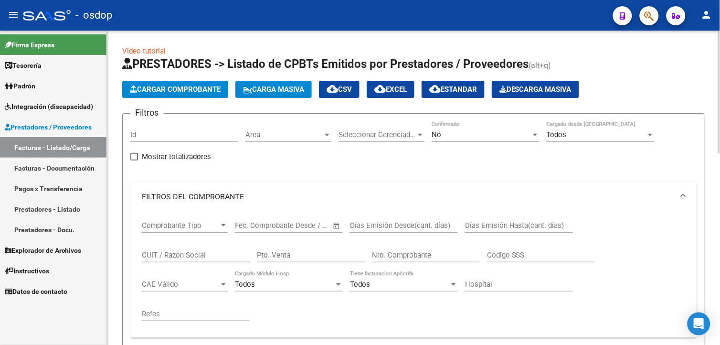
click at [719, 64] on html "menu - osdop person Firma Express Tesorería Extractos Procesados (csv) Extracto…" at bounding box center [360, 172] width 720 height 345
click at [207, 93] on span "Cargar Comprobante" at bounding box center [175, 89] width 91 height 9
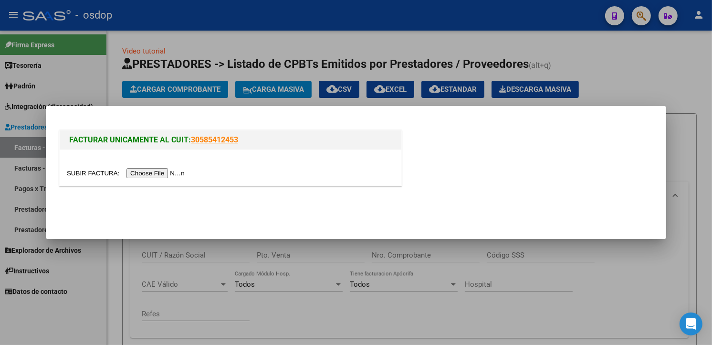
click at [145, 170] on input "file" at bounding box center [127, 173] width 121 height 10
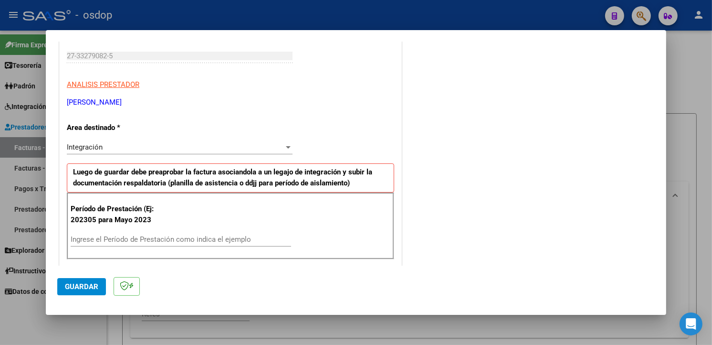
scroll to position [183, 0]
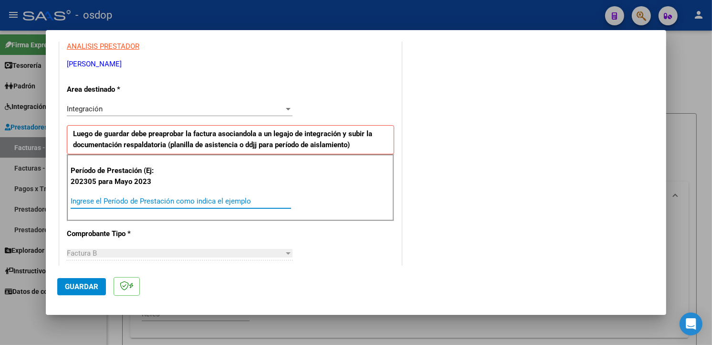
click at [177, 201] on input "Ingrese el Período de Prestación como indica el ejemplo" at bounding box center [181, 201] width 220 height 9
type input "202507"
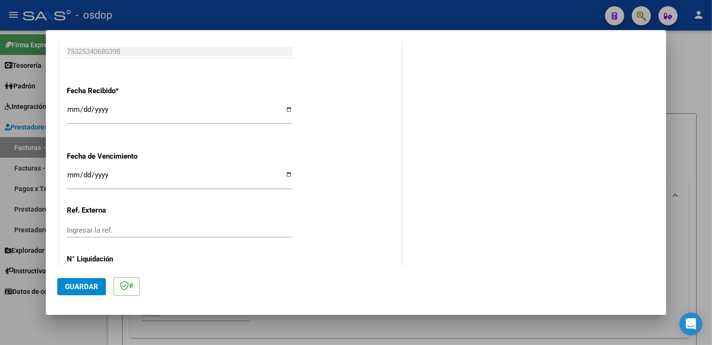
scroll to position [670, 0]
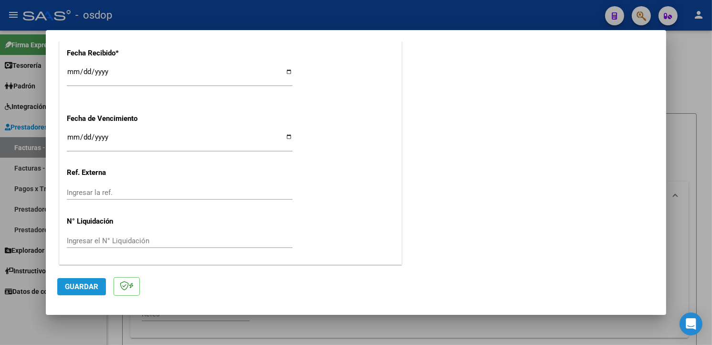
click at [88, 286] on span "Guardar" at bounding box center [81, 286] width 33 height 9
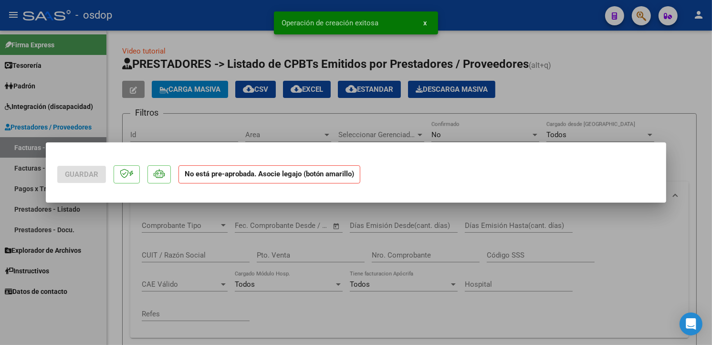
scroll to position [0, 0]
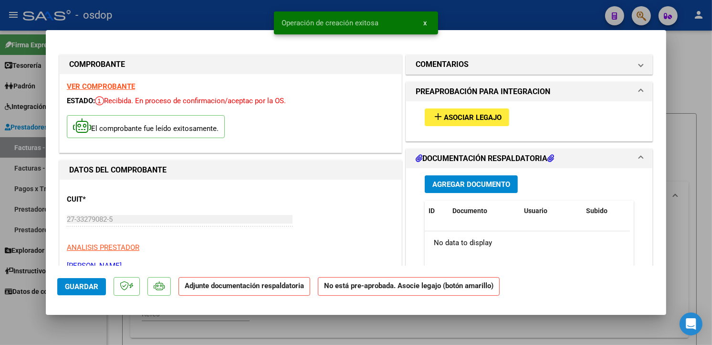
click at [475, 115] on span "Asociar Legajo" at bounding box center [473, 117] width 58 height 9
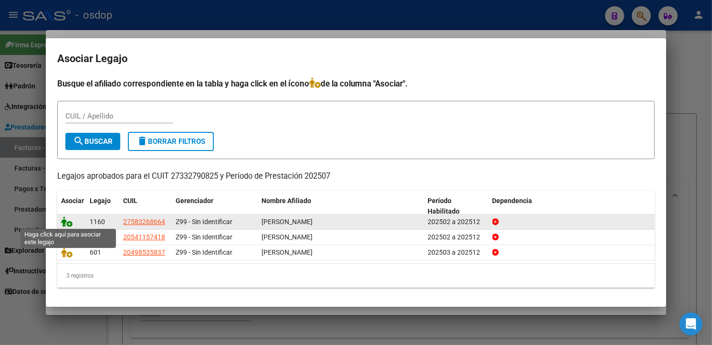
click at [65, 218] on icon at bounding box center [66, 221] width 11 height 10
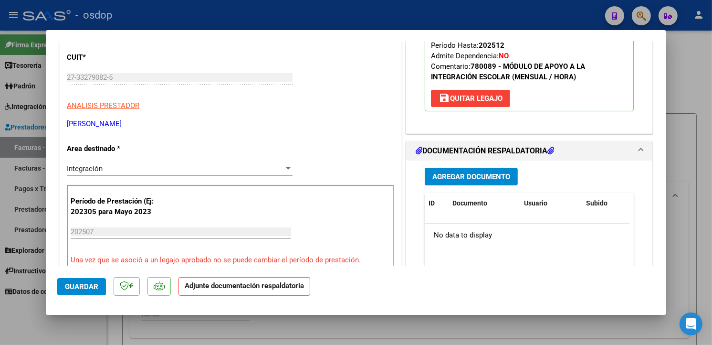
scroll to position [195, 0]
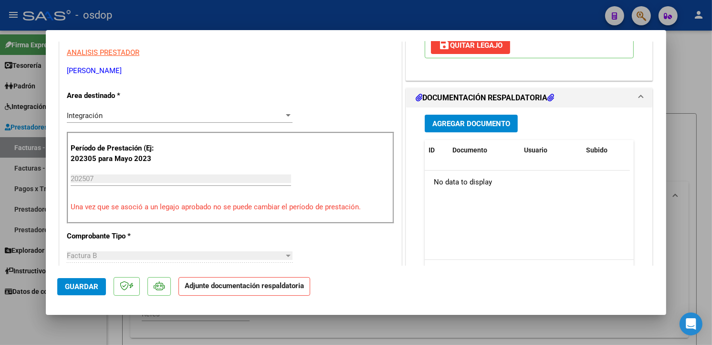
click at [457, 120] on span "Agregar Documento" at bounding box center [471, 123] width 78 height 9
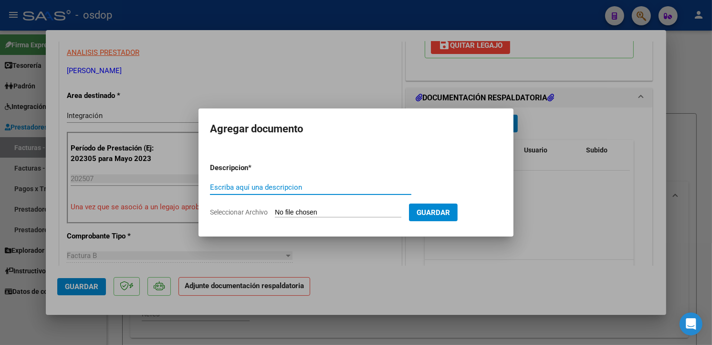
click at [223, 188] on input "Escriba aquí una descripcion" at bounding box center [310, 187] width 201 height 9
type input "planilla de asistencia"
click at [311, 211] on input "Seleccionar Archivo" at bounding box center [338, 212] width 126 height 9
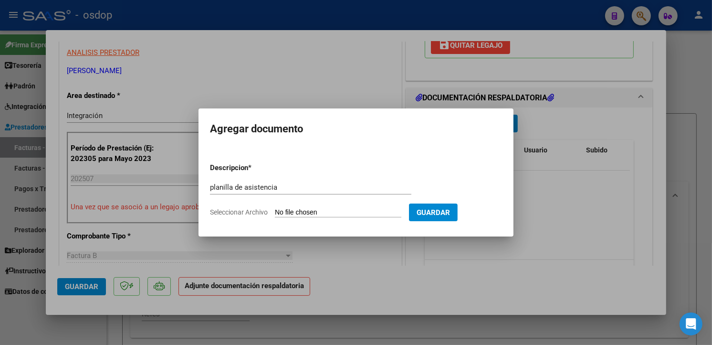
type input "C:\fakepath\[PERSON_NAME] asistencia [DATE].pdf"
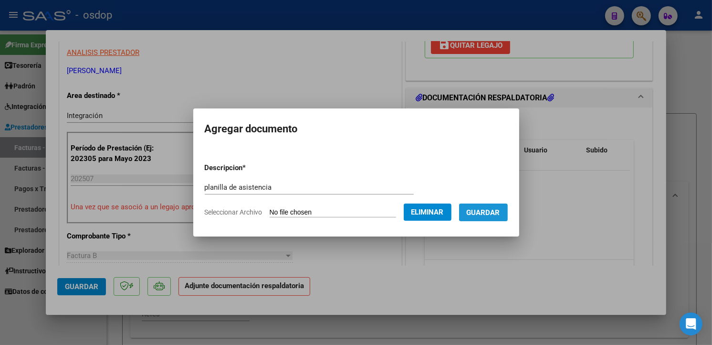
click at [500, 211] on span "Guardar" at bounding box center [483, 212] width 33 height 9
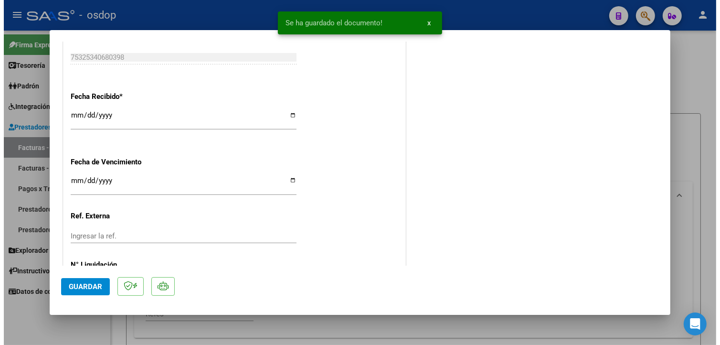
scroll to position [684, 0]
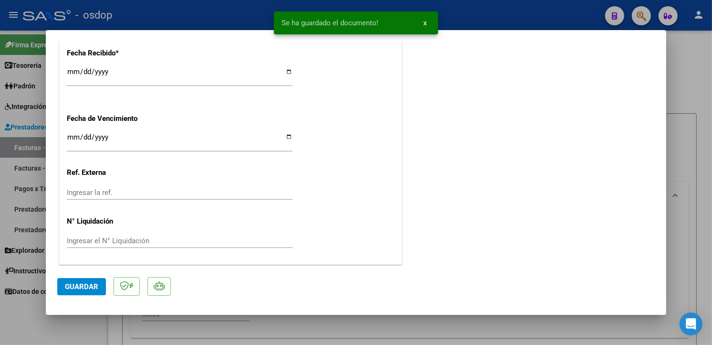
click at [72, 283] on span "Guardar" at bounding box center [81, 286] width 33 height 9
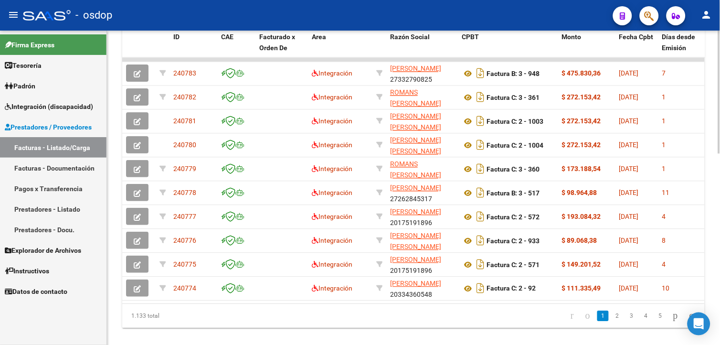
scroll to position [472, 0]
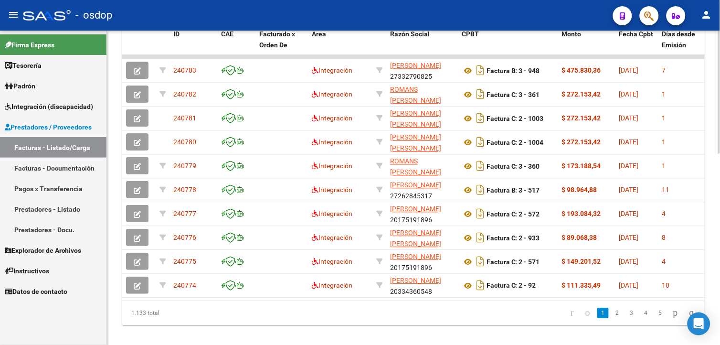
click at [719, 303] on html "menu - osdop person Firma Express Tesorería Extractos Procesados (csv) Extracto…" at bounding box center [360, 172] width 720 height 345
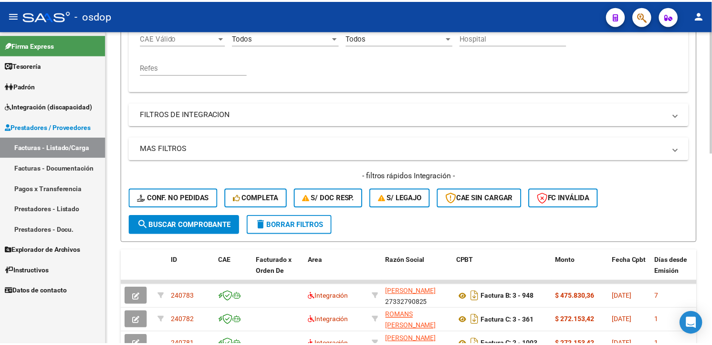
scroll to position [0, 0]
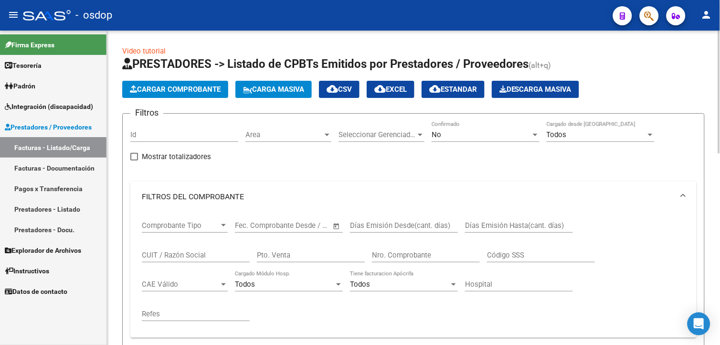
click at [719, 48] on div at bounding box center [719, 92] width 2 height 123
click at [172, 93] on span "Cargar Comprobante" at bounding box center [175, 89] width 91 height 9
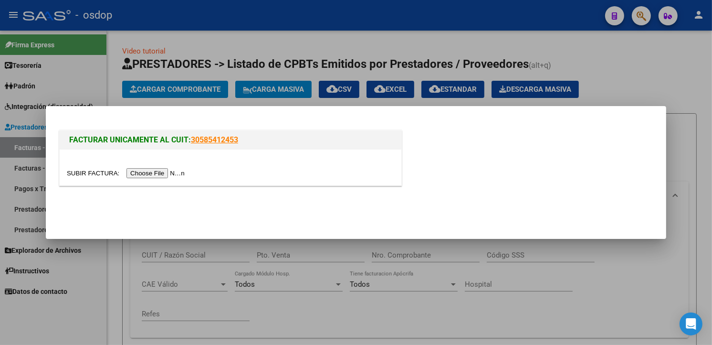
click at [146, 170] on input "file" at bounding box center [127, 173] width 121 height 10
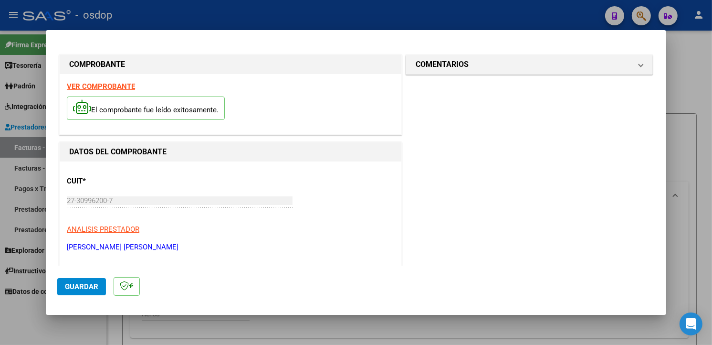
click at [279, 89] on div "VER COMPROBANTE El comprobante fue leído exitosamente." at bounding box center [231, 104] width 342 height 60
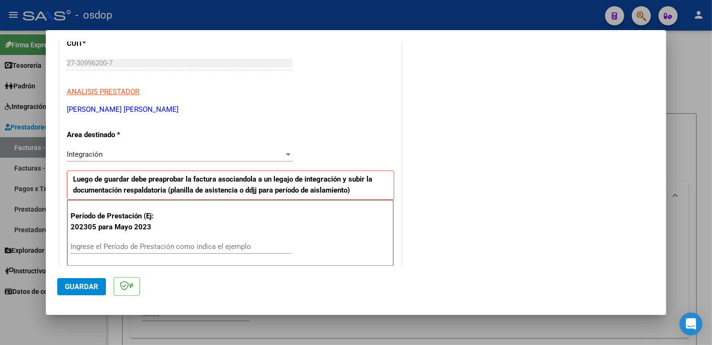
scroll to position [237, 0]
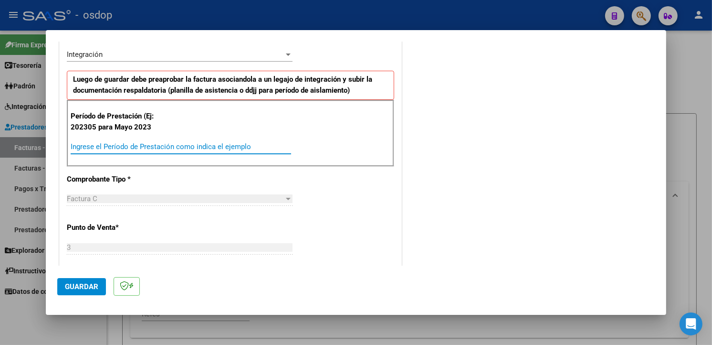
click at [268, 145] on input "Ingrese el Período de Prestación como indica el ejemplo" at bounding box center [181, 146] width 220 height 9
type input "202507"
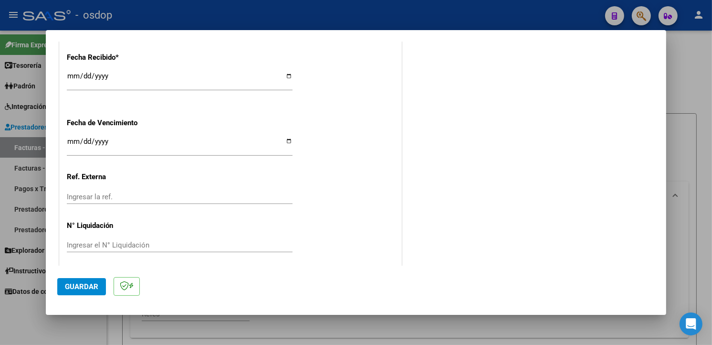
scroll to position [670, 0]
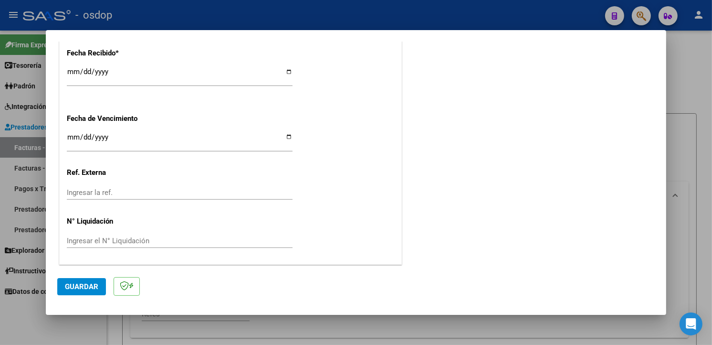
click at [69, 284] on span "Guardar" at bounding box center [81, 286] width 33 height 9
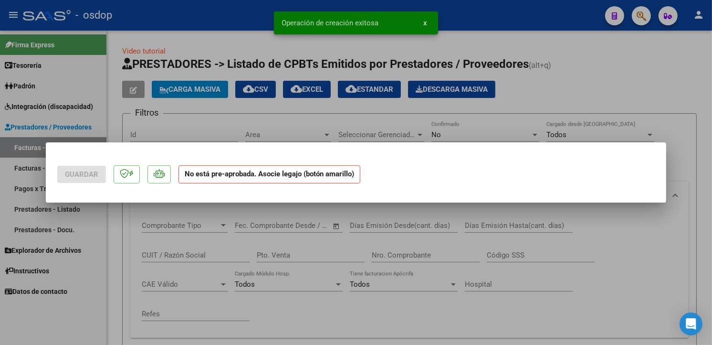
scroll to position [0, 0]
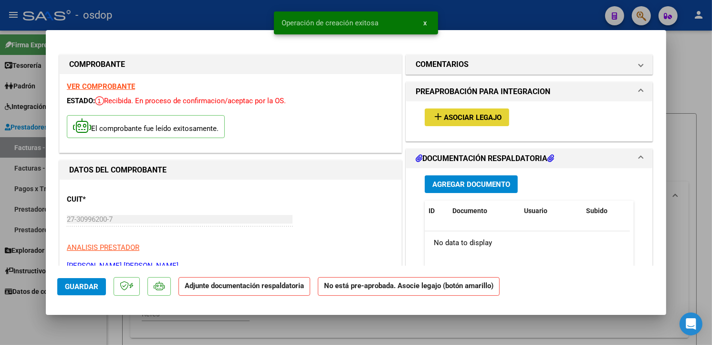
click at [465, 119] on span "Asociar Legajo" at bounding box center [473, 117] width 58 height 9
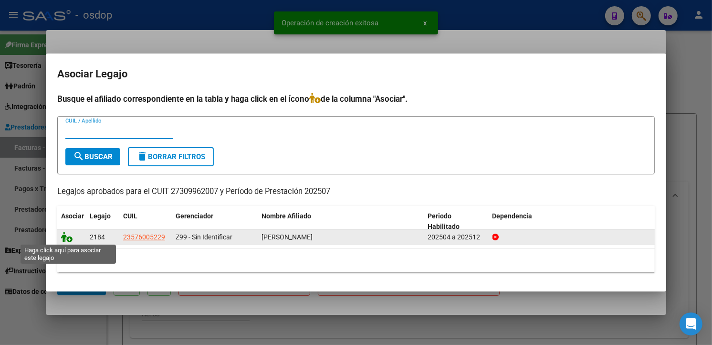
click at [64, 240] on icon at bounding box center [66, 236] width 11 height 10
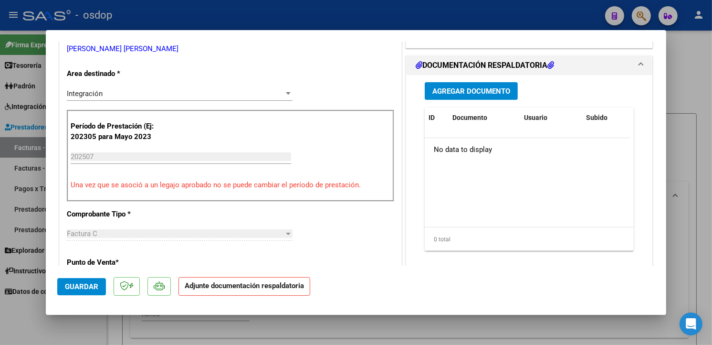
scroll to position [214, 0]
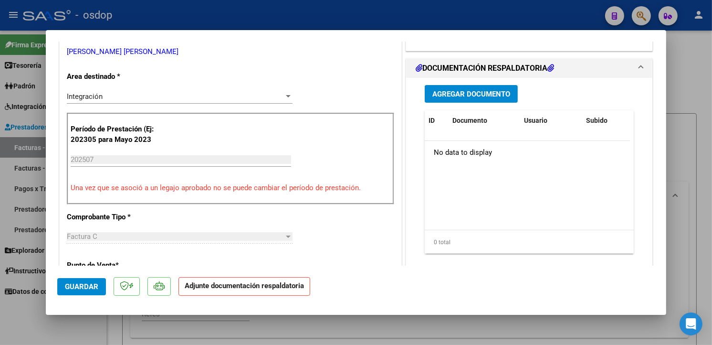
click at [497, 94] on span "Agregar Documento" at bounding box center [471, 94] width 78 height 9
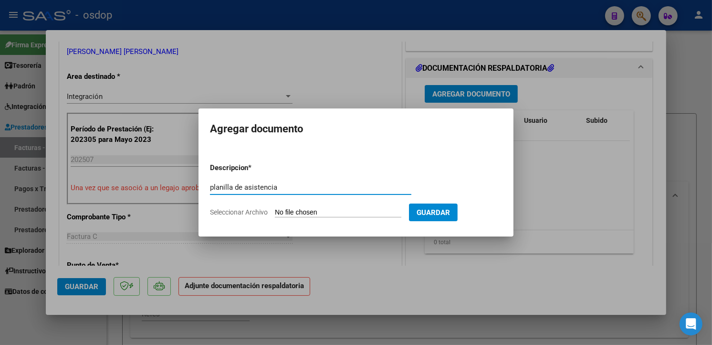
type input "planilla de asistencia"
click at [312, 210] on input "Seleccionar Archivo" at bounding box center [338, 212] width 126 height 9
type input "C:\fakepath\Planilla [PERSON_NAME].pdf"
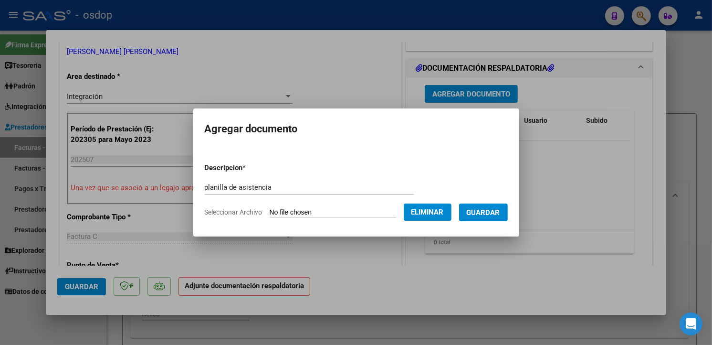
click at [501, 220] on button "Guardar" at bounding box center [483, 212] width 49 height 18
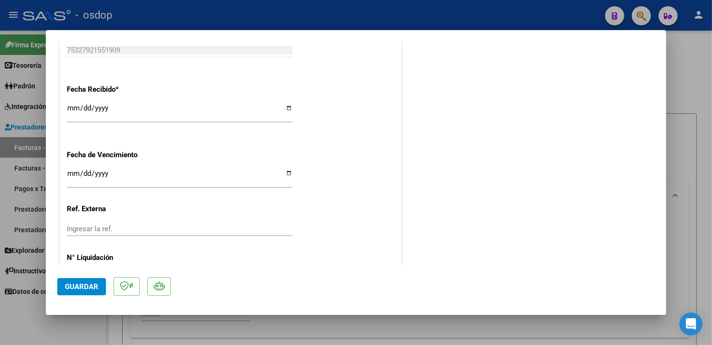
scroll to position [684, 0]
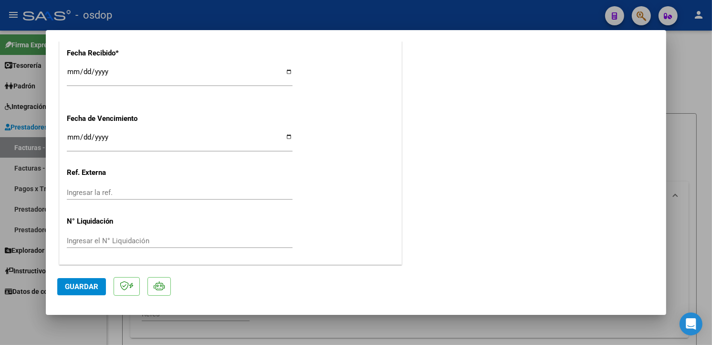
click at [94, 287] on span "Guardar" at bounding box center [81, 286] width 33 height 9
click at [90, 285] on span "Guardar" at bounding box center [81, 286] width 33 height 9
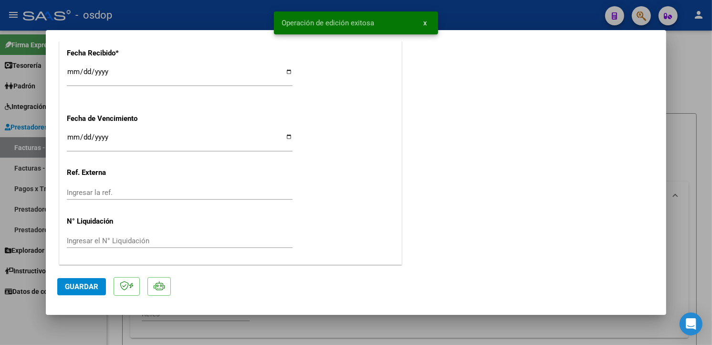
type input "$ 0,00"
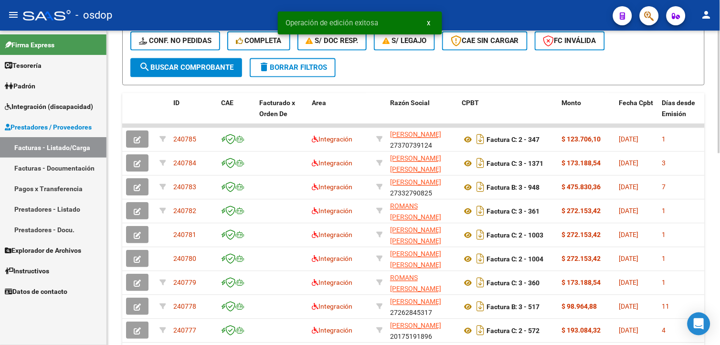
scroll to position [457, 0]
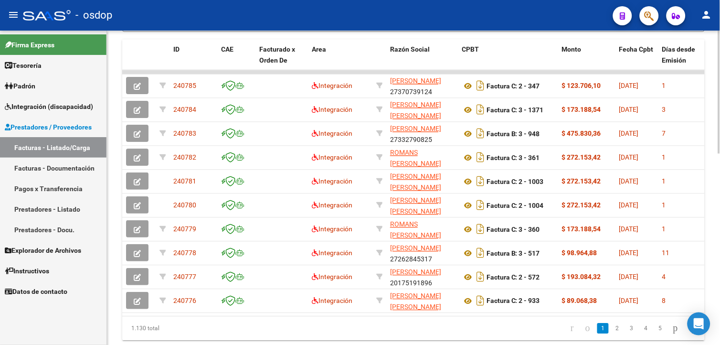
click at [719, 272] on html "menu - osdop person Firma Express Tesorería Extractos Procesados (csv) Extracto…" at bounding box center [360, 172] width 720 height 345
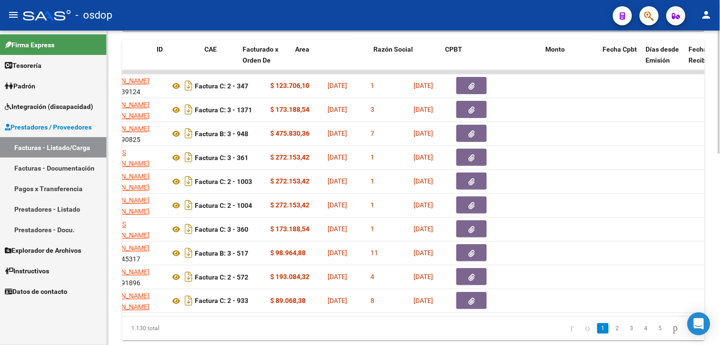
scroll to position [0, 0]
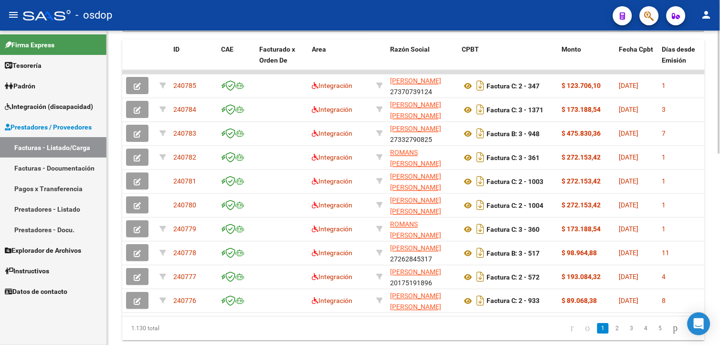
drag, startPoint x: 717, startPoint y: 269, endPoint x: 719, endPoint y: 242, distance: 26.3
click at [719, 242] on html "menu - osdop person Firma Express Tesorería Extractos Procesados (csv) Extracto…" at bounding box center [360, 172] width 720 height 345
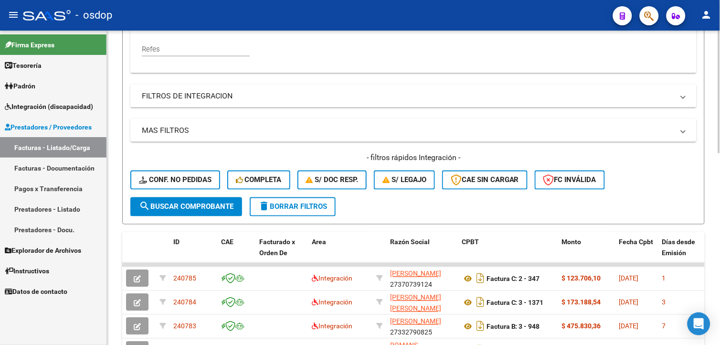
click at [719, 180] on html "menu - osdop person Firma Express Tesorería Extractos Procesados (csv) Extracto…" at bounding box center [360, 172] width 720 height 345
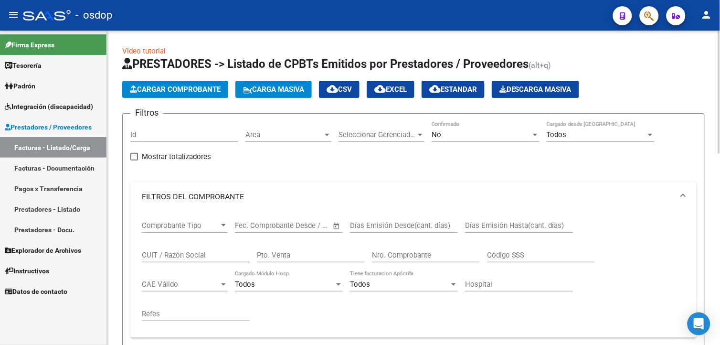
click at [719, 63] on html "menu - osdop person Firma Express Tesorería Extractos Procesados (csv) Extracto…" at bounding box center [360, 172] width 720 height 345
click at [197, 84] on button "Cargar Comprobante" at bounding box center [175, 89] width 106 height 17
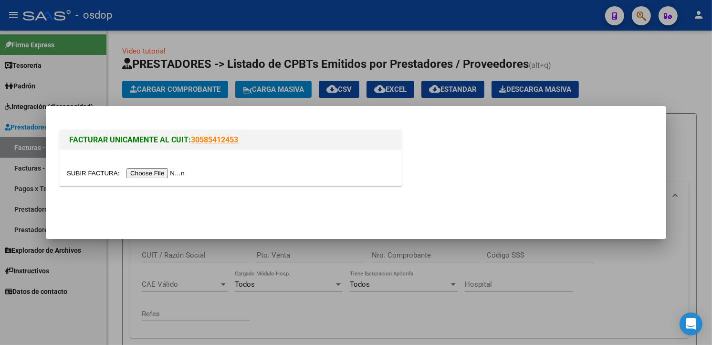
click at [156, 172] on input "file" at bounding box center [127, 173] width 121 height 10
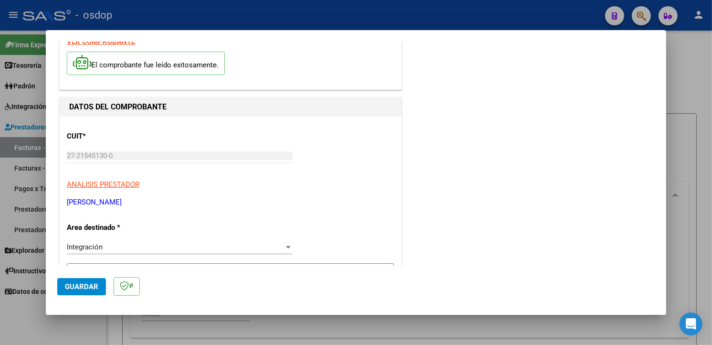
scroll to position [116, 0]
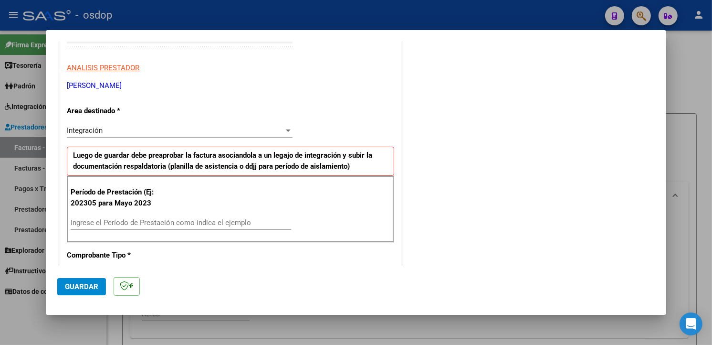
scroll to position [195, 0]
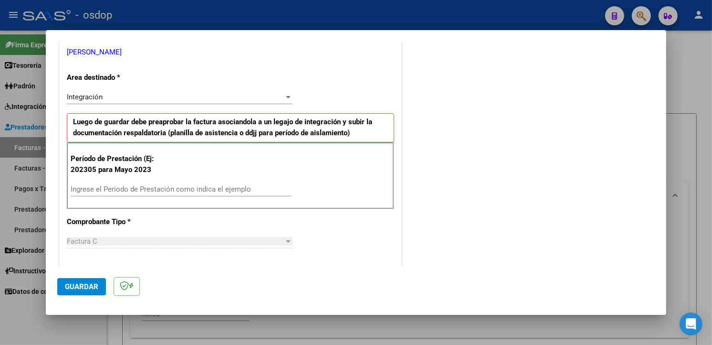
click at [129, 178] on div "Período de Prestación (Ej: 202305 para [DATE] Ingrese el Período de Prestación …" at bounding box center [230, 175] width 327 height 67
click at [131, 186] on input "Ingrese el Período de Prestación como indica el ejemplo" at bounding box center [181, 189] width 220 height 9
type input "202507"
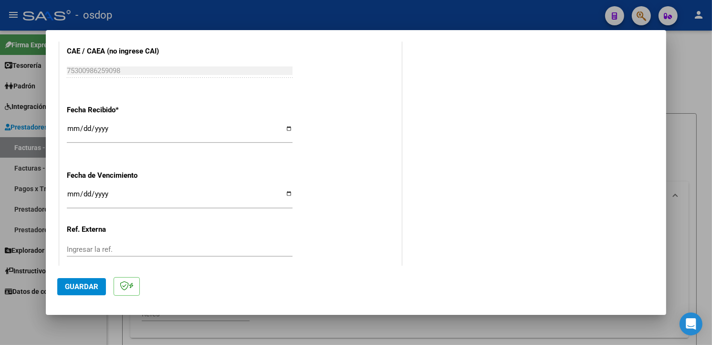
scroll to position [670, 0]
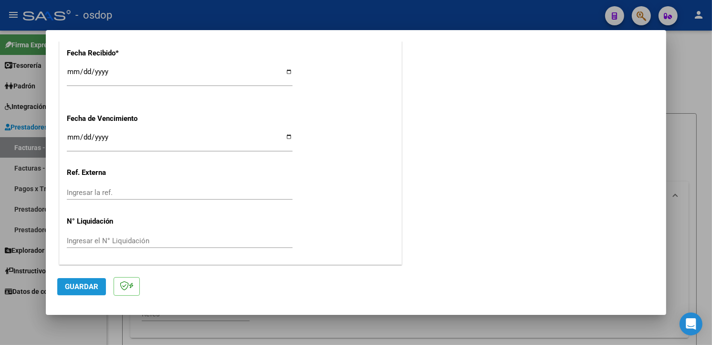
click at [74, 291] on button "Guardar" at bounding box center [81, 286] width 49 height 17
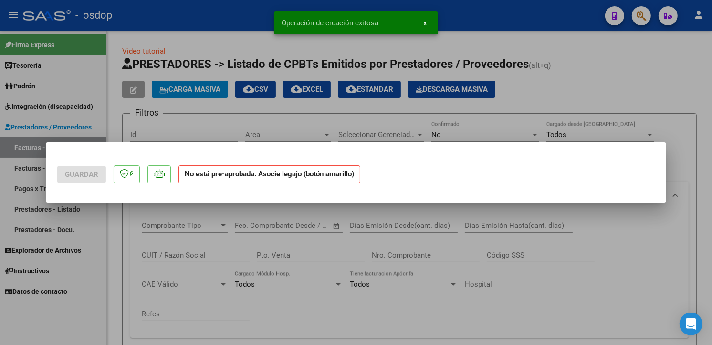
scroll to position [0, 0]
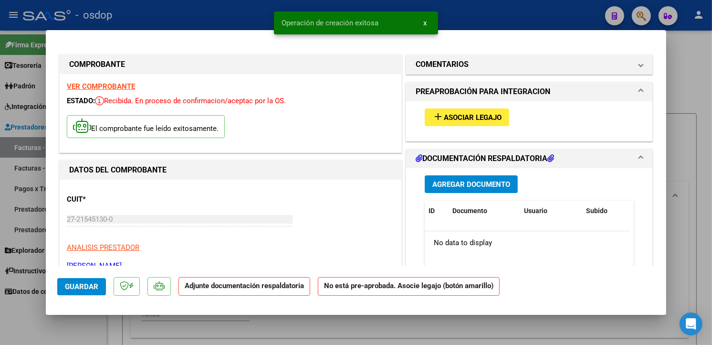
click at [493, 110] on button "add Asociar Legajo" at bounding box center [467, 117] width 84 height 18
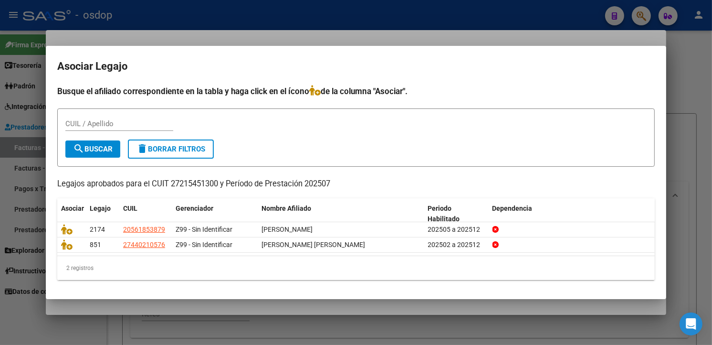
click at [278, 264] on div "2 registros" at bounding box center [355, 268] width 597 height 24
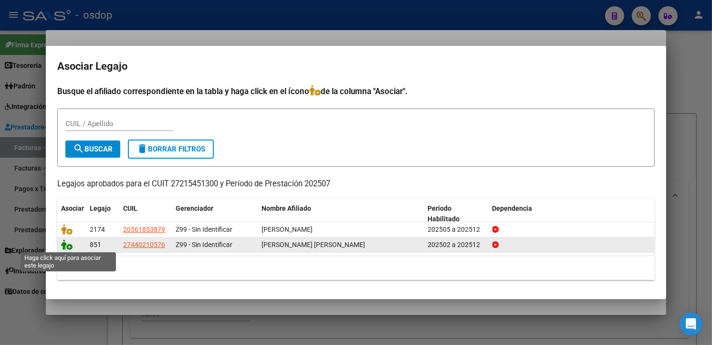
click at [68, 247] on icon at bounding box center [66, 244] width 11 height 10
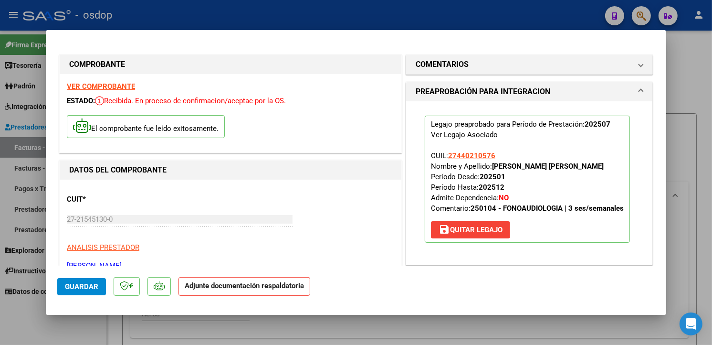
scroll to position [115, 0]
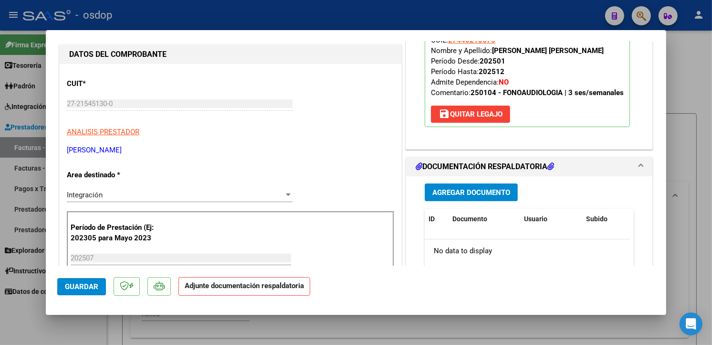
click at [439, 192] on span "Agregar Documento" at bounding box center [471, 192] width 78 height 9
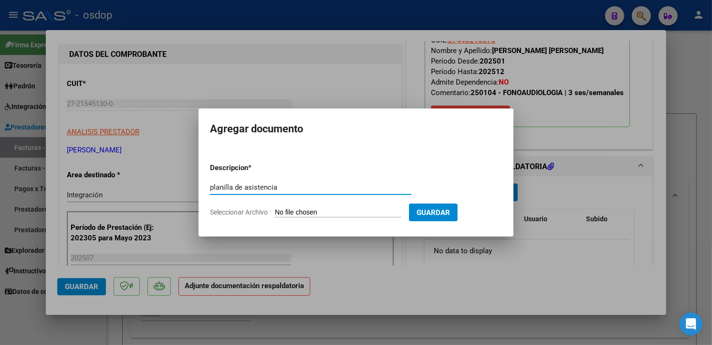
type input "planilla de asistencia"
click at [330, 209] on input "Seleccionar Archivo" at bounding box center [338, 212] width 126 height 9
type input "C:\fakepath\Asistencia [DATE] [PERSON_NAME].pdf"
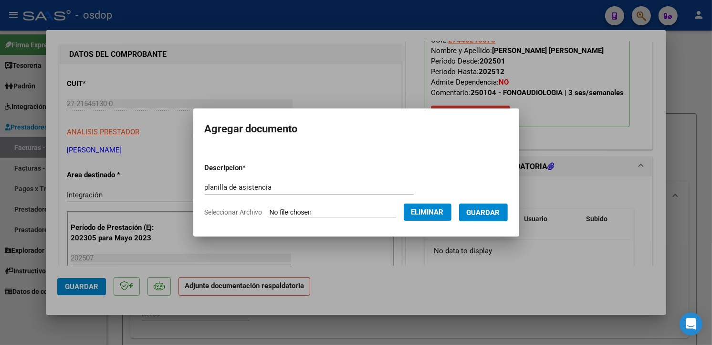
click at [500, 215] on span "Guardar" at bounding box center [483, 212] width 33 height 9
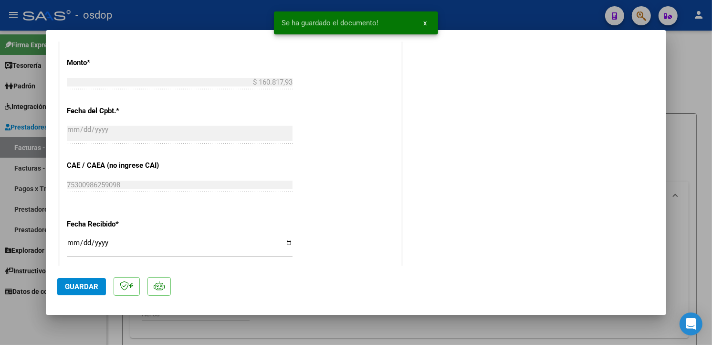
scroll to position [684, 0]
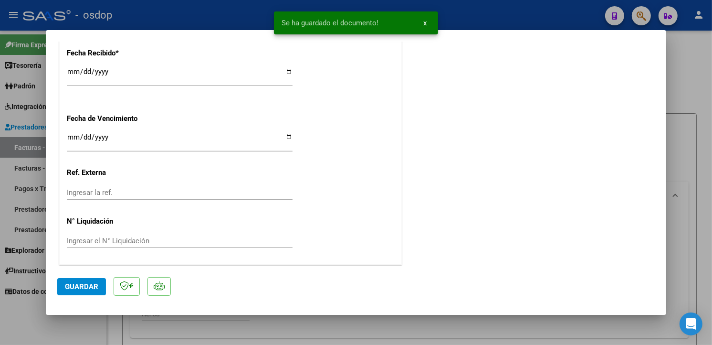
click at [87, 287] on span "Guardar" at bounding box center [81, 286] width 33 height 9
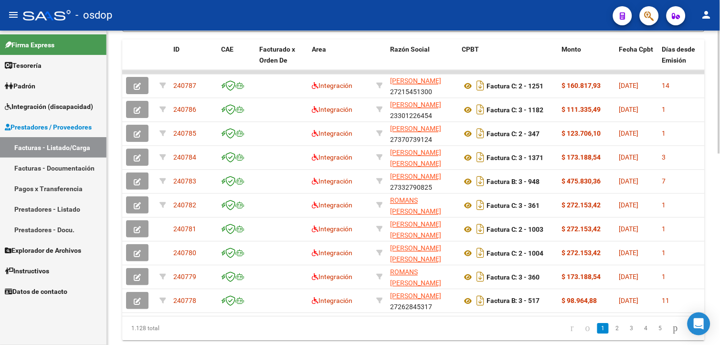
scroll to position [459, 0]
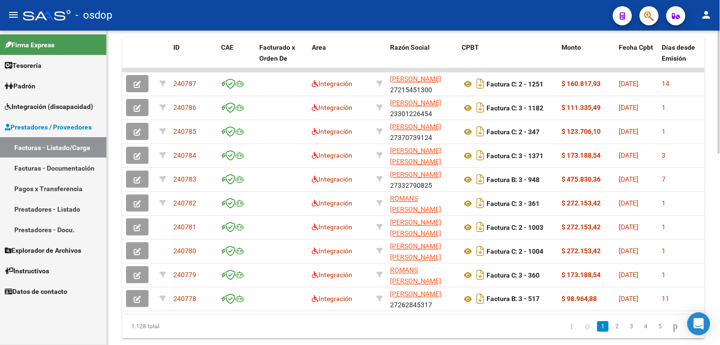
click at [719, 295] on html "menu - osdop person Firma Express Tesorería Extractos Procesados (csv) Extracto…" at bounding box center [360, 172] width 720 height 345
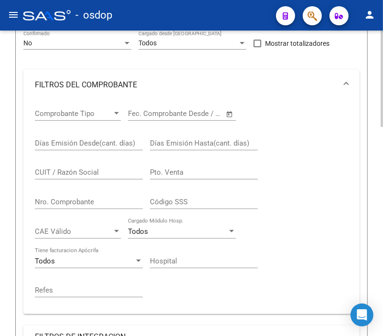
scroll to position [127, 0]
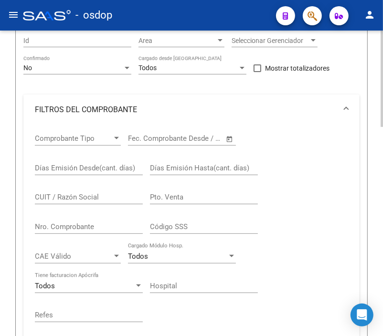
click at [77, 196] on input "CUIT / Razón Social" at bounding box center [89, 197] width 108 height 9
click at [78, 196] on input "CUIT / Razón Social" at bounding box center [89, 197] width 108 height 9
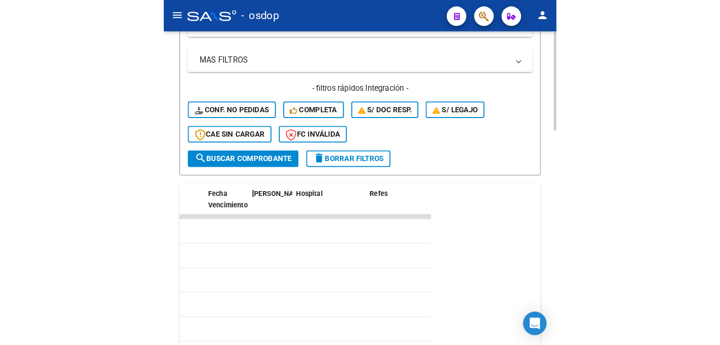
scroll to position [370, 0]
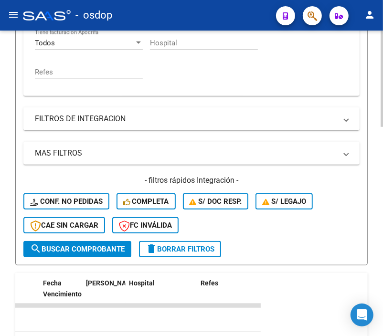
click at [363, 226] on div "Video tutorial PRESTADORES -> Listado de CPBTs Emitidos por Prestadores / Prove…" at bounding box center [192, 140] width 385 height 959
type input "30716419432"
click at [99, 253] on button "search Buscar Comprobante" at bounding box center [77, 249] width 108 height 16
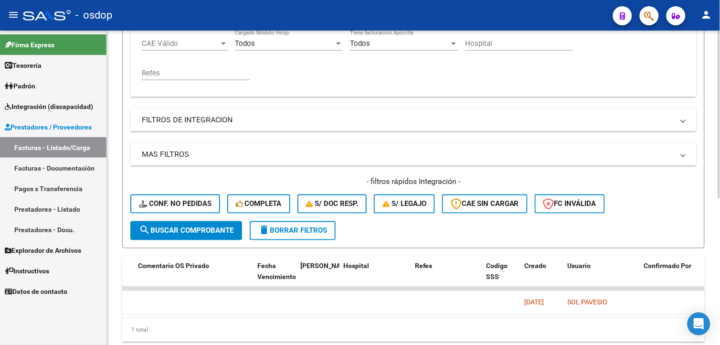
scroll to position [275, 0]
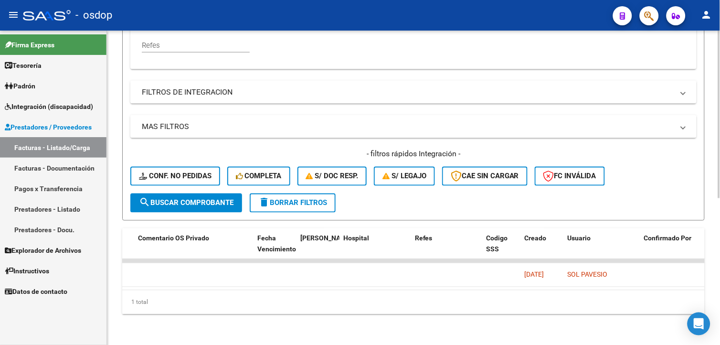
click at [719, 228] on html "menu - osdop person Firma Express Tesorería Extractos Procesados (csv) Extracto…" at bounding box center [360, 172] width 720 height 345
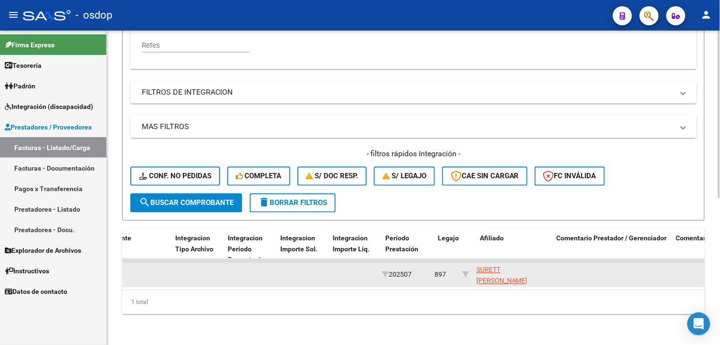
scroll to position [0, 827]
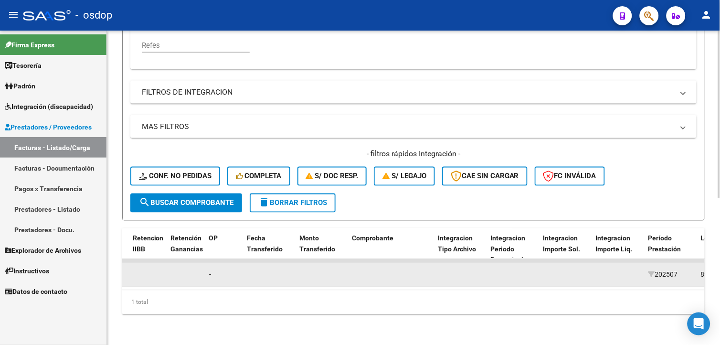
drag, startPoint x: 357, startPoint y: 264, endPoint x: 340, endPoint y: 263, distance: 17.2
click at [340, 263] on div "240550 Integración EQUIPO INTEGRA SRL 30716419432 Factura C: 1 - 427 $ 475.830,…" at bounding box center [513, 275] width 2437 height 24
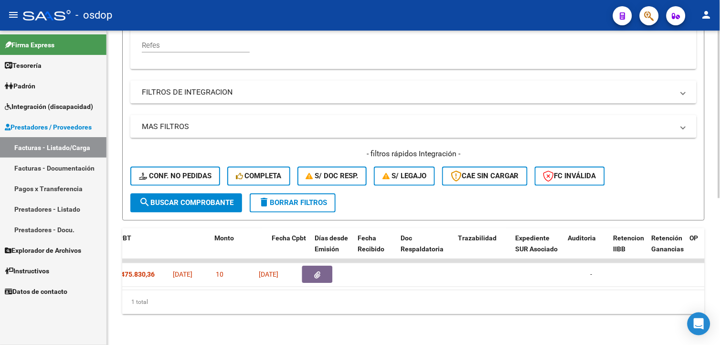
scroll to position [0, 58]
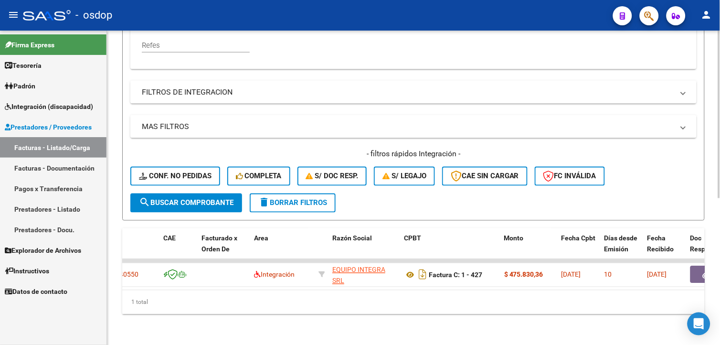
drag, startPoint x: 446, startPoint y: 287, endPoint x: 236, endPoint y: 281, distance: 210.1
click at [236, 281] on datatable-body "240550 Integración EQUIPO INTEGRA SRL 30716419432 Factura C: 1 - 427 $ 475.830,…" at bounding box center [466, 274] width 689 height 31
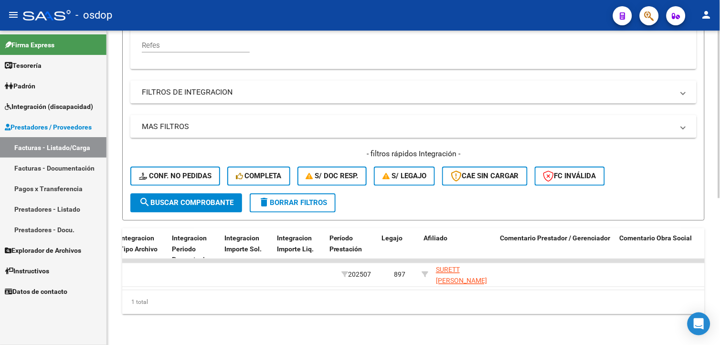
scroll to position [0, 1152]
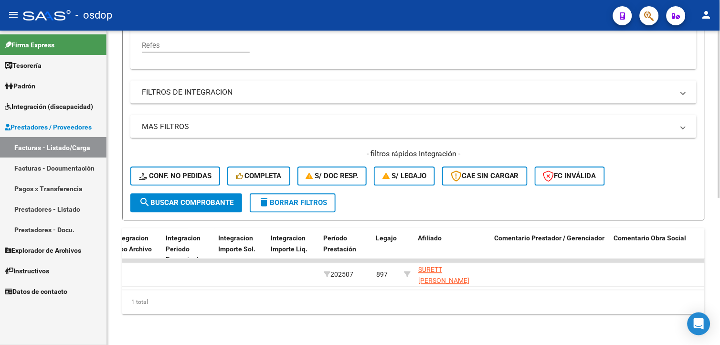
click at [569, 305] on div "1 total" at bounding box center [413, 302] width 582 height 24
drag, startPoint x: 620, startPoint y: 303, endPoint x: 653, endPoint y: 296, distance: 33.2
click at [653, 296] on div "1 total" at bounding box center [413, 302] width 582 height 24
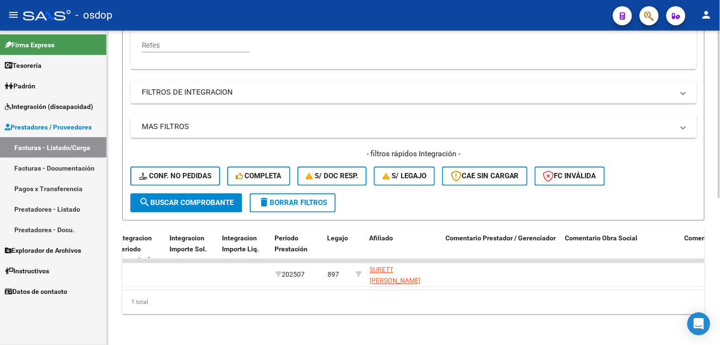
scroll to position [0, 1185]
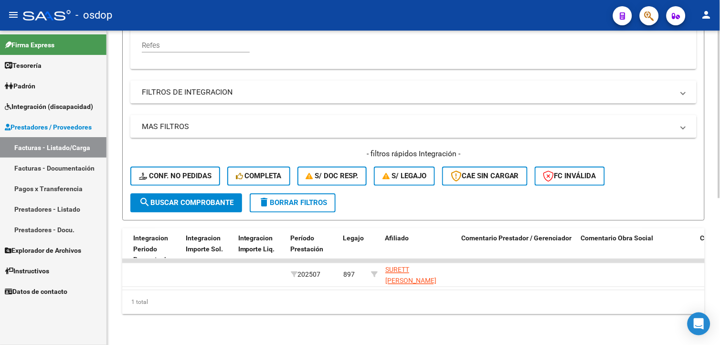
click at [719, 339] on html "menu - osdop person Firma Express Tesorería Extractos Procesados (csv) Extracto…" at bounding box center [360, 172] width 720 height 345
click at [719, 344] on html "menu - osdop person Firma Express Tesorería Extractos Procesados (csv) Extracto…" at bounding box center [360, 172] width 720 height 345
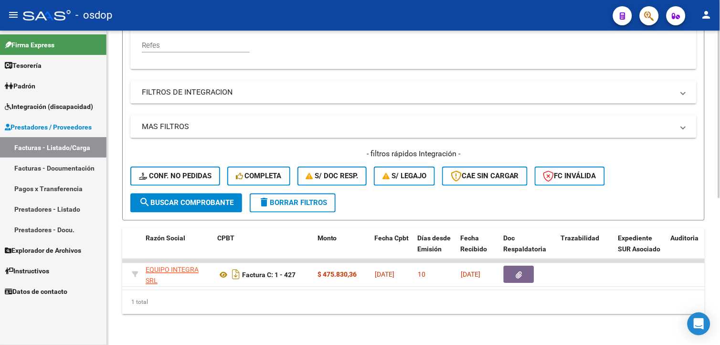
scroll to position [0, 225]
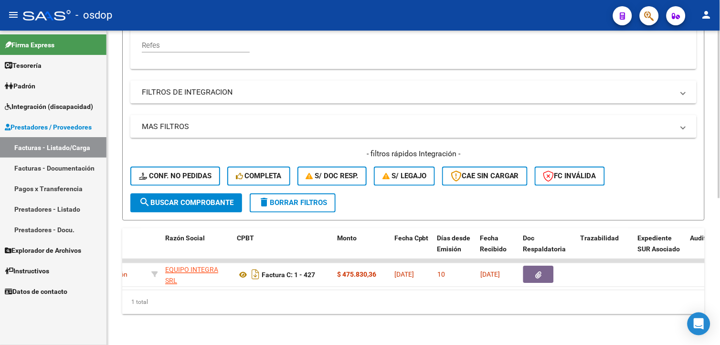
click at [293, 199] on span "delete Borrar Filtros" at bounding box center [292, 203] width 69 height 9
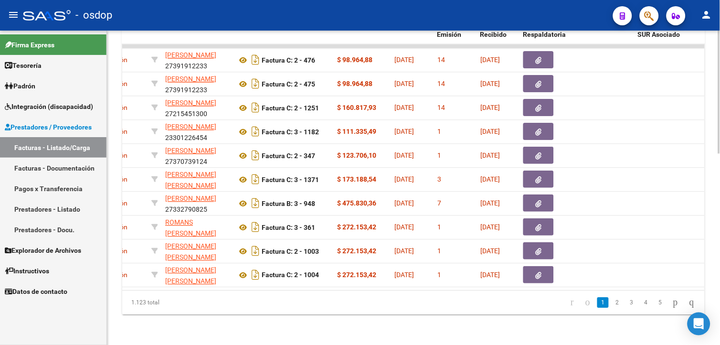
scroll to position [482, 0]
click at [719, 288] on html "menu - osdop person Firma Express Tesorería Extractos Procesados (csv) Extracto…" at bounding box center [360, 172] width 720 height 345
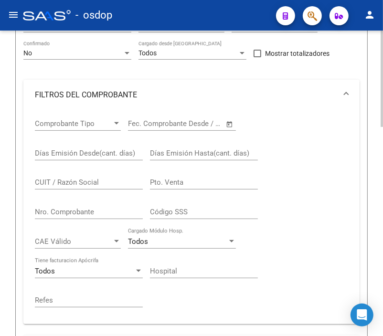
scroll to position [149, 0]
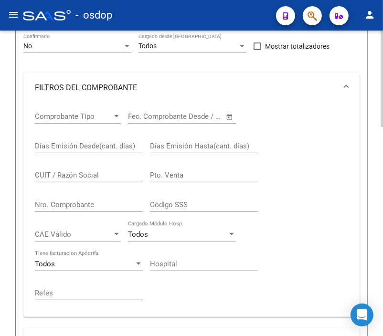
click at [380, 136] on div at bounding box center [381, 126] width 2 height 96
click at [63, 169] on div "CUIT / Razón Social" at bounding box center [89, 172] width 108 height 21
click at [87, 173] on input "CUIT / Razón Social" at bounding box center [89, 175] width 108 height 9
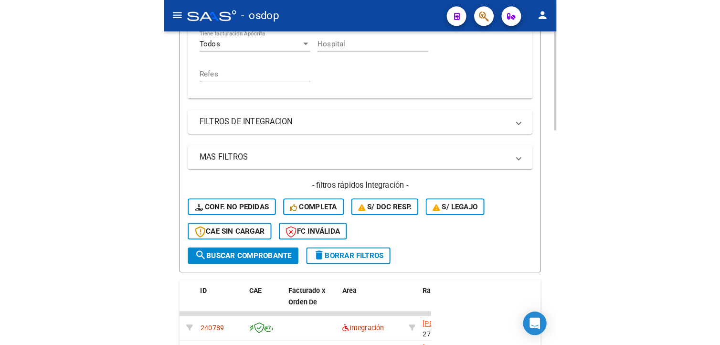
scroll to position [378, 0]
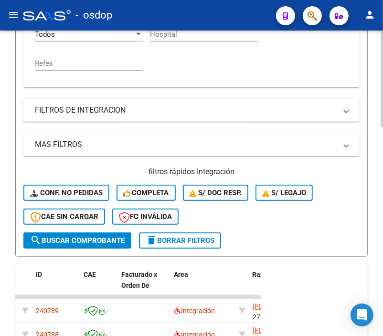
click at [379, 234] on div "Video tutorial PRESTADORES -> Listado de CPBTs Emitidos por Prestadores / Prove…" at bounding box center [192, 131] width 385 height 959
type input "30716419432"
click at [50, 240] on span "search Buscar Comprobante" at bounding box center [77, 240] width 94 height 9
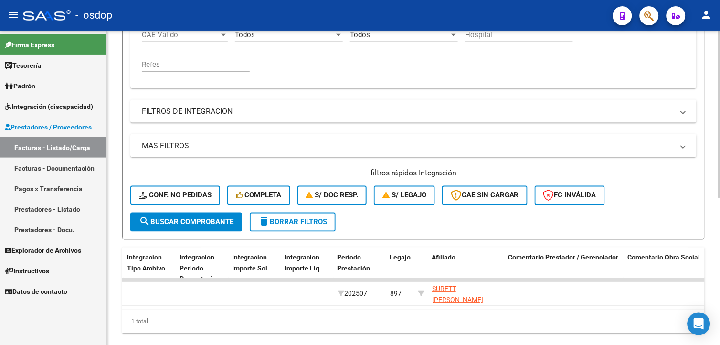
scroll to position [0, 1204]
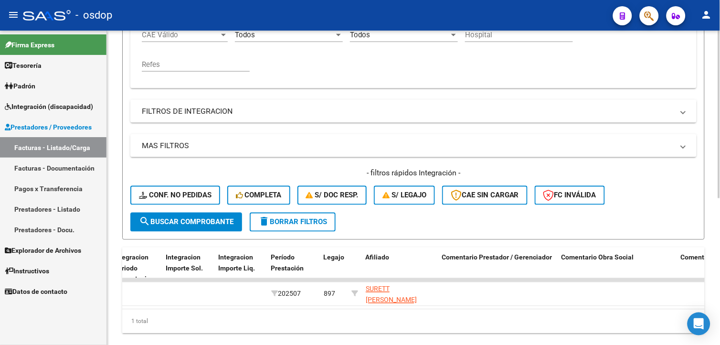
drag, startPoint x: 618, startPoint y: 324, endPoint x: 463, endPoint y: 323, distance: 155.6
click at [463, 323] on div "1 total" at bounding box center [413, 321] width 582 height 24
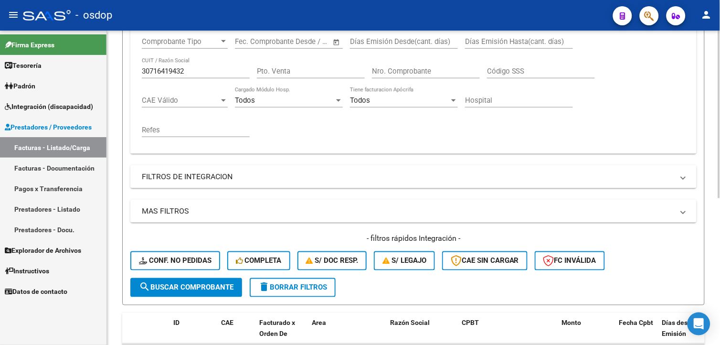
scroll to position [89, 0]
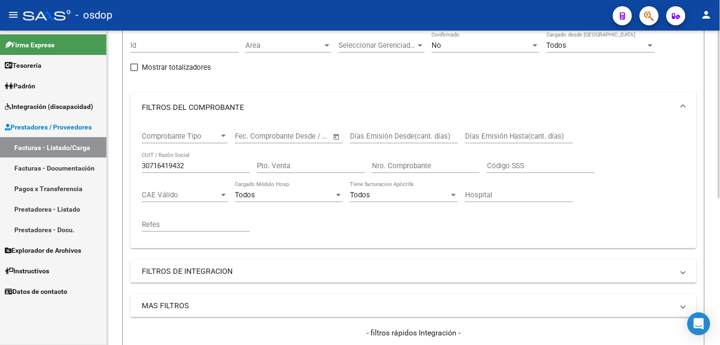
click at [719, 157] on html "menu - osdop person Firma Express Tesorería Extractos Procesados (csv) Extracto…" at bounding box center [360, 172] width 720 height 345
